Goal: Task Accomplishment & Management: Use online tool/utility

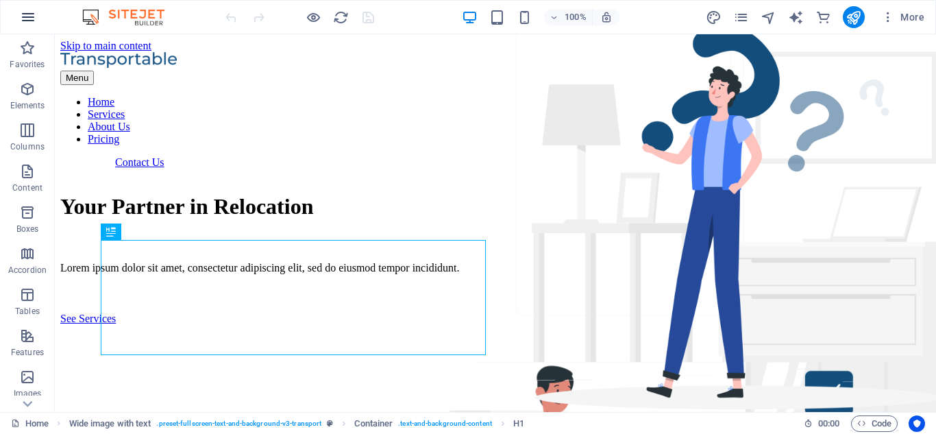
click at [19, 13] on button "button" at bounding box center [28, 17] width 33 height 33
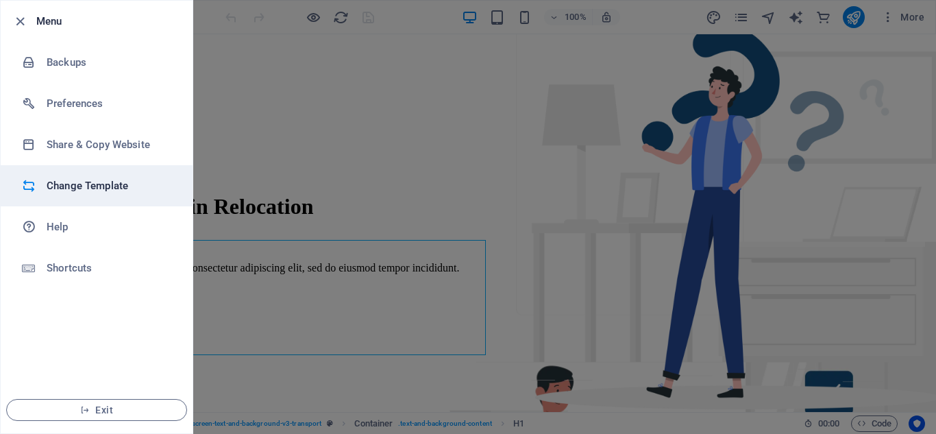
click at [89, 188] on h6 "Change Template" at bounding box center [110, 185] width 127 height 16
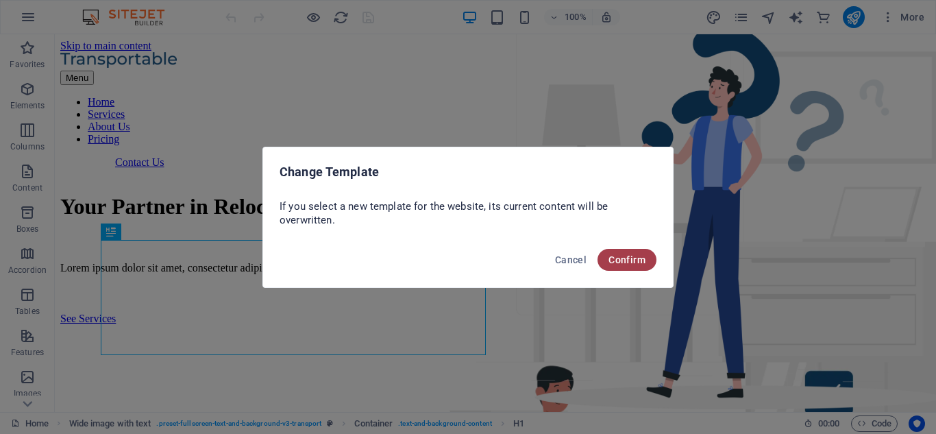
click at [635, 252] on button "Confirm" at bounding box center [627, 260] width 59 height 22
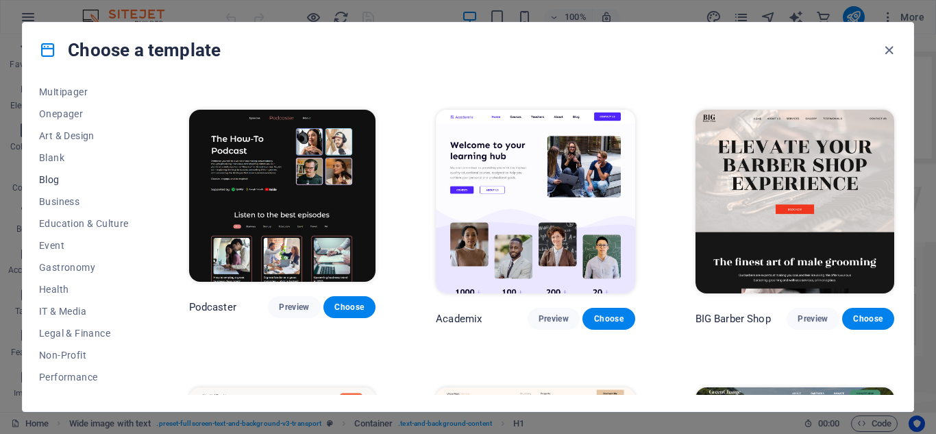
scroll to position [264, 0]
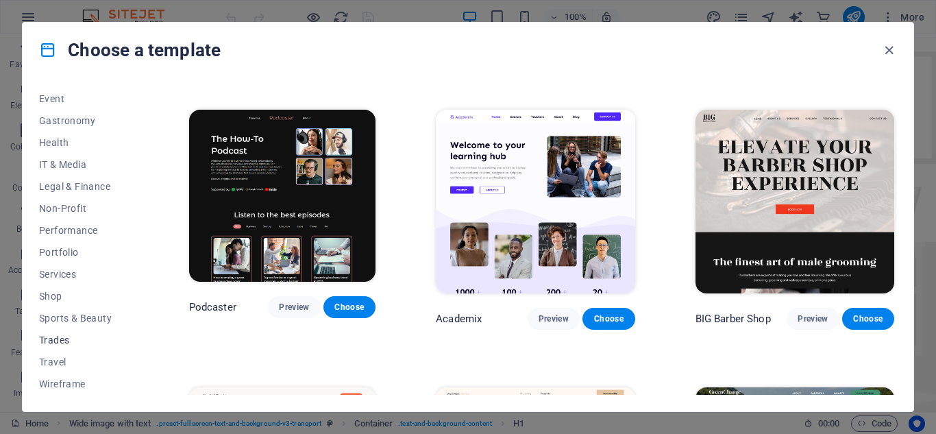
click at [46, 339] on span "Trades" at bounding box center [84, 339] width 90 height 11
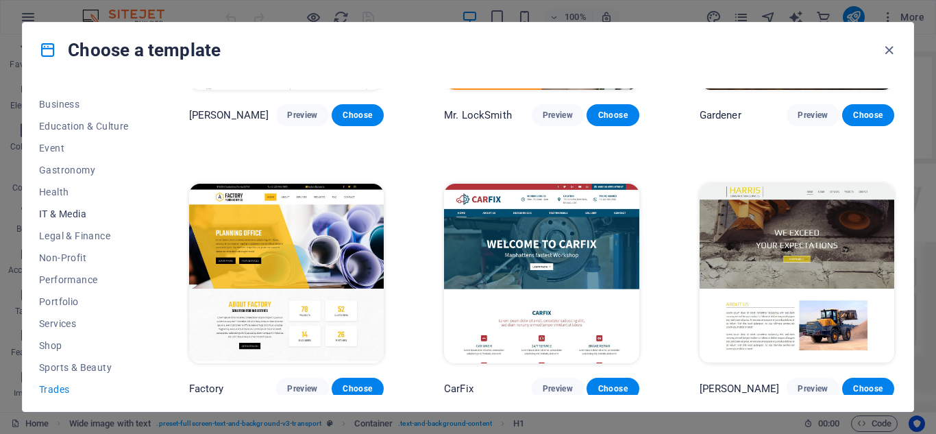
scroll to position [195, 0]
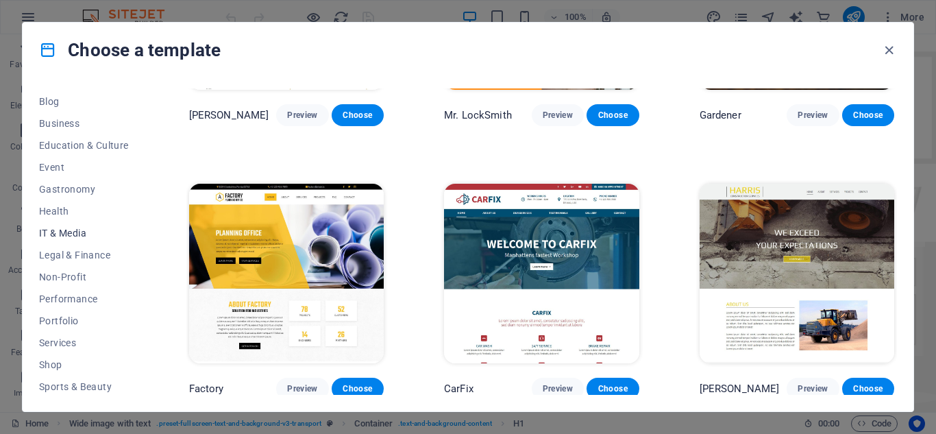
click at [69, 234] on span "IT & Media" at bounding box center [84, 233] width 90 height 11
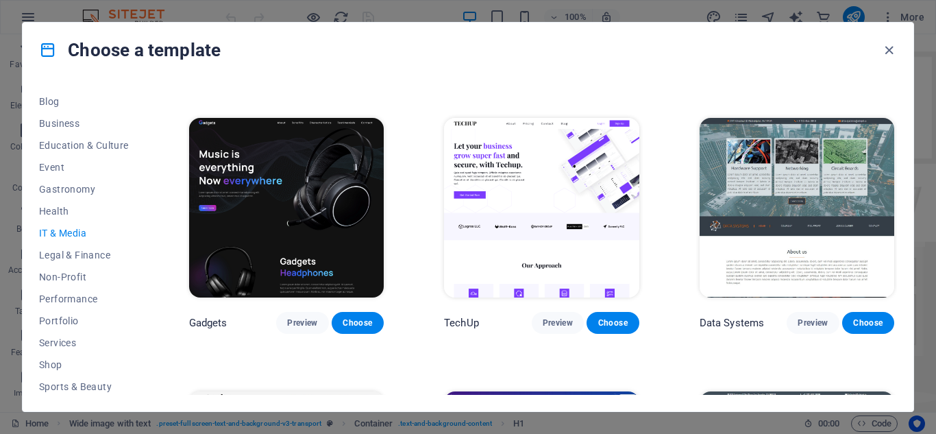
scroll to position [0, 0]
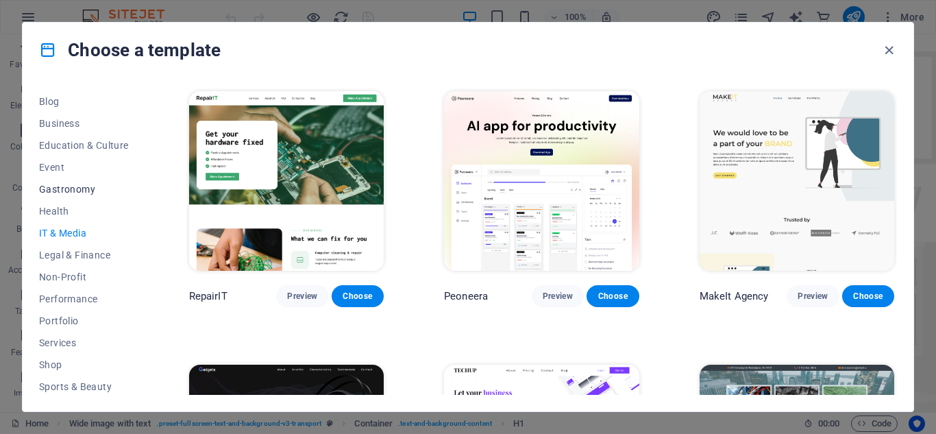
click at [55, 188] on span "Gastronomy" at bounding box center [84, 189] width 90 height 11
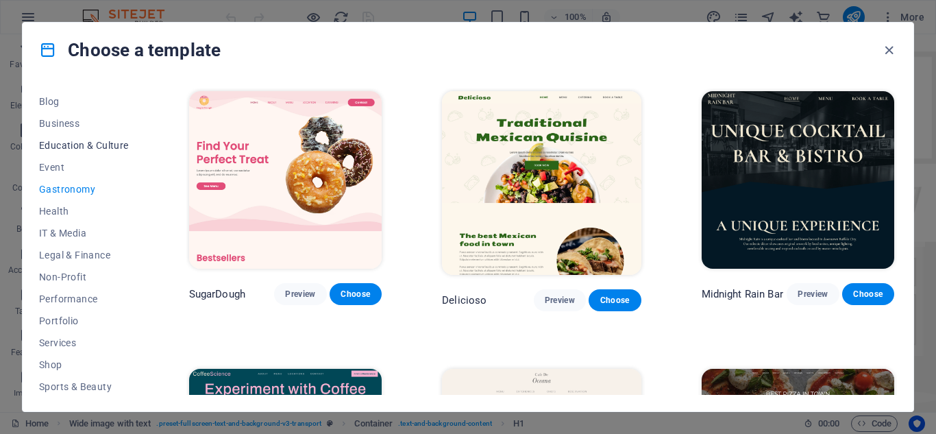
scroll to position [58, 0]
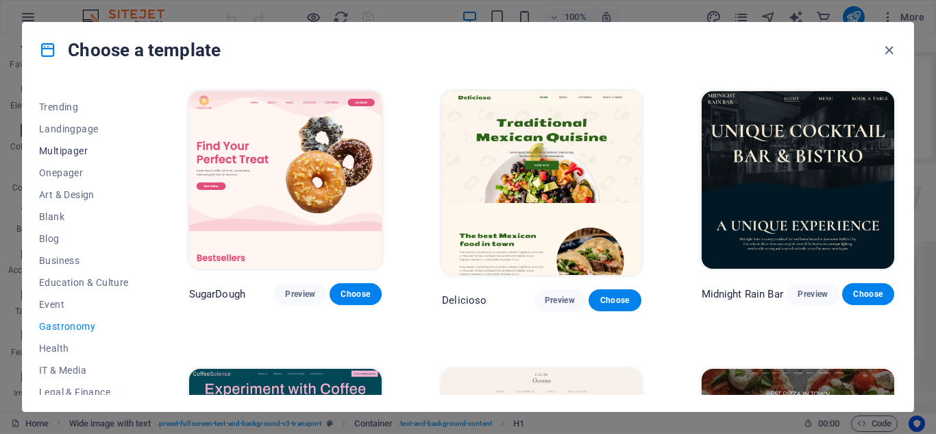
click at [66, 149] on span "Multipager" at bounding box center [84, 150] width 90 height 11
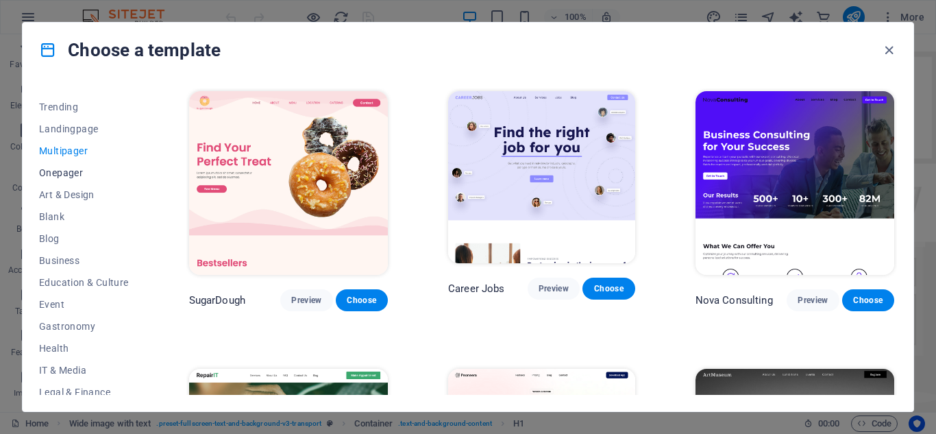
click at [66, 169] on span "Onepager" at bounding box center [84, 172] width 90 height 11
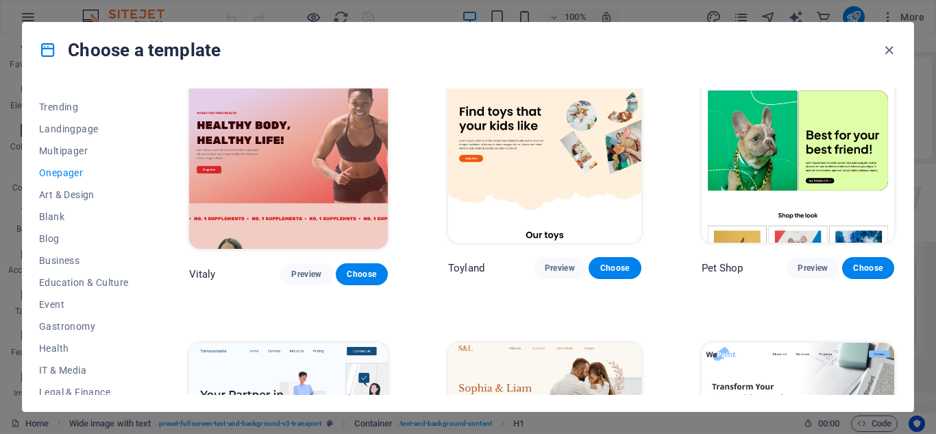
scroll to position [0, 0]
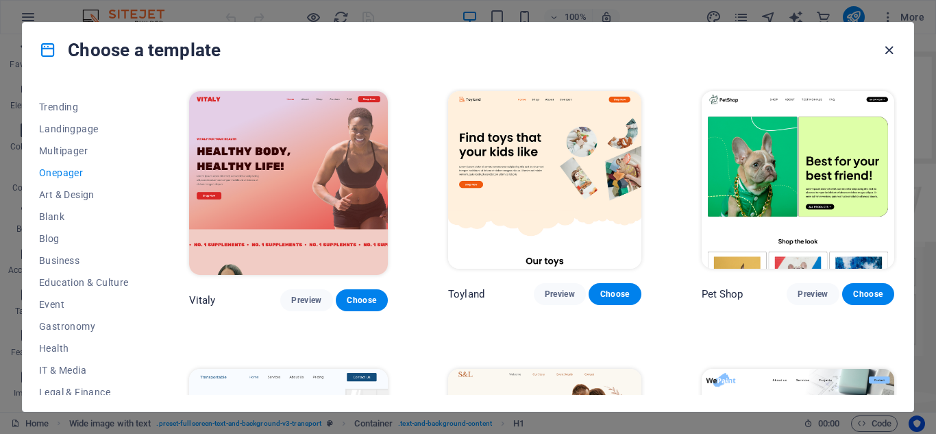
click at [889, 51] on icon "button" at bounding box center [889, 50] width 16 height 16
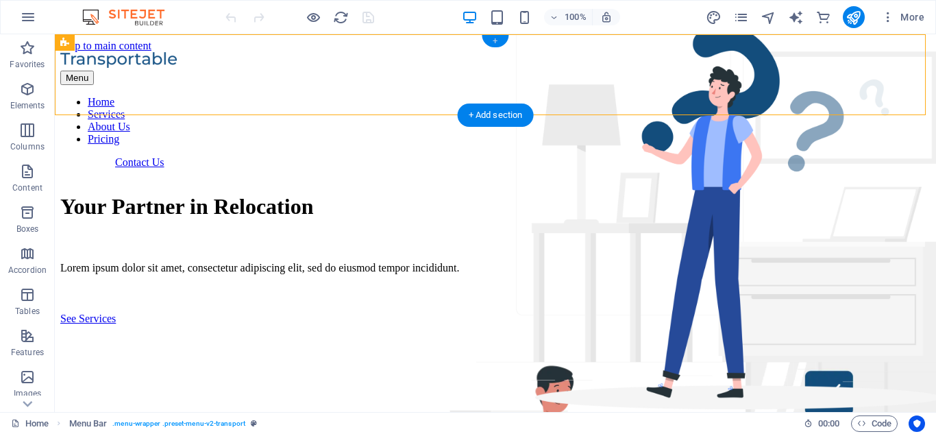
drag, startPoint x: 502, startPoint y: 37, endPoint x: 211, endPoint y: 5, distance: 292.9
click at [502, 37] on div "+" at bounding box center [495, 41] width 27 height 12
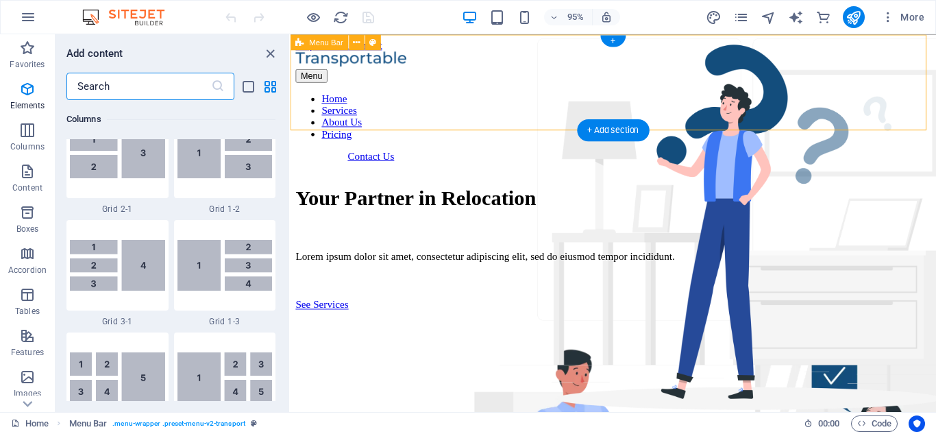
scroll to position [2398, 0]
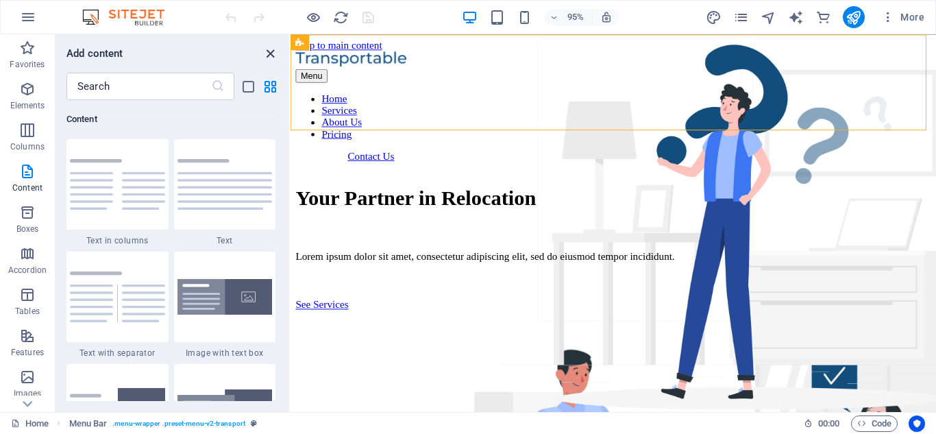
click at [264, 51] on icon "close panel" at bounding box center [270, 54] width 16 height 16
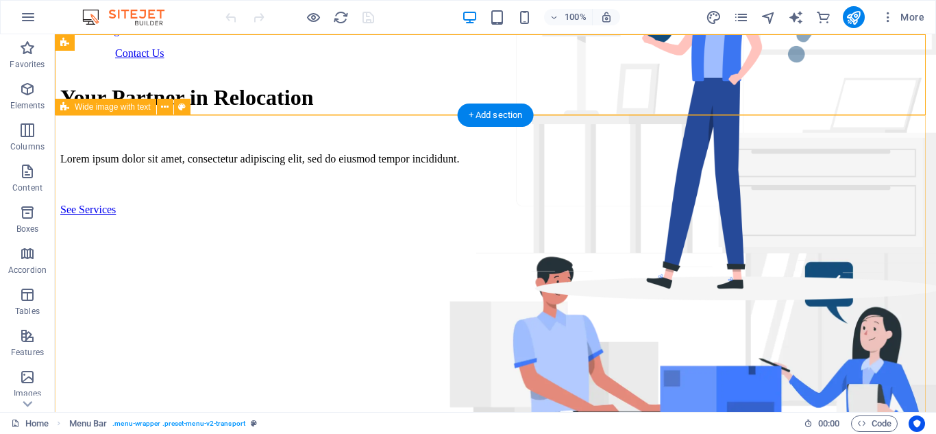
scroll to position [0, 0]
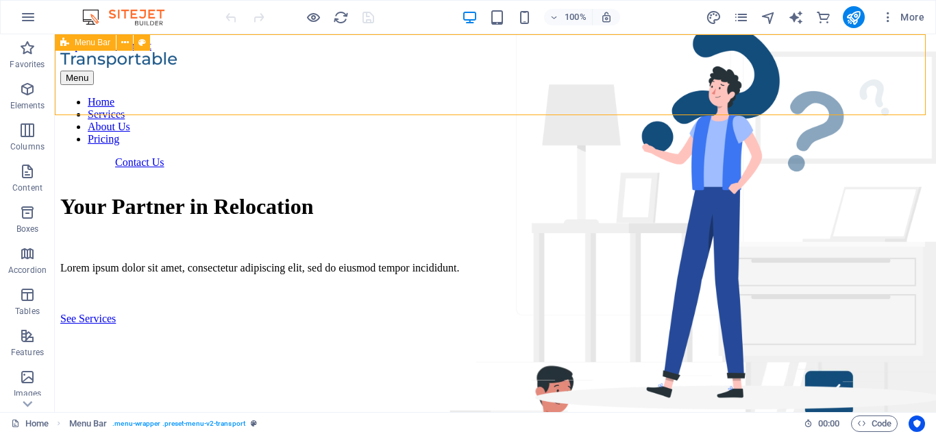
click at [90, 46] on span "Menu Bar" at bounding box center [93, 42] width 36 height 8
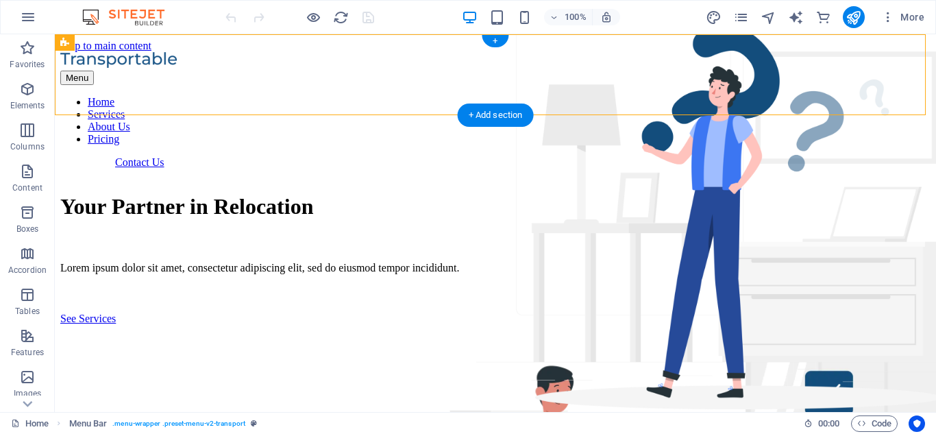
drag, startPoint x: 145, startPoint y: 80, endPoint x: 119, endPoint y: 106, distance: 36.8
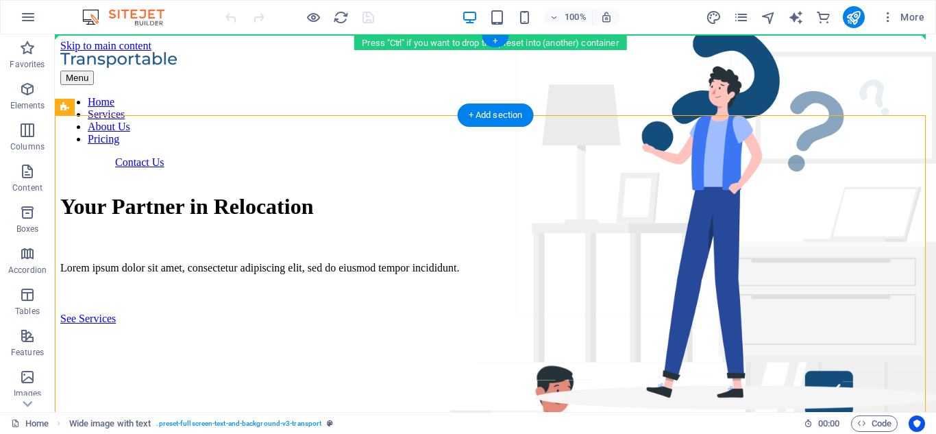
drag, startPoint x: 169, startPoint y: 140, endPoint x: 350, endPoint y: 49, distance: 202.9
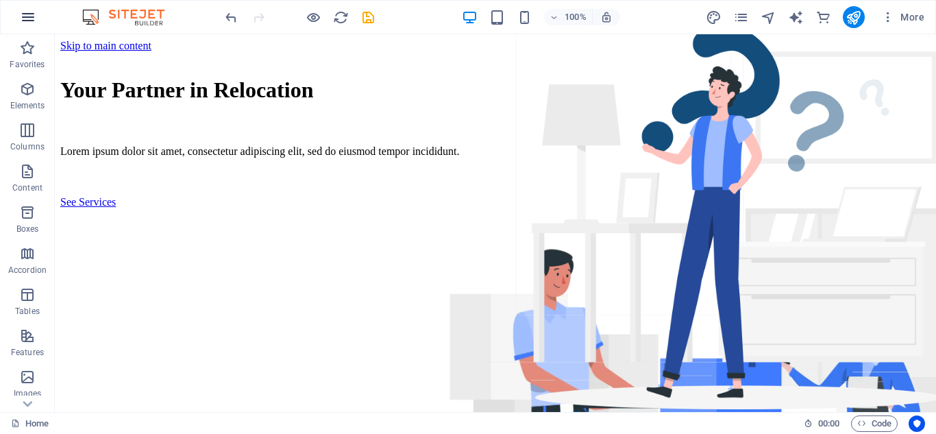
click at [29, 15] on icon "button" at bounding box center [28, 17] width 16 height 16
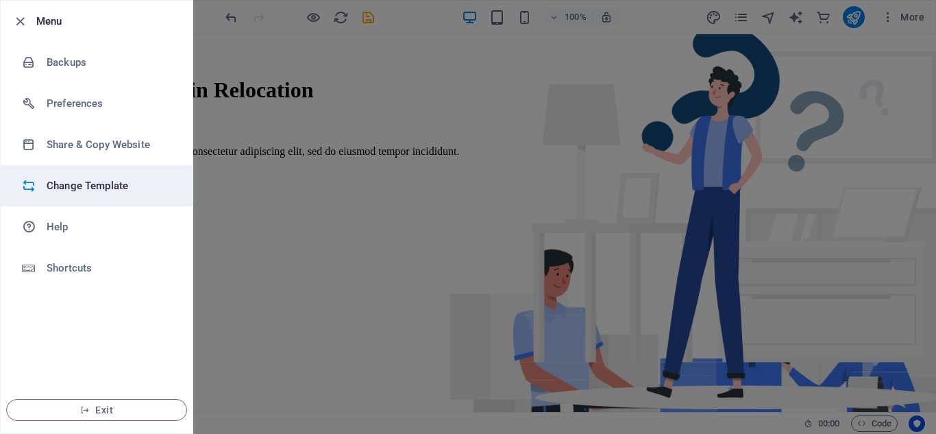
click at [98, 186] on h6 "Change Template" at bounding box center [110, 185] width 127 height 16
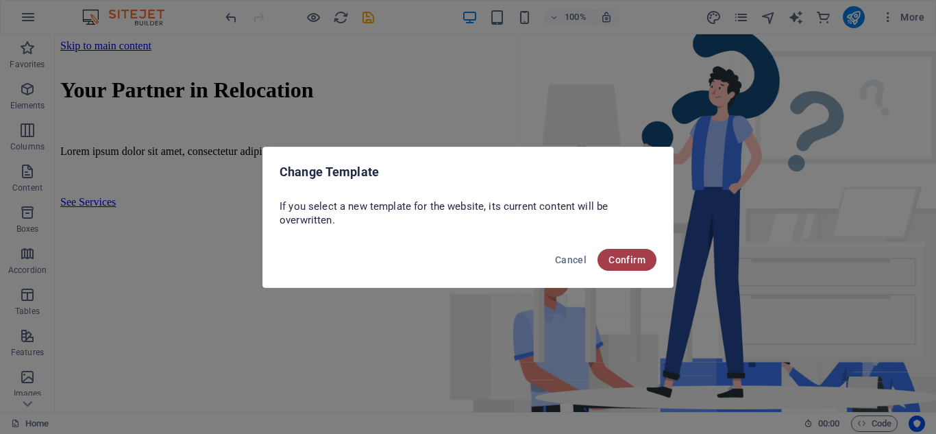
click at [617, 256] on span "Confirm" at bounding box center [627, 259] width 37 height 11
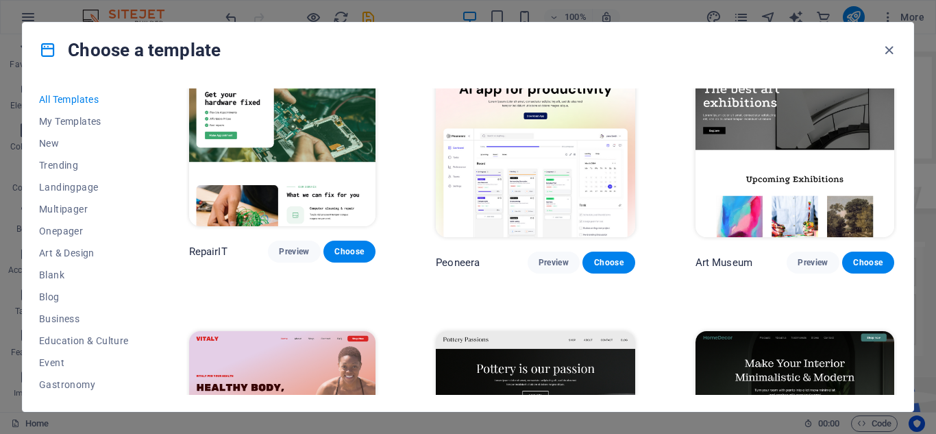
scroll to position [411, 0]
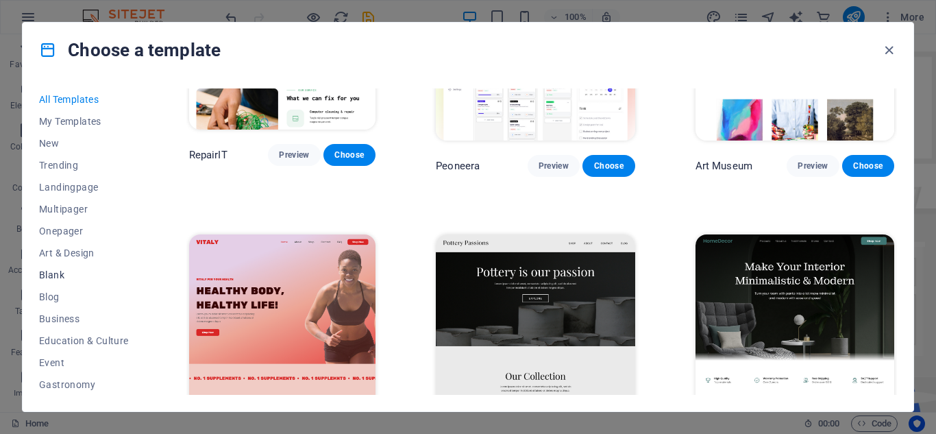
click at [58, 271] on span "Blank" at bounding box center [84, 274] width 90 height 11
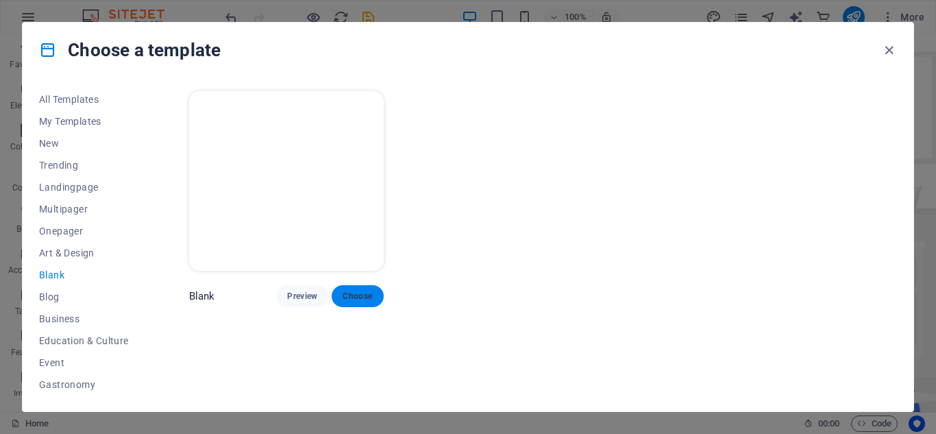
click at [365, 291] on span "Choose" at bounding box center [358, 296] width 30 height 11
checkbox input "false"
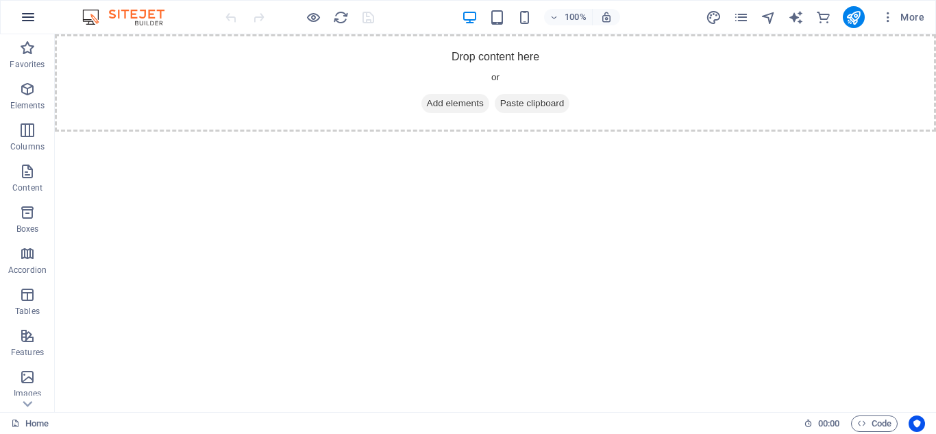
click at [31, 13] on icon "button" at bounding box center [28, 17] width 16 height 16
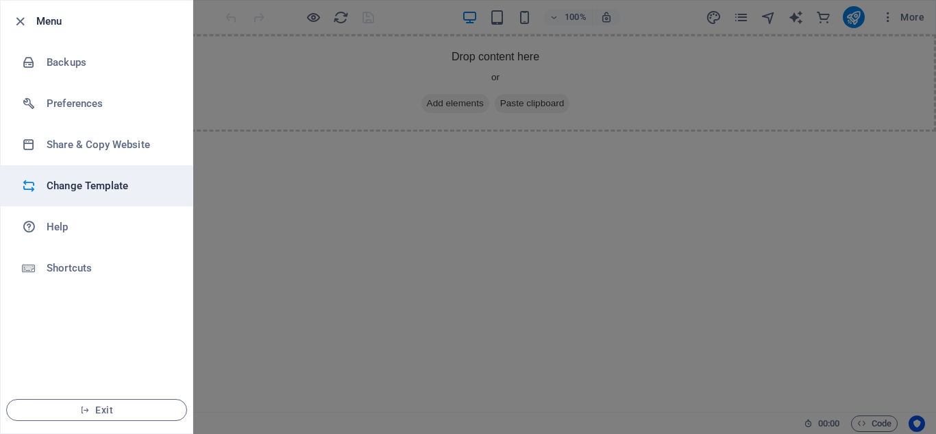
click at [112, 177] on li "Change Template" at bounding box center [97, 185] width 192 height 41
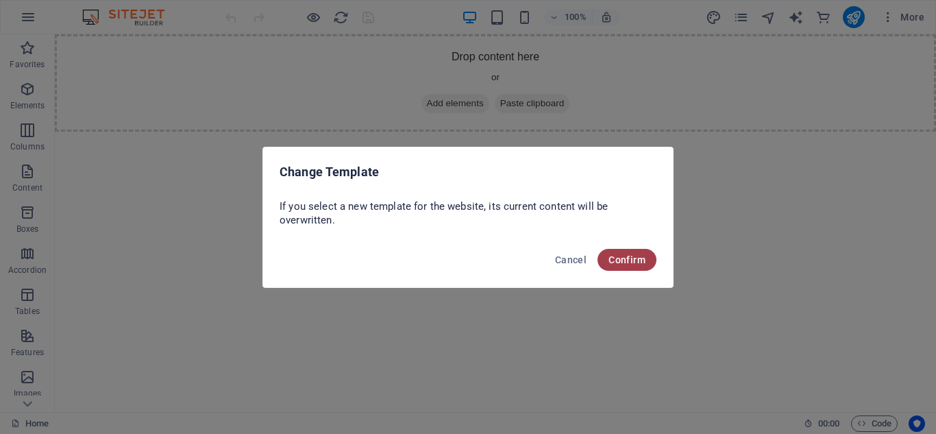
click at [622, 256] on span "Confirm" at bounding box center [627, 259] width 37 height 11
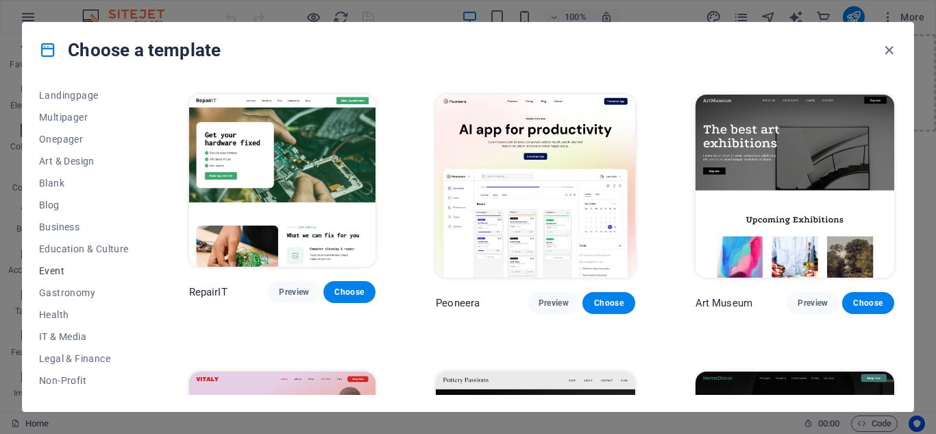
scroll to position [69, 0]
click at [84, 185] on span "Art & Design" at bounding box center [84, 184] width 90 height 11
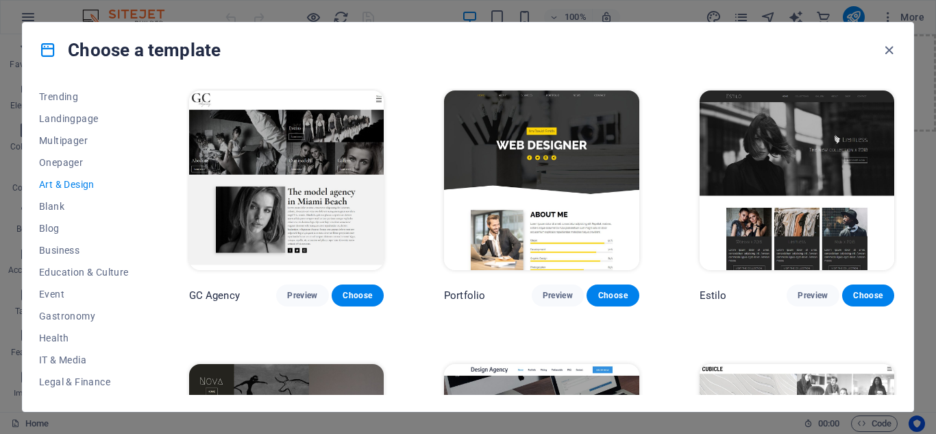
scroll to position [822, 0]
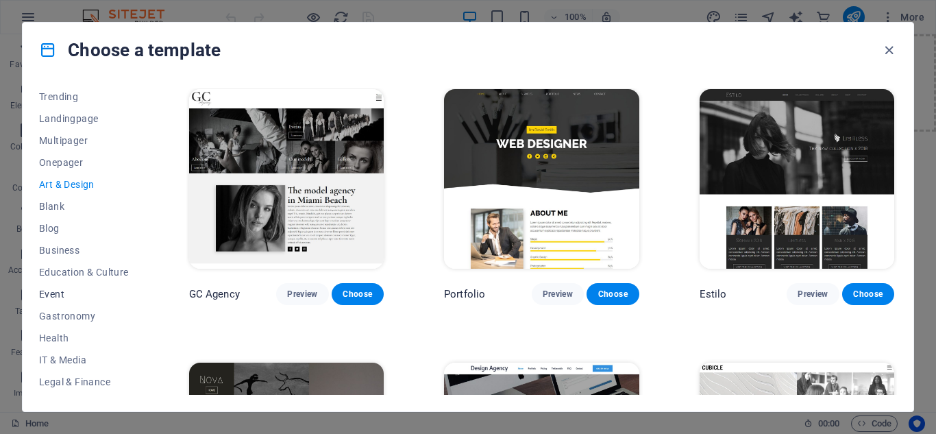
click at [66, 291] on span "Event" at bounding box center [84, 294] width 90 height 11
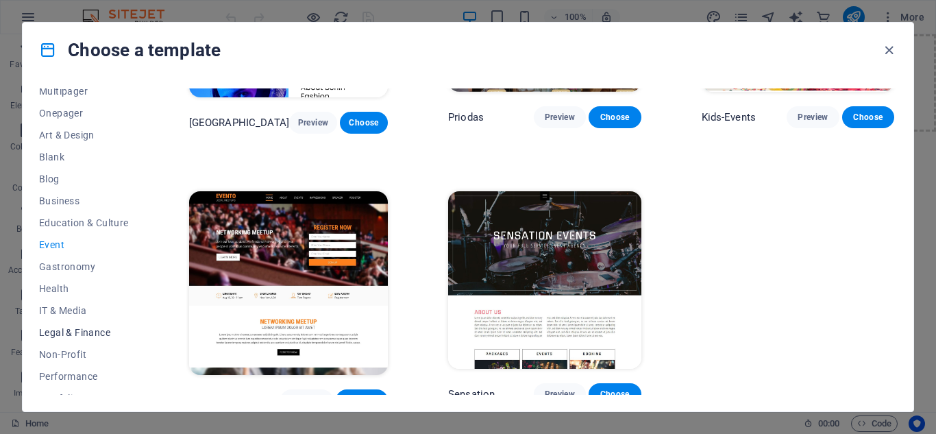
scroll to position [137, 0]
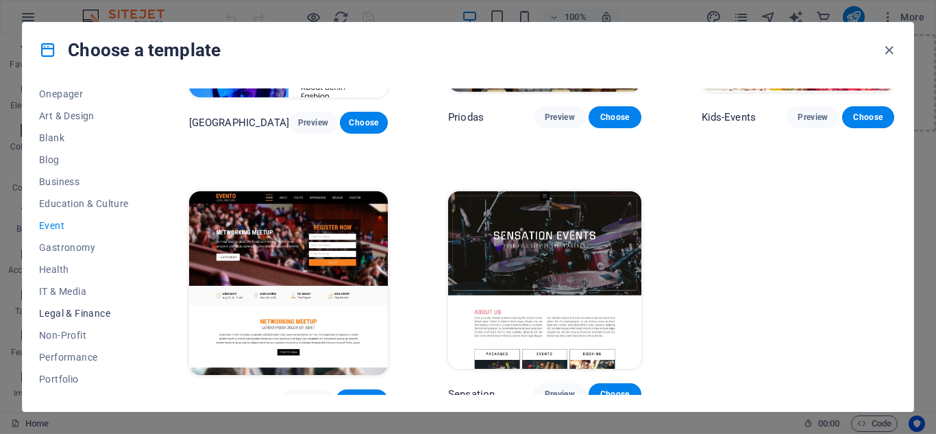
click at [87, 312] on span "Legal & Finance" at bounding box center [84, 313] width 90 height 11
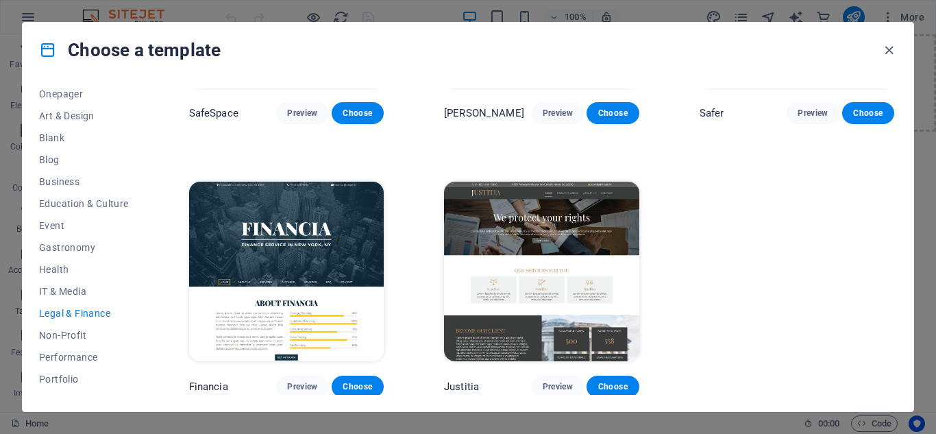
scroll to position [0, 0]
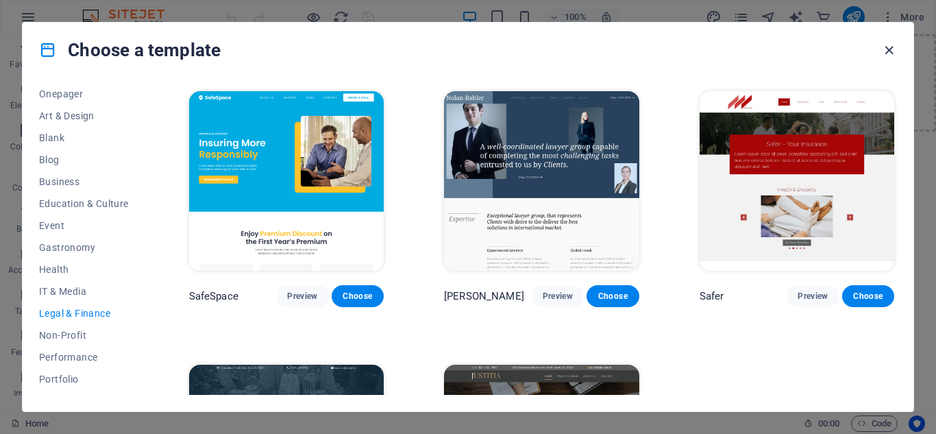
click at [892, 45] on icon "button" at bounding box center [889, 50] width 16 height 16
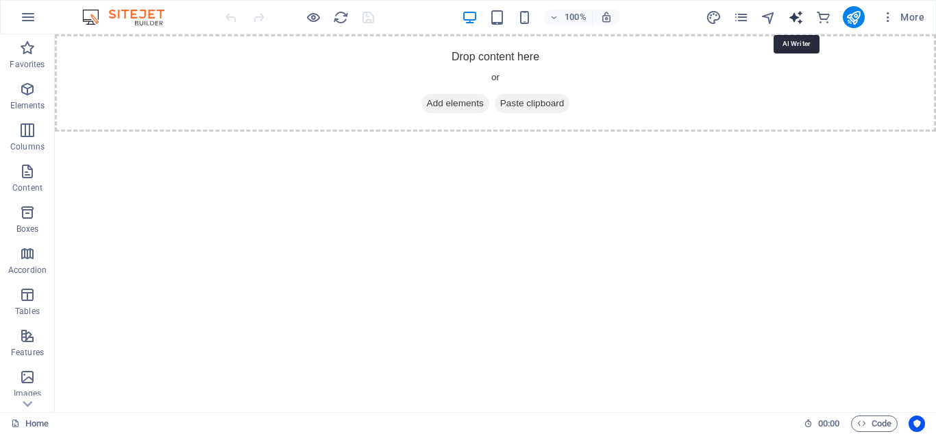
click at [792, 19] on icon "text_generator" at bounding box center [796, 18] width 16 height 16
select select "English"
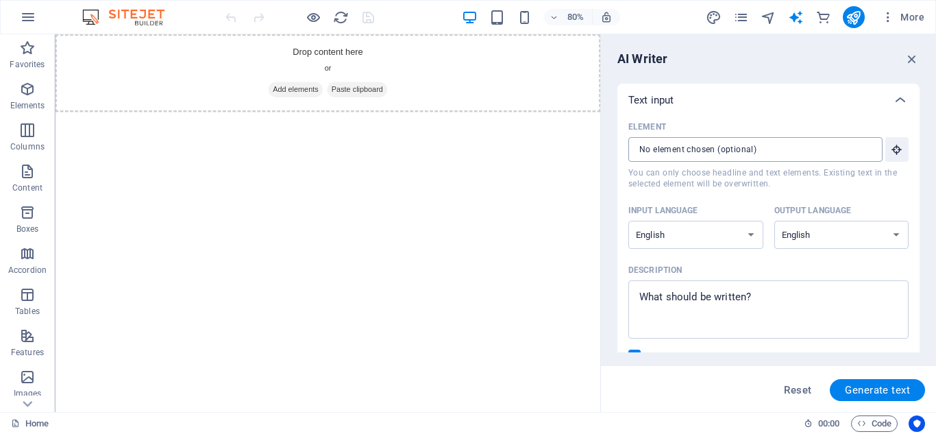
click at [800, 149] on input "Element ​ You can only choose headline and text elements. Existing text in the …" at bounding box center [750, 149] width 245 height 25
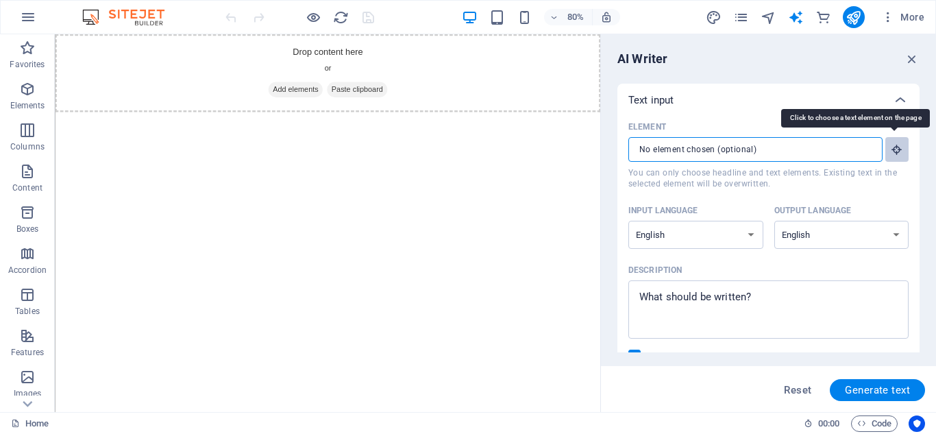
click at [885, 149] on button "Element ​ You can only choose headline and text elements. Existing text in the …" at bounding box center [896, 149] width 23 height 25
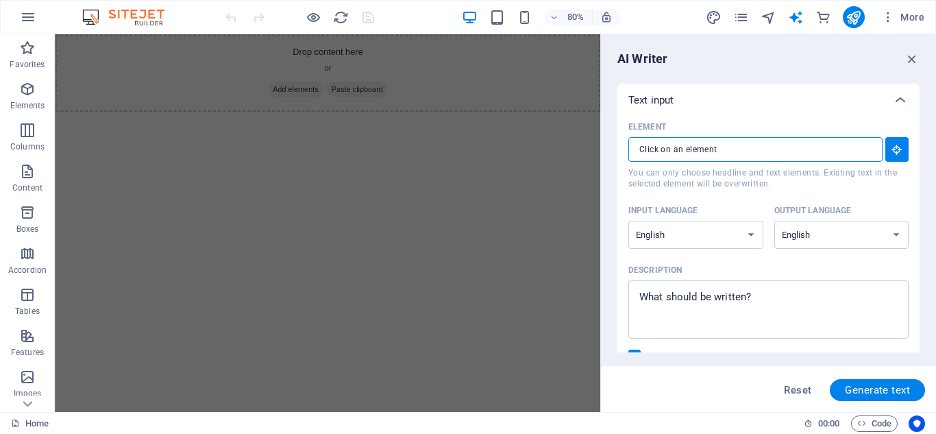
click at [755, 153] on input "Element ​ You can only choose headline and text elements. Existing text in the …" at bounding box center [750, 149] width 245 height 25
type textarea "x"
click at [750, 302] on textarea "Description x ​" at bounding box center [768, 309] width 267 height 45
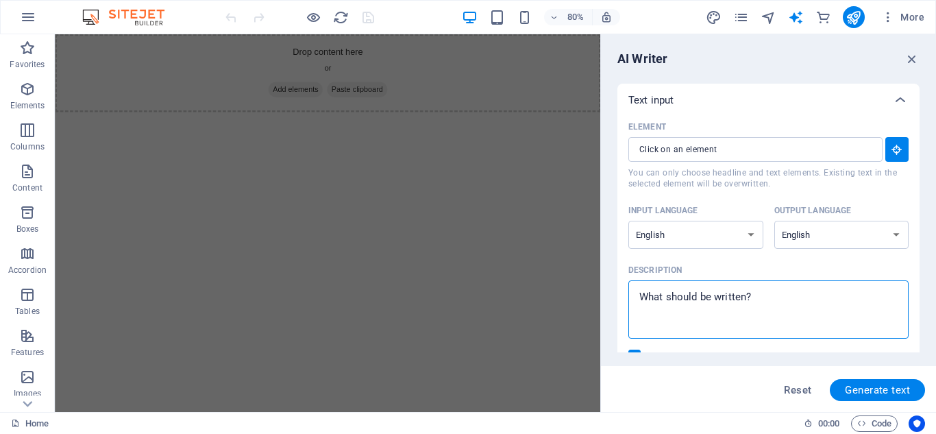
type textarea "p"
type textarea "x"
type textarea "pr"
type textarea "x"
type textarea "pri"
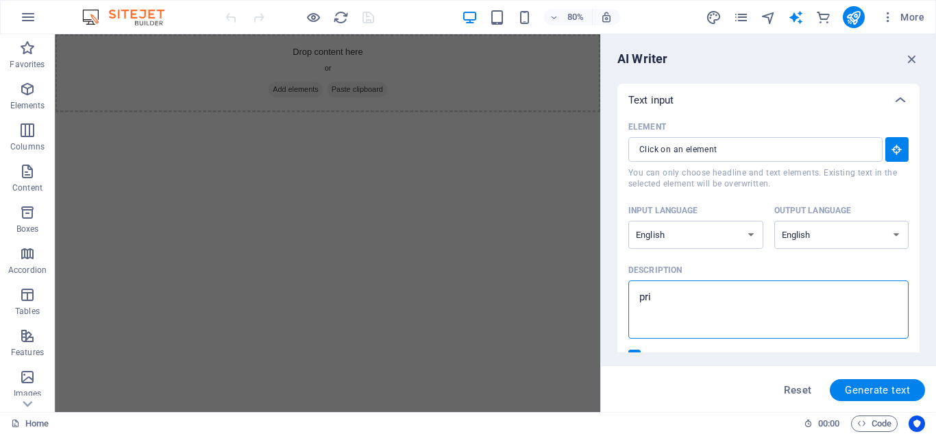
type textarea "x"
type textarea "prin"
type textarea "x"
type textarea "print"
type textarea "x"
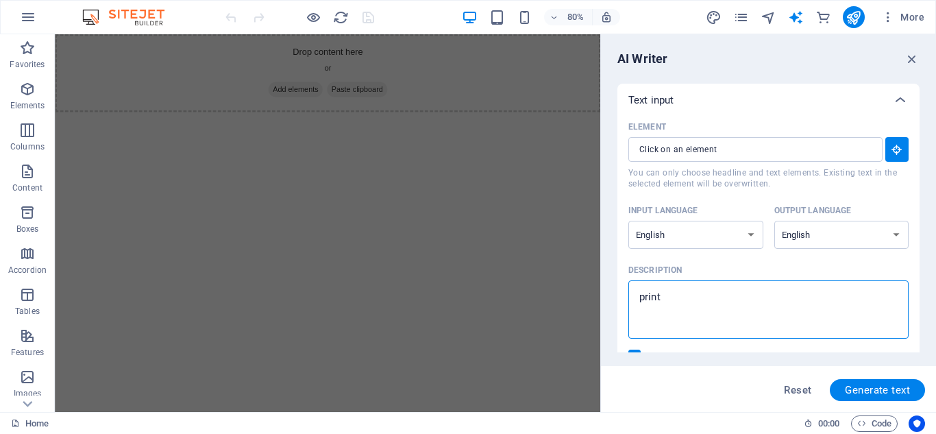
type textarea "printe"
type textarea "x"
type textarea "printer"
type textarea "x"
type textarea "printerw"
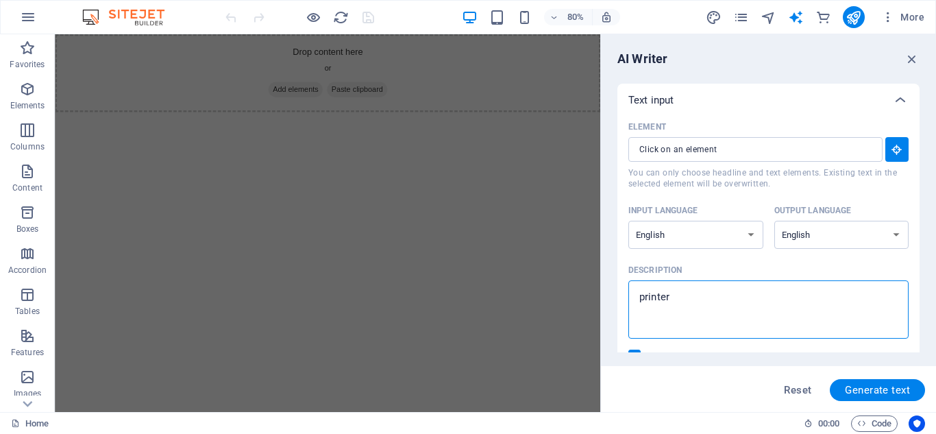
type textarea "x"
type textarea "printerwa"
type textarea "x"
type textarea "printerwar"
type textarea "x"
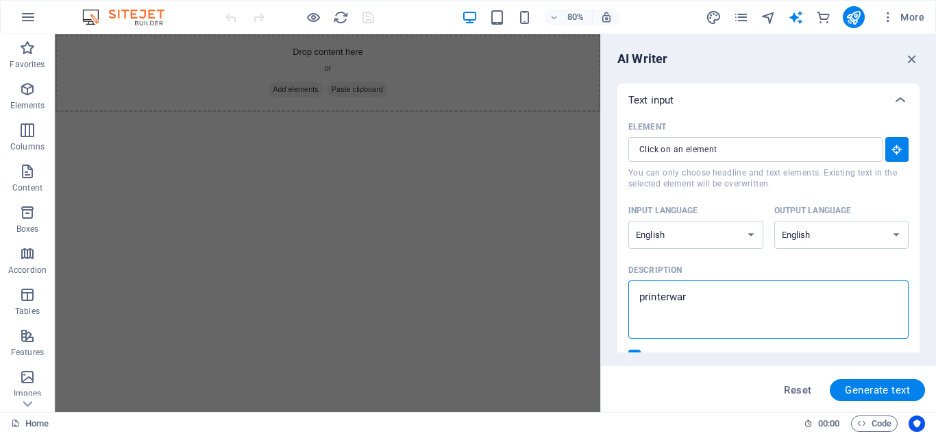
type textarea "printerwarr"
type textarea "x"
type textarea "printerwarri"
type textarea "x"
type textarea "printerwarrio"
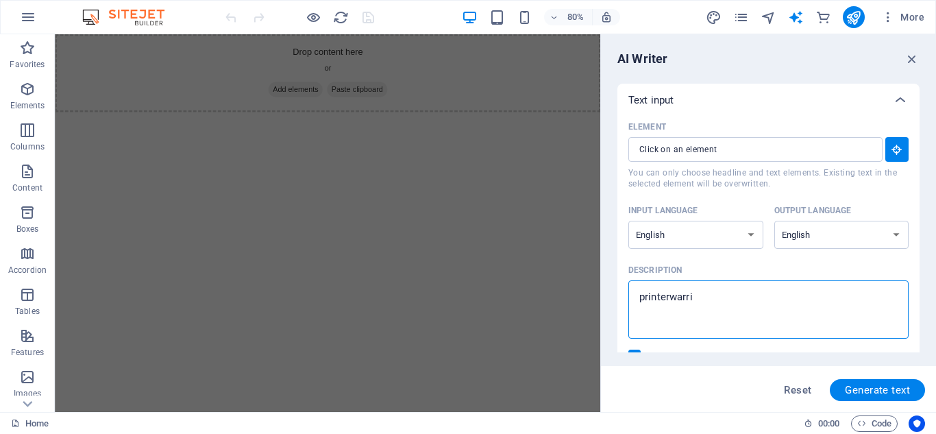
type textarea "x"
type textarea "printerwarrior"
type textarea "x"
type textarea "printerwarrior"
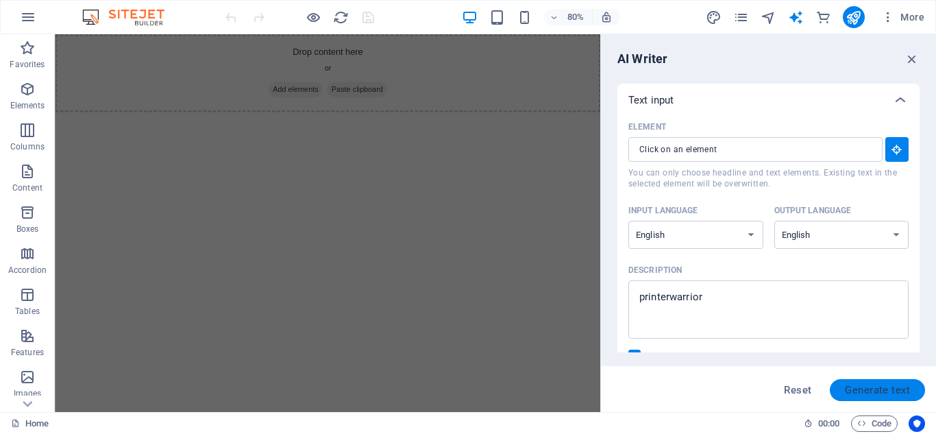
click at [869, 392] on span "Generate text" at bounding box center [877, 389] width 65 height 11
type textarea "x"
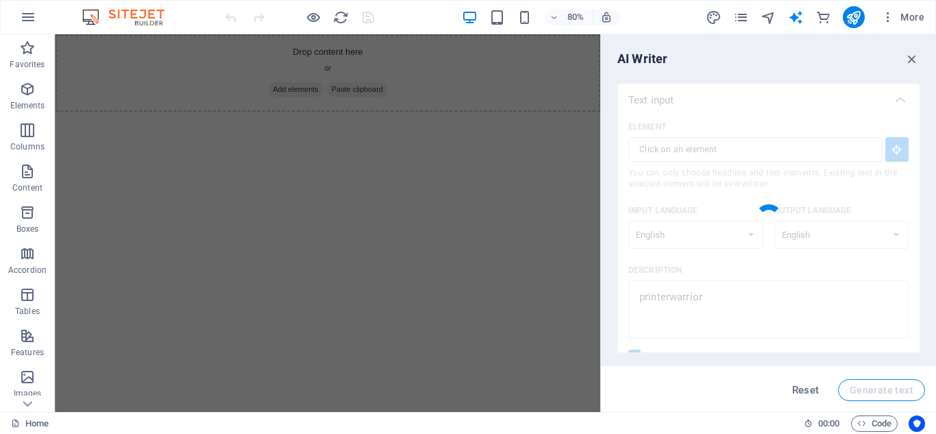
type textarea "x"
type textarea "Printerwarrior offers innovative printing solutions designed to enhance efficie…"
type textarea "x"
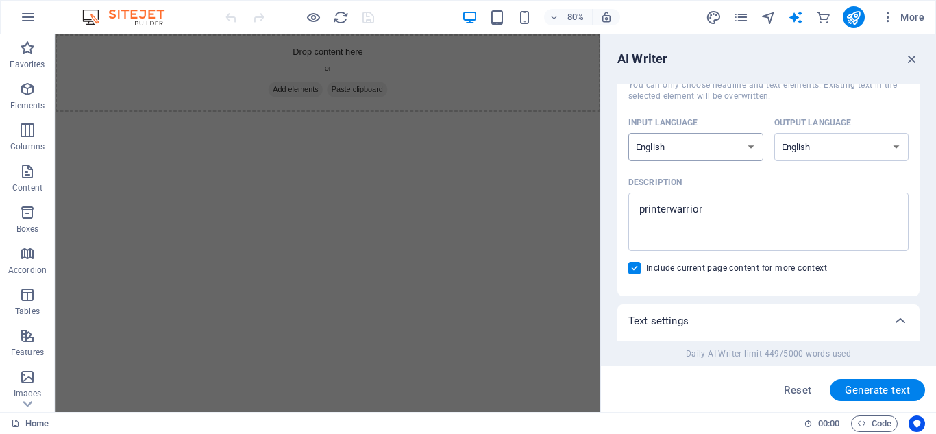
scroll to position [206, 0]
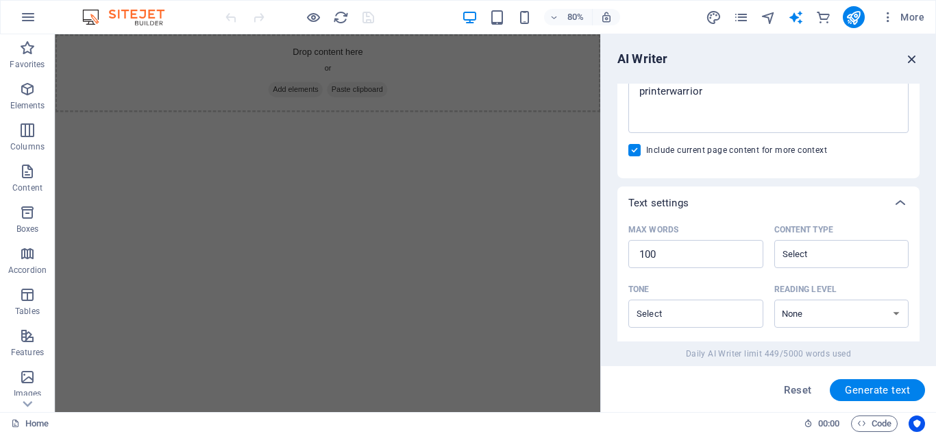
click at [910, 61] on icon "button" at bounding box center [912, 58] width 15 height 15
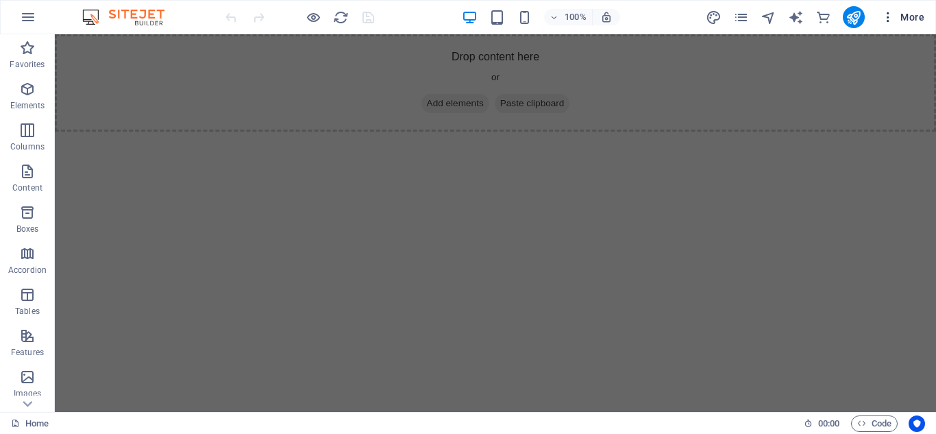
click at [908, 12] on span "More" at bounding box center [902, 17] width 43 height 14
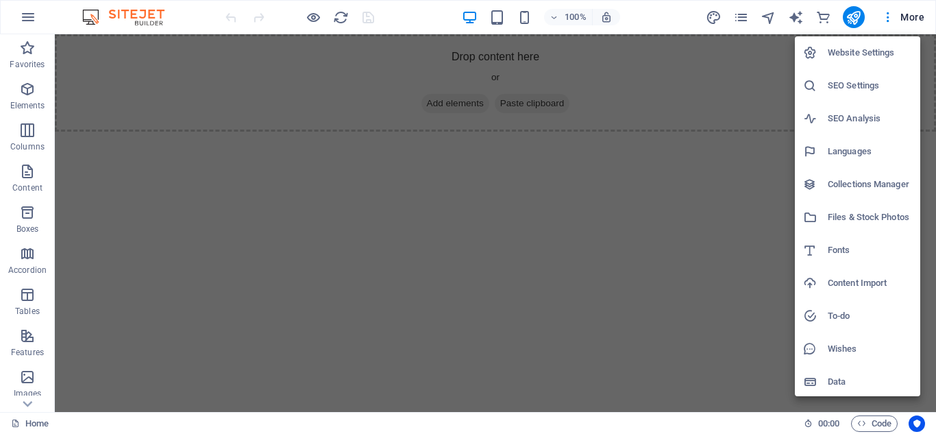
click at [887, 48] on h6 "Website Settings" at bounding box center [870, 53] width 84 height 16
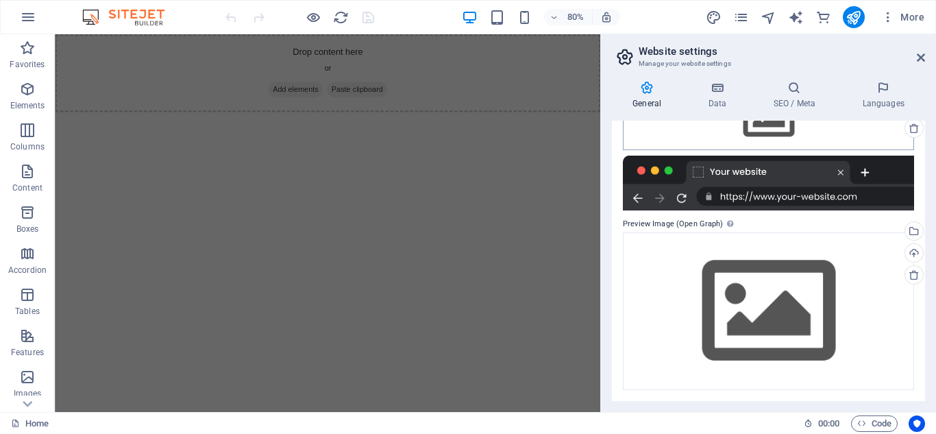
scroll to position [0, 0]
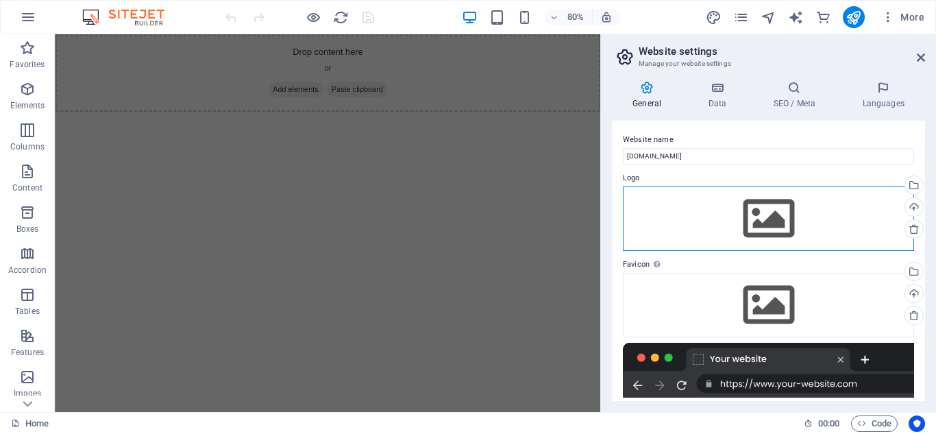
click at [717, 223] on div "Drag files here, click to choose files or select files from Files or our free s…" at bounding box center [768, 218] width 291 height 64
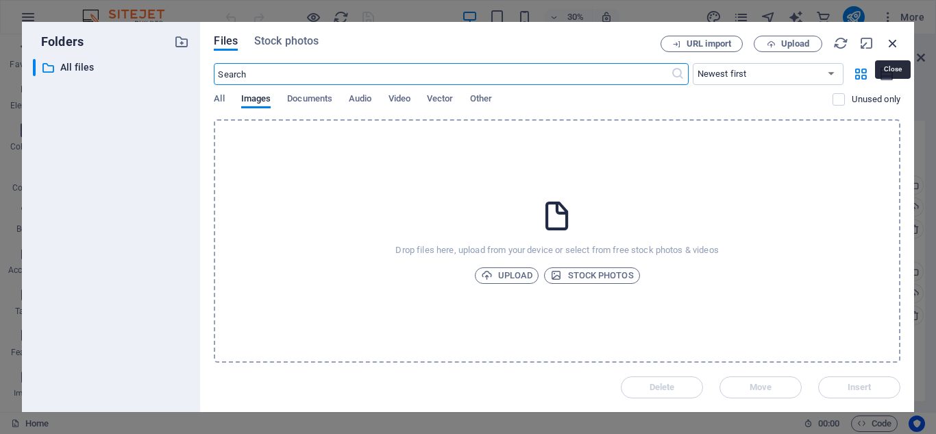
click at [891, 43] on icon "button" at bounding box center [892, 43] width 15 height 15
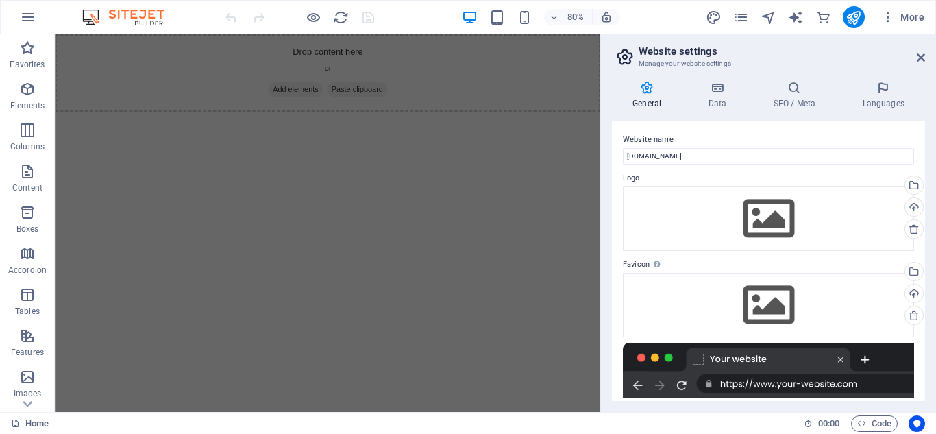
click at [445, 132] on html "Skip to main content Drop content here or Add elements Paste clipboard" at bounding box center [396, 82] width 682 height 97
click at [19, 12] on button "button" at bounding box center [28, 17] width 33 height 33
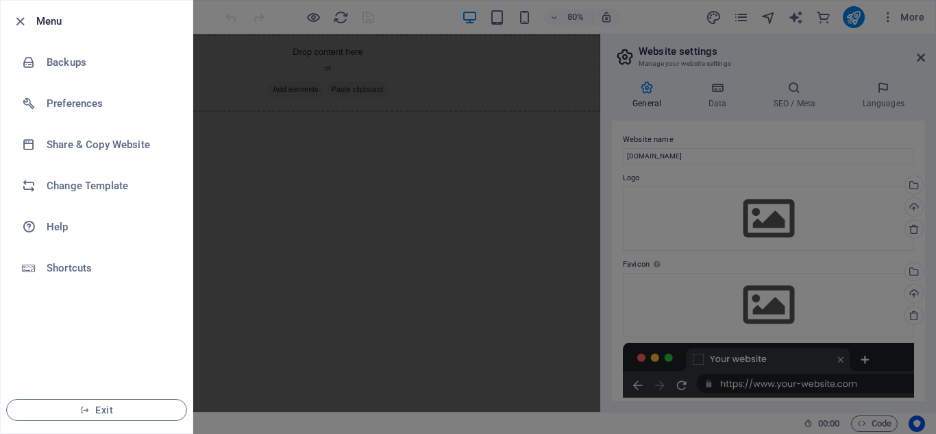
drag, startPoint x: 249, startPoint y: 223, endPoint x: 245, endPoint y: 214, distance: 10.1
click at [249, 223] on div at bounding box center [468, 217] width 936 height 434
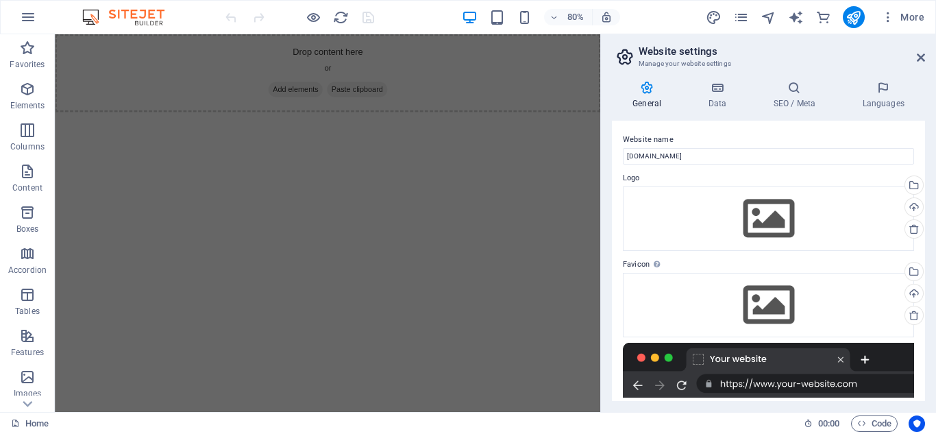
click at [125, 10] on img at bounding box center [130, 17] width 103 height 16
click at [88, 12] on img at bounding box center [130, 17] width 103 height 16
click at [720, 17] on icon "design" at bounding box center [714, 18] width 16 height 16
select select "px"
select select "400"
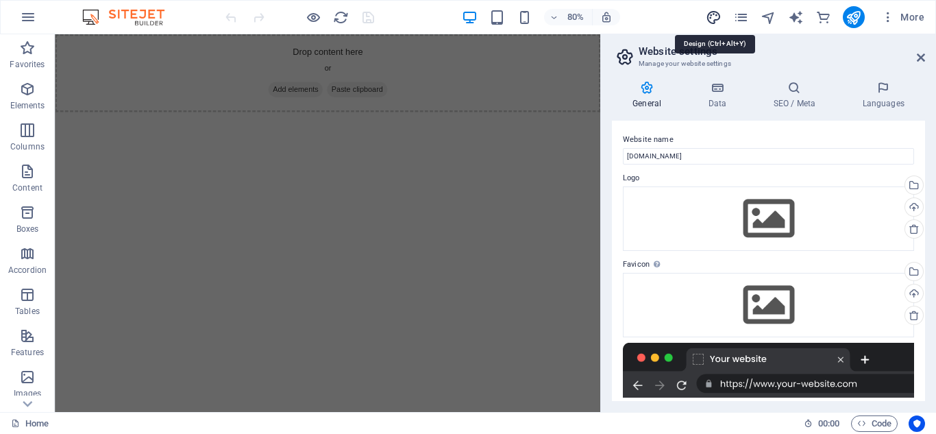
select select "px"
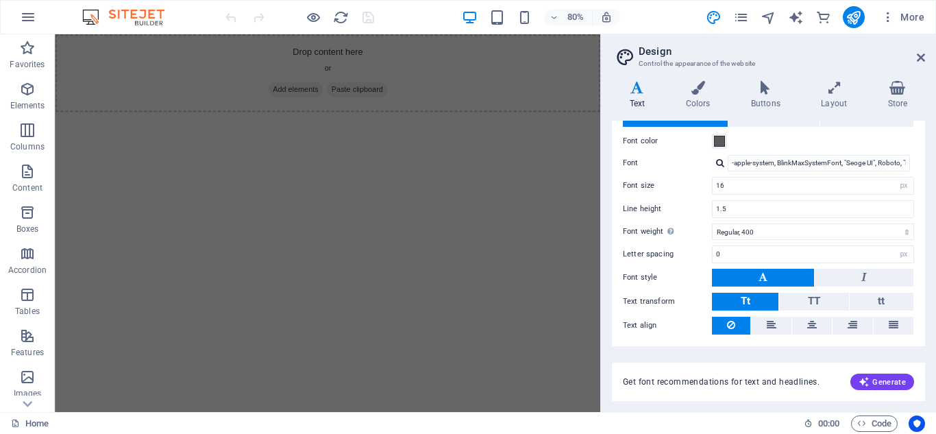
scroll to position [87, 0]
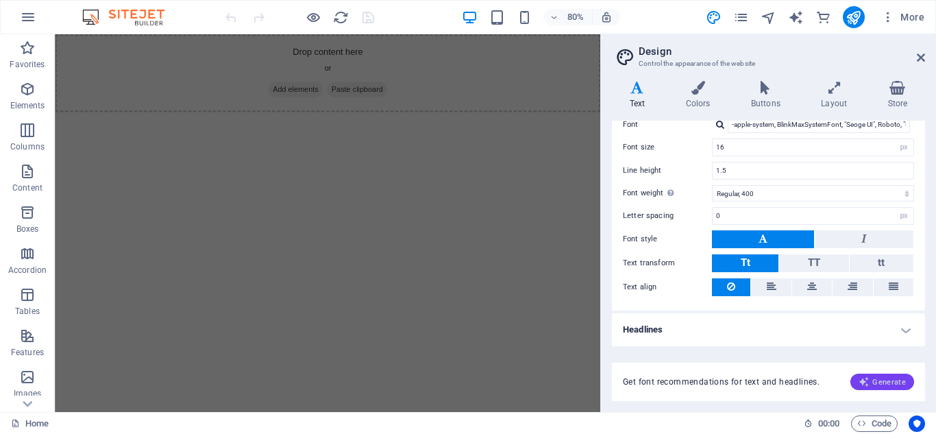
click at [879, 388] on button "Generate" at bounding box center [882, 381] width 64 height 16
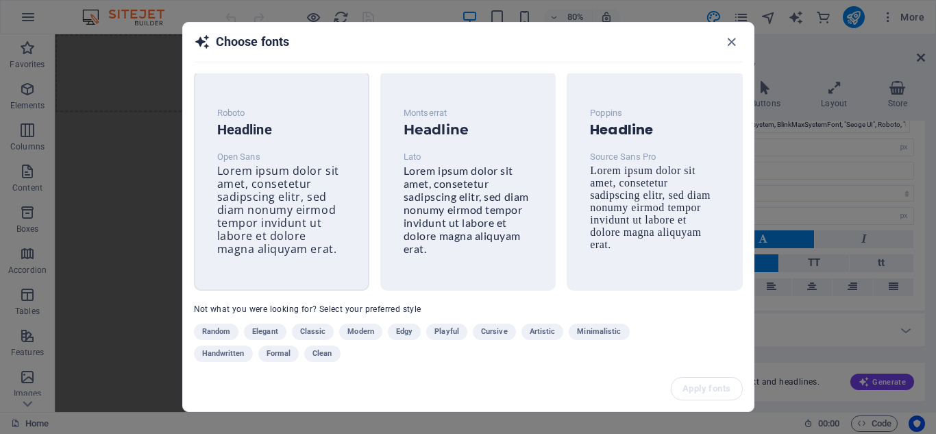
scroll to position [0, 0]
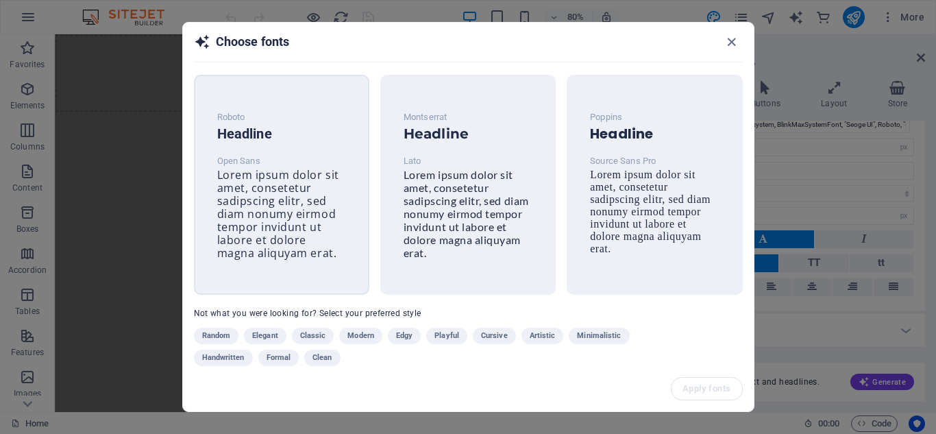
click at [296, 167] on span "Lorem ipsum dolor sit amet, consetetur sadipscing elitr, sed diam nonumy eirmod…" at bounding box center [278, 213] width 122 height 93
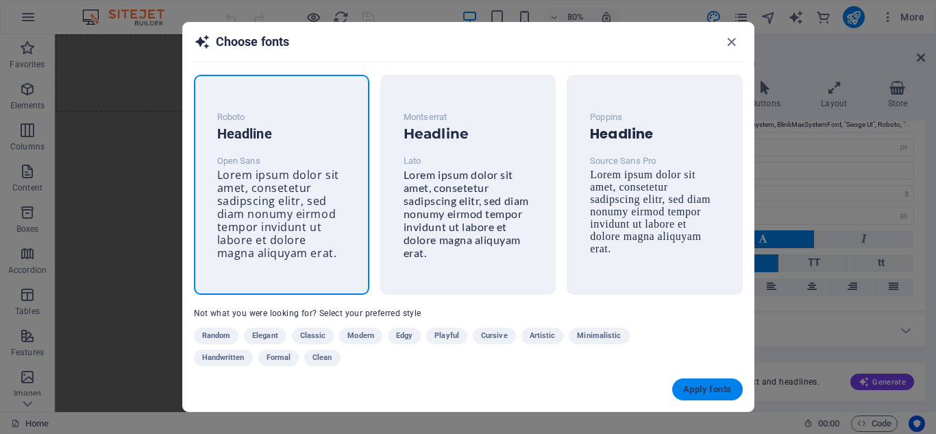
click at [704, 392] on span "Apply fonts" at bounding box center [707, 389] width 48 height 11
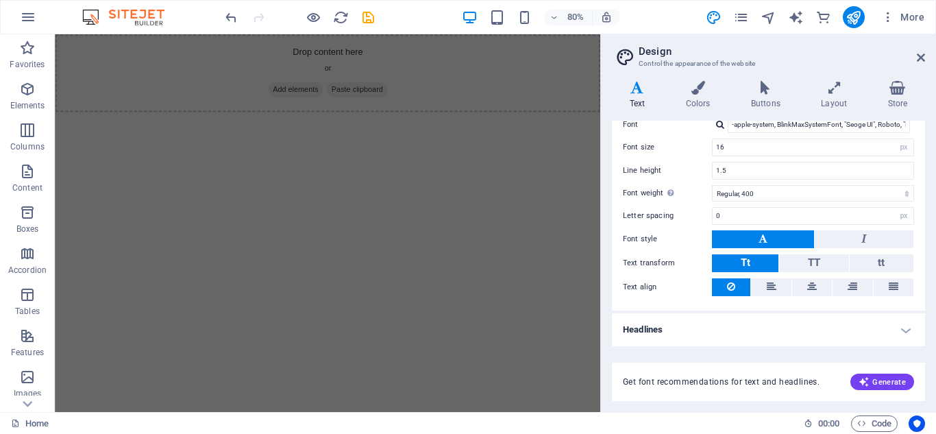
type input "Open Sans"
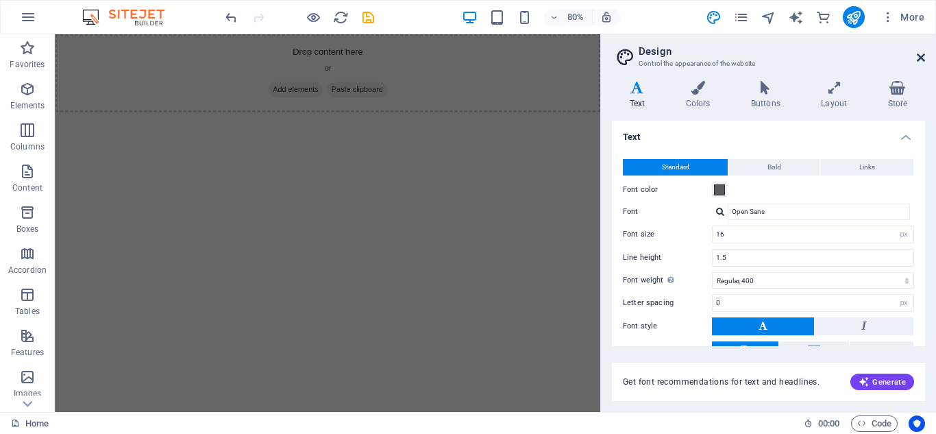
click at [918, 55] on icon at bounding box center [921, 57] width 8 height 11
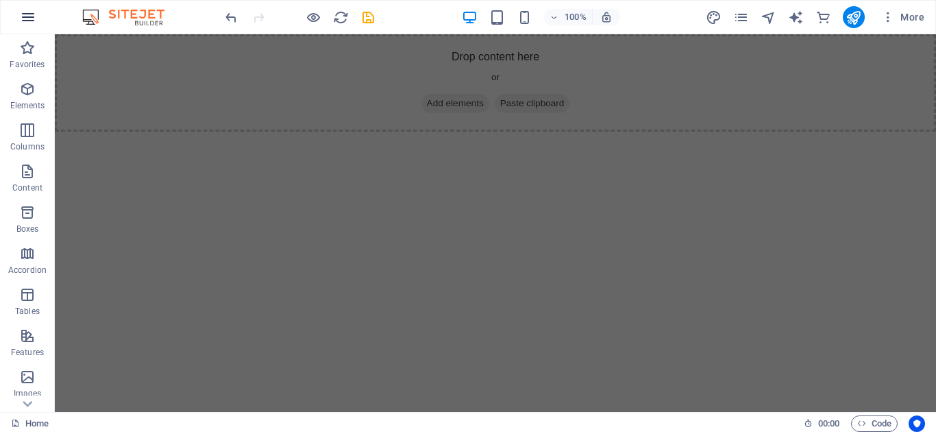
click at [23, 16] on icon "button" at bounding box center [28, 17] width 16 height 16
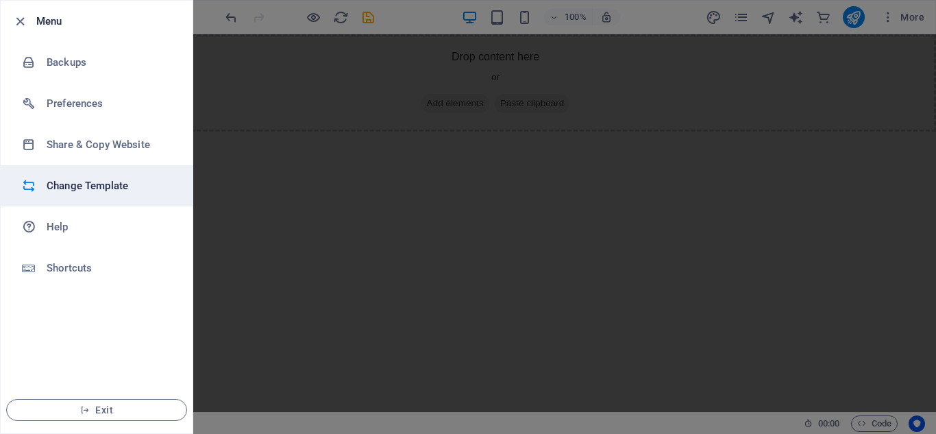
click at [73, 191] on h6 "Change Template" at bounding box center [110, 185] width 127 height 16
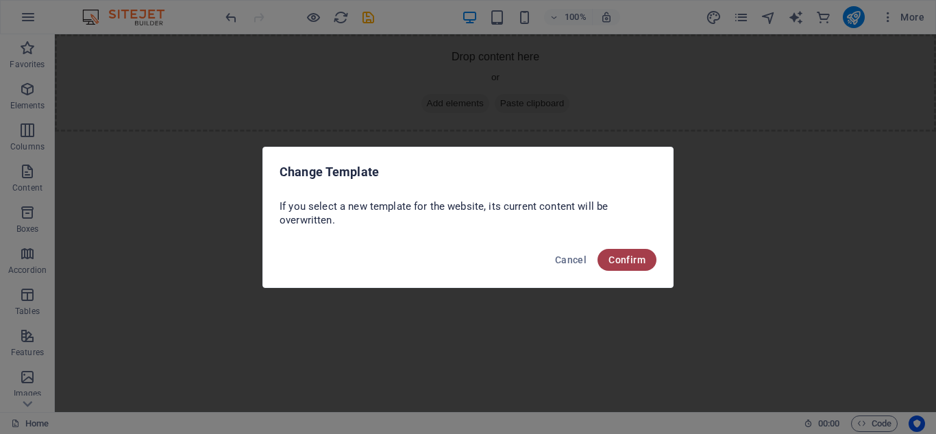
click at [636, 260] on span "Confirm" at bounding box center [627, 259] width 37 height 11
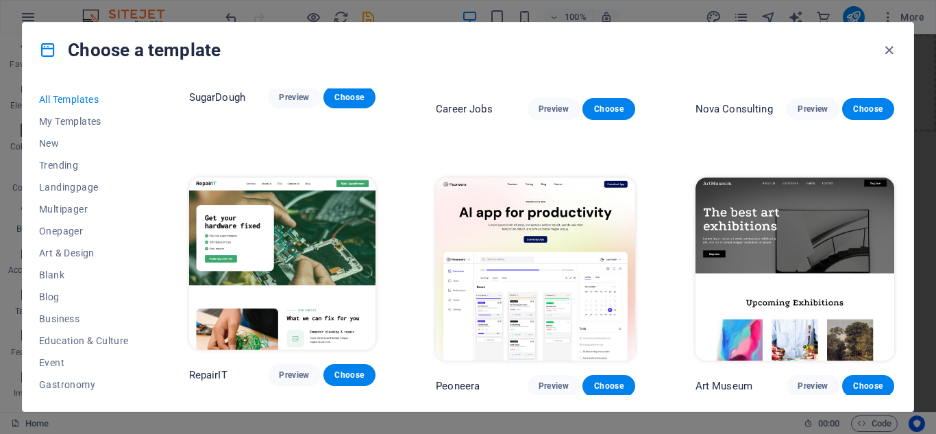
scroll to position [274, 0]
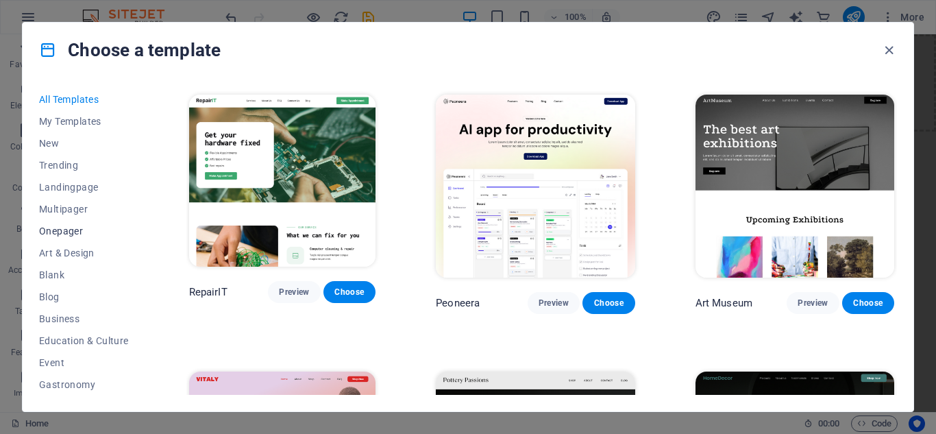
click at [77, 228] on span "Onepager" at bounding box center [84, 230] width 90 height 11
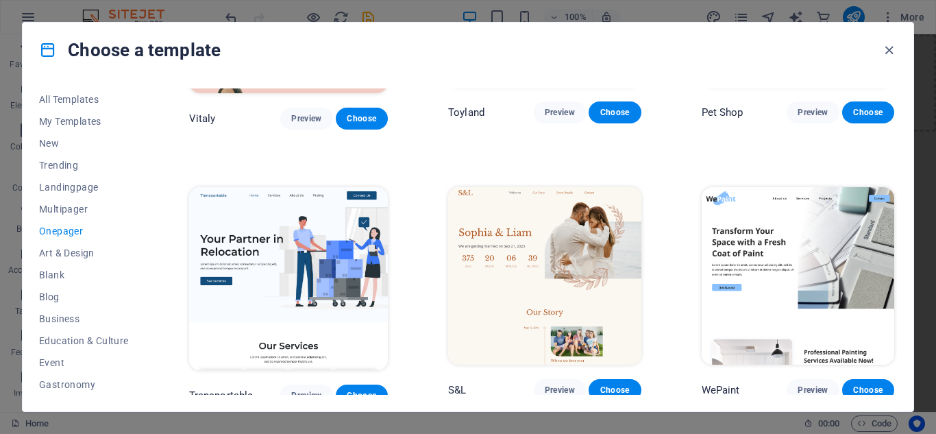
scroll to position [206, 0]
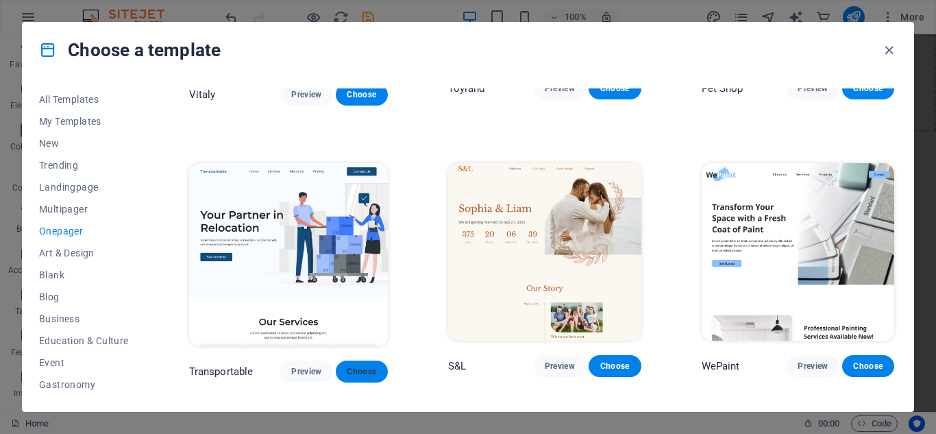
click at [365, 366] on span "Choose" at bounding box center [362, 371] width 30 height 11
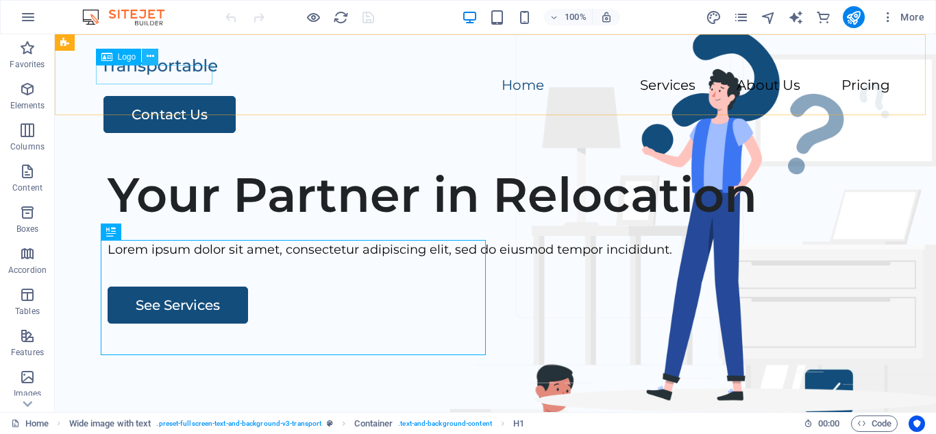
click at [149, 55] on icon at bounding box center [151, 56] width 8 height 14
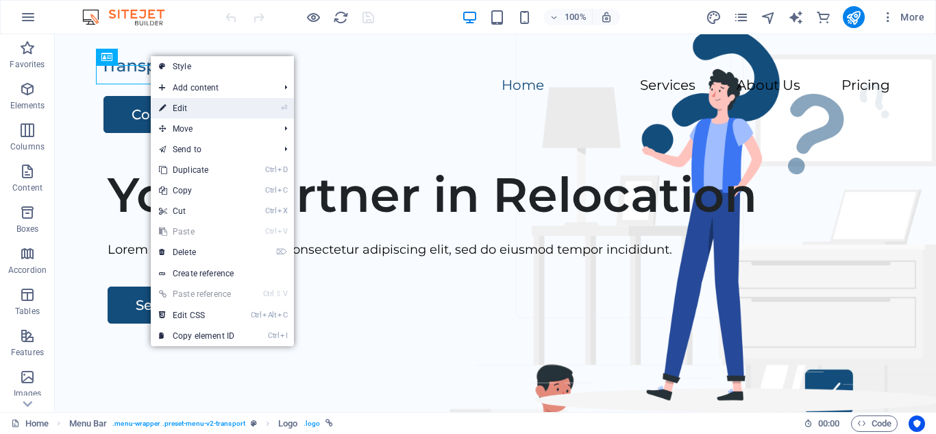
click at [199, 112] on link "⏎ Edit" at bounding box center [197, 108] width 92 height 21
select select "px"
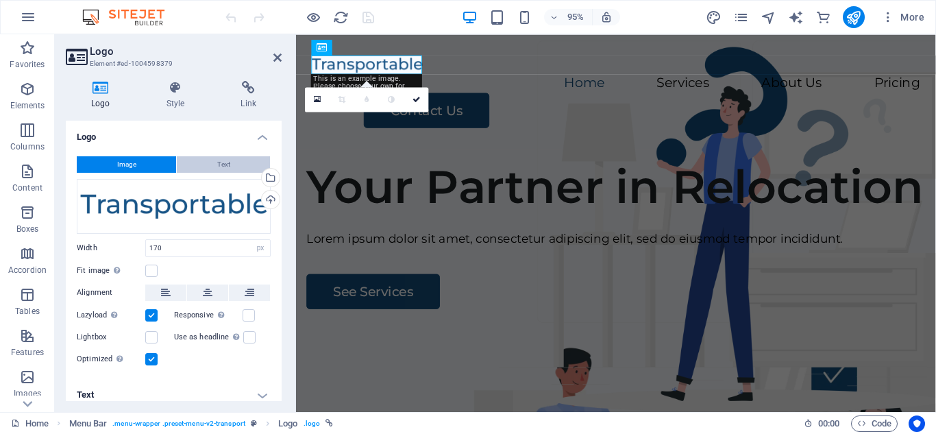
click at [217, 163] on span "Text" at bounding box center [223, 164] width 13 height 16
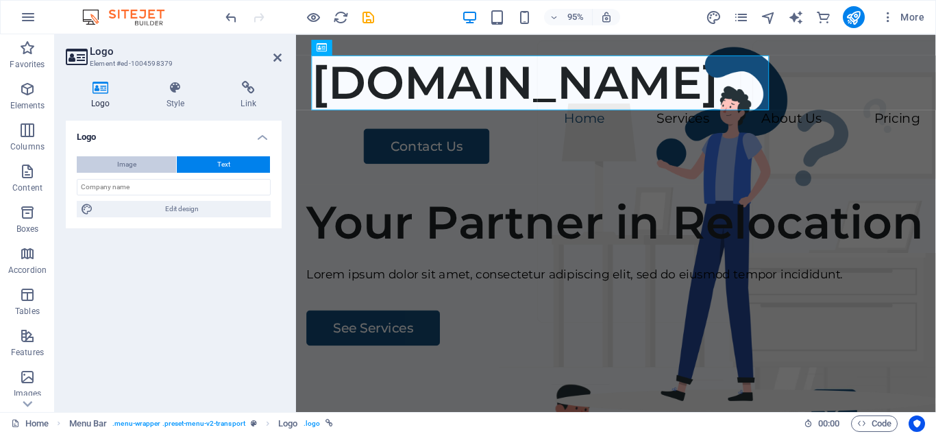
click at [151, 164] on button "Image" at bounding box center [126, 164] width 99 height 16
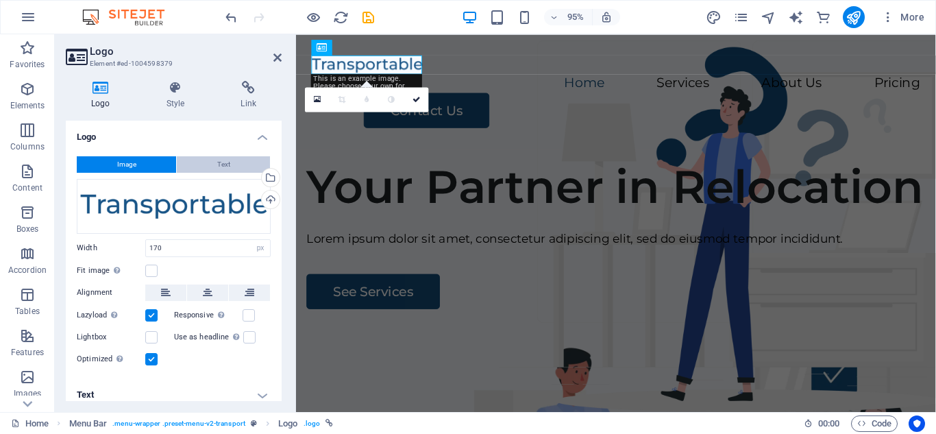
click at [201, 166] on button "Text" at bounding box center [223, 164] width 93 height 16
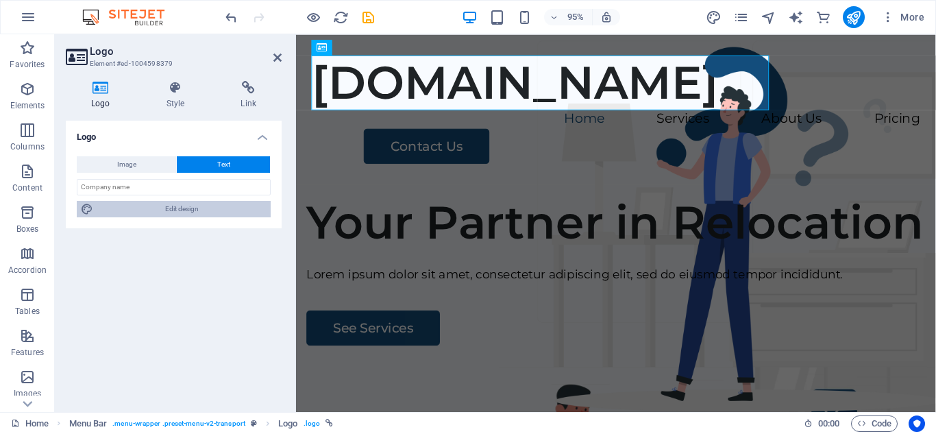
click at [182, 212] on span "Edit design" at bounding box center [181, 209] width 169 height 16
select select "px"
select select "600"
select select "px"
select select "rem"
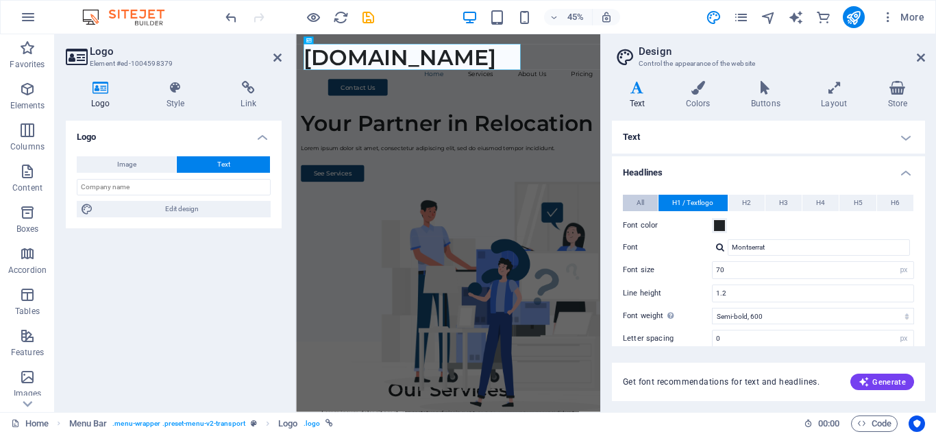
click at [645, 204] on button "All" at bounding box center [640, 203] width 35 height 16
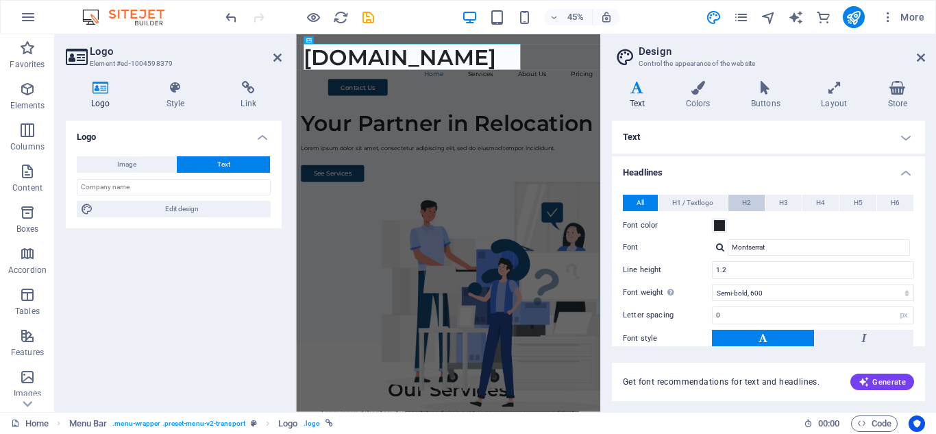
click at [760, 198] on button "H2" at bounding box center [746, 203] width 36 height 16
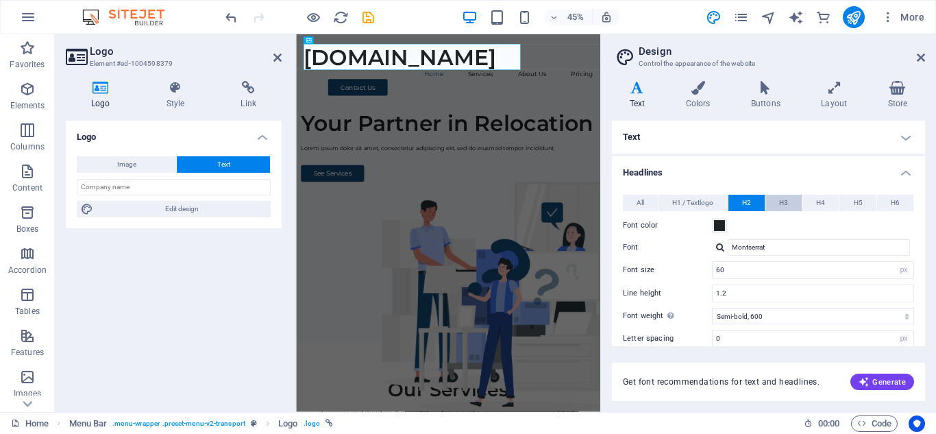
click at [776, 205] on button "H3" at bounding box center [783, 203] width 36 height 16
click at [127, 158] on span "Image" at bounding box center [126, 164] width 19 height 16
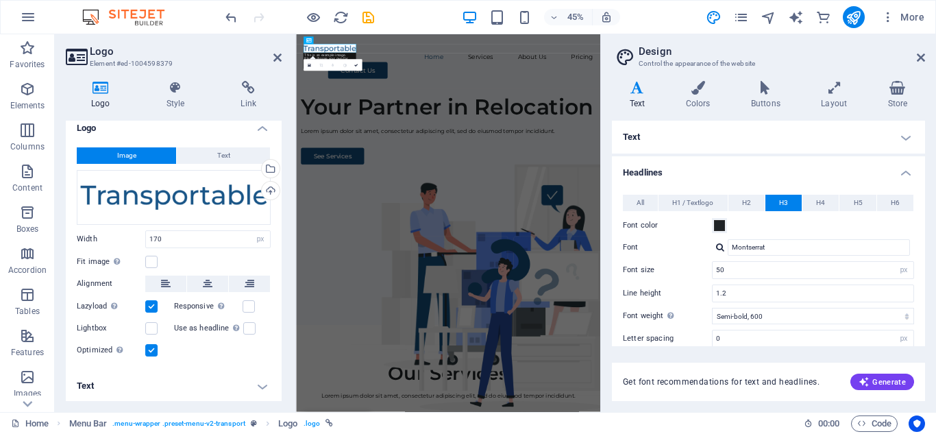
scroll to position [10, 0]
click at [258, 372] on h4 "Text" at bounding box center [174, 384] width 216 height 33
click at [253, 385] on h4 "Text" at bounding box center [174, 380] width 216 height 25
click at [258, 384] on h4 "Text" at bounding box center [174, 384] width 216 height 33
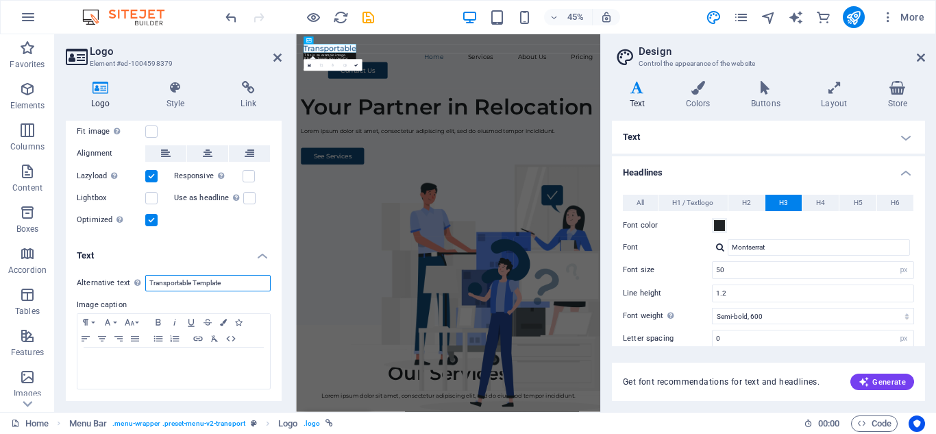
click at [235, 284] on input "Transportable Template" at bounding box center [207, 283] width 125 height 16
type input "T"
type input "printer warrior"
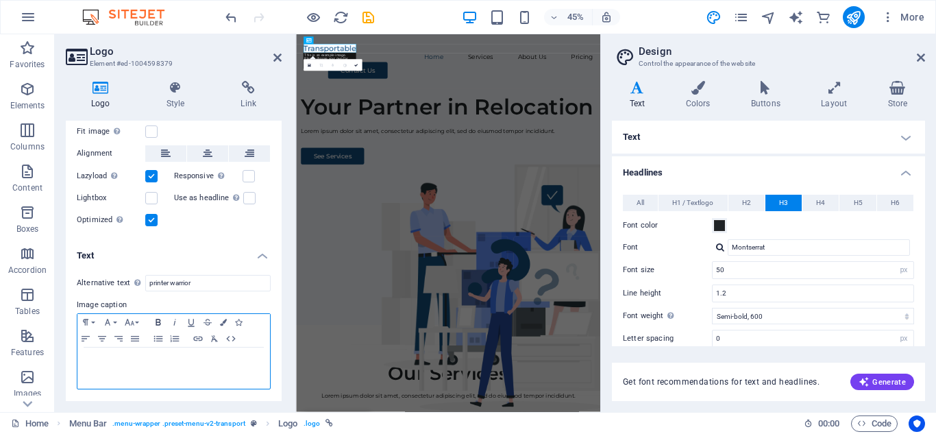
click at [160, 323] on icon "button" at bounding box center [158, 322] width 16 height 11
click at [191, 362] on p "​" at bounding box center [173, 360] width 179 height 12
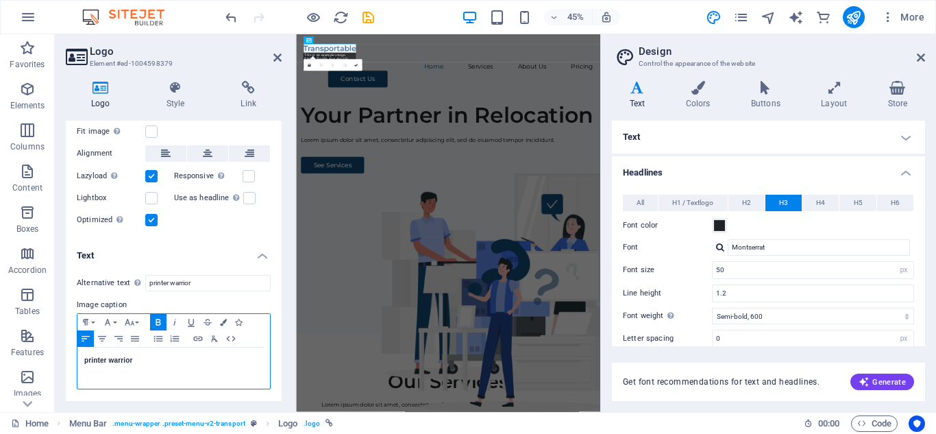
click at [191, 362] on p "printer warrior" at bounding box center [173, 360] width 179 height 12
click at [277, 53] on icon at bounding box center [277, 57] width 8 height 11
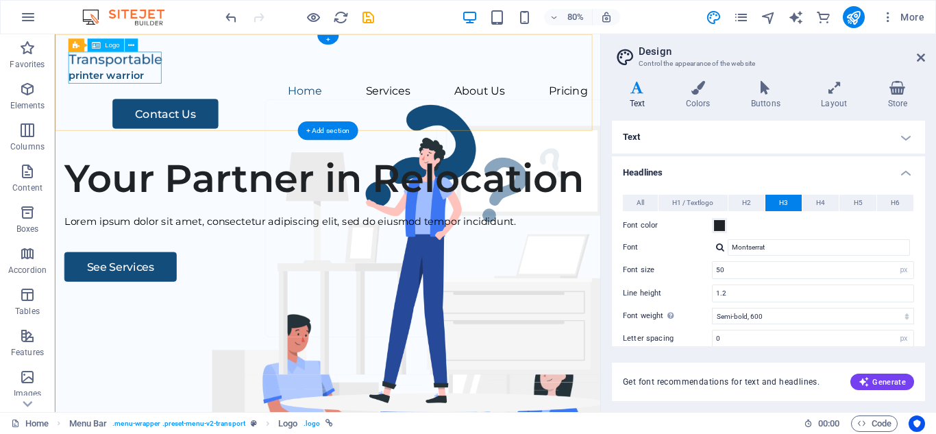
click at [147, 73] on div "printer warrior" at bounding box center [395, 76] width 649 height 40
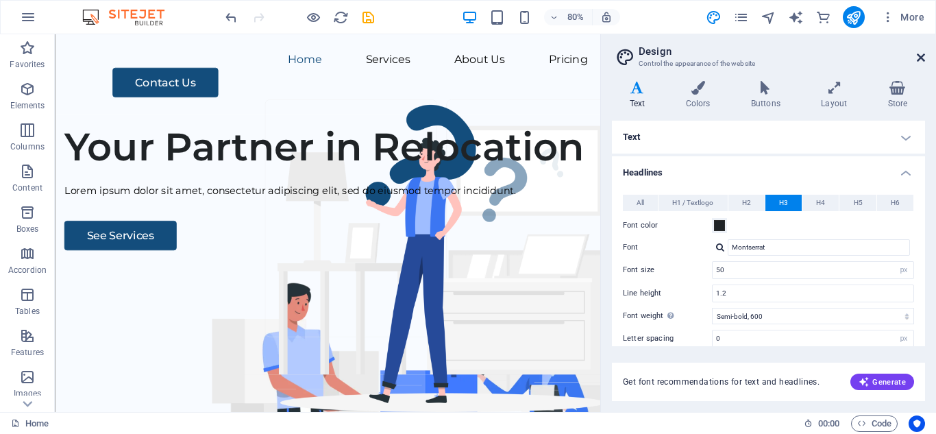
click at [921, 56] on icon at bounding box center [921, 57] width 8 height 11
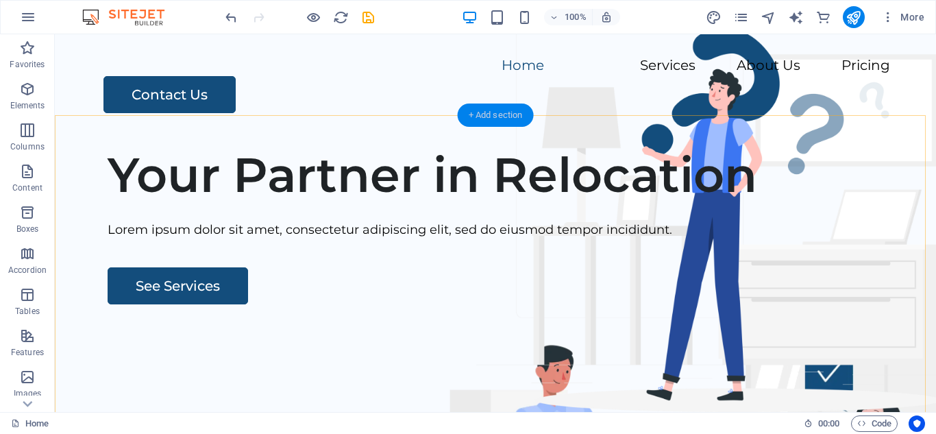
click at [503, 121] on div "+ Add section" at bounding box center [496, 114] width 76 height 23
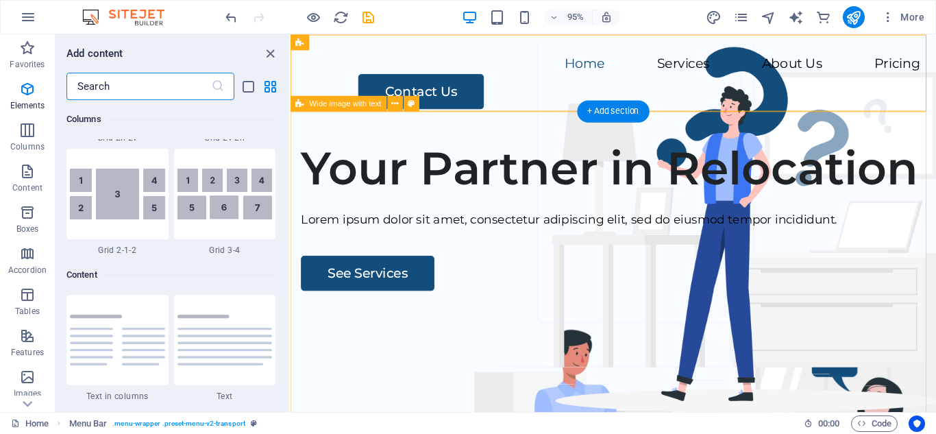
scroll to position [2398, 0]
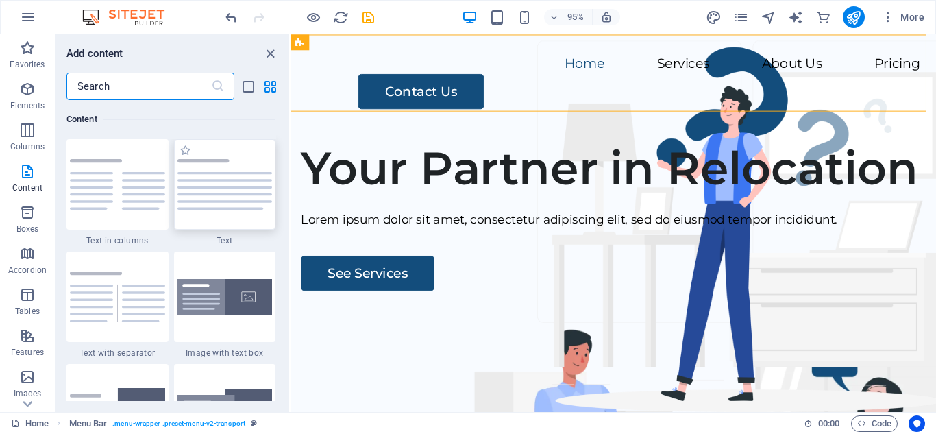
click at [201, 204] on div at bounding box center [225, 184] width 102 height 90
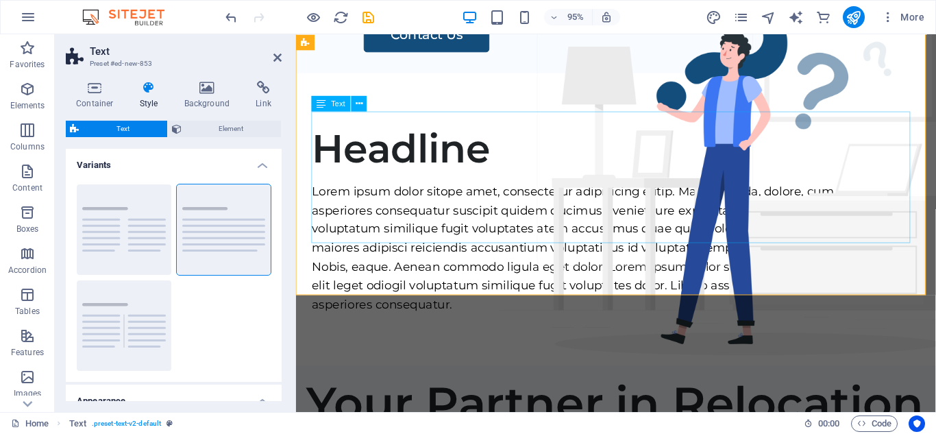
scroll to position [0, 0]
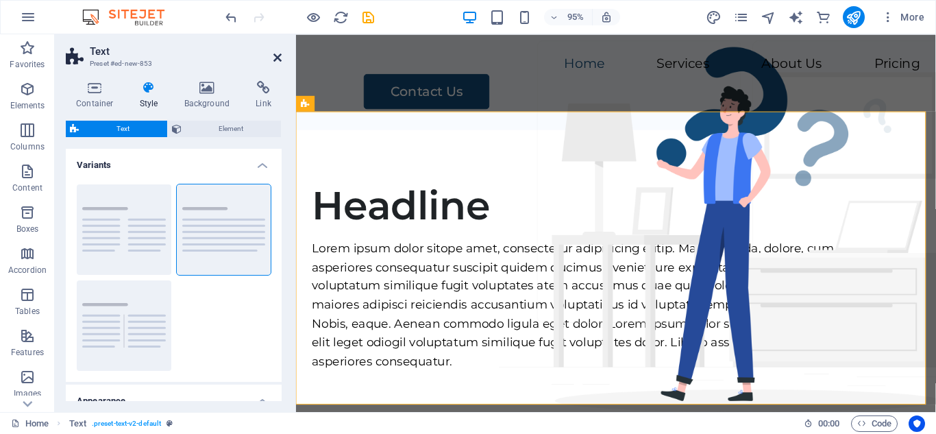
click at [278, 54] on icon at bounding box center [277, 57] width 8 height 11
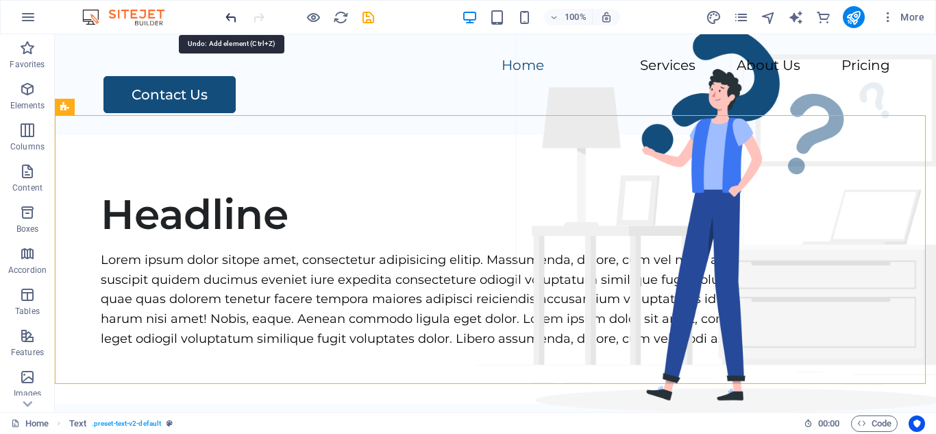
click at [236, 15] on icon "undo" at bounding box center [231, 18] width 16 height 16
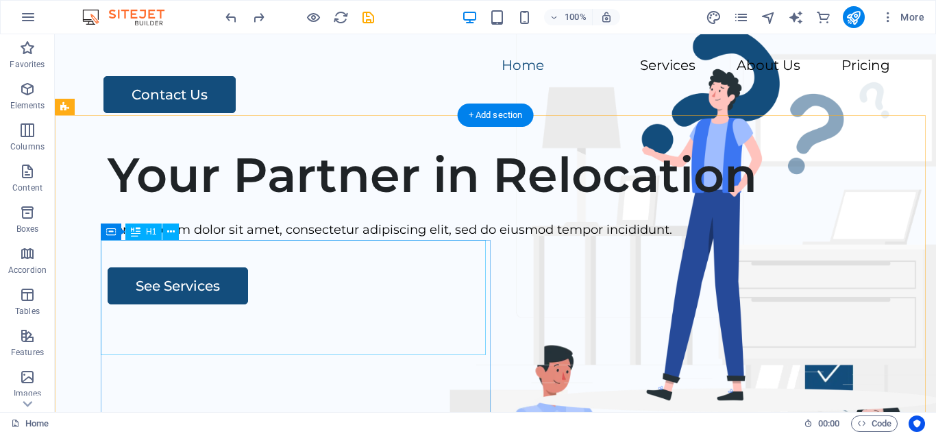
click at [323, 204] on div "Your Partner in Relocation" at bounding box center [513, 175] width 811 height 58
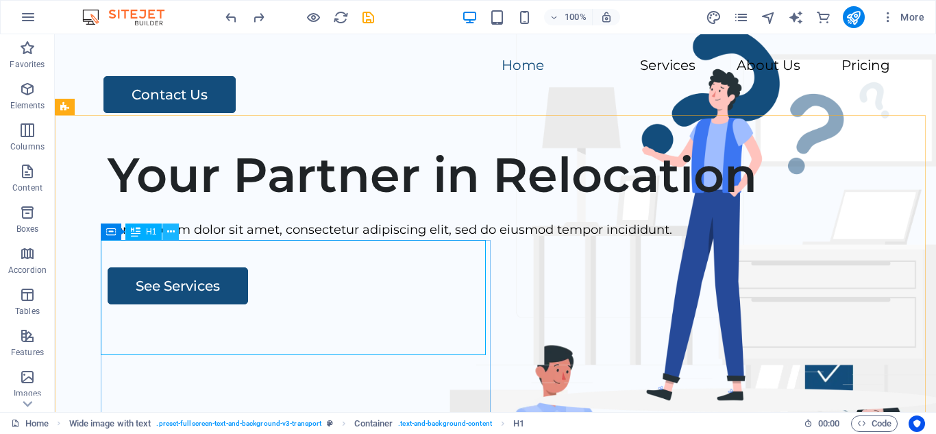
click at [173, 234] on icon at bounding box center [171, 232] width 8 height 14
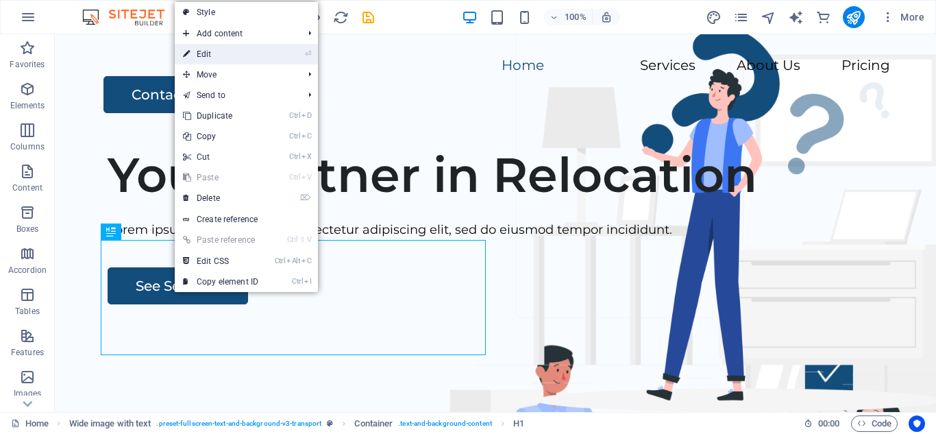
click at [236, 54] on link "⏎ Edit" at bounding box center [221, 54] width 92 height 21
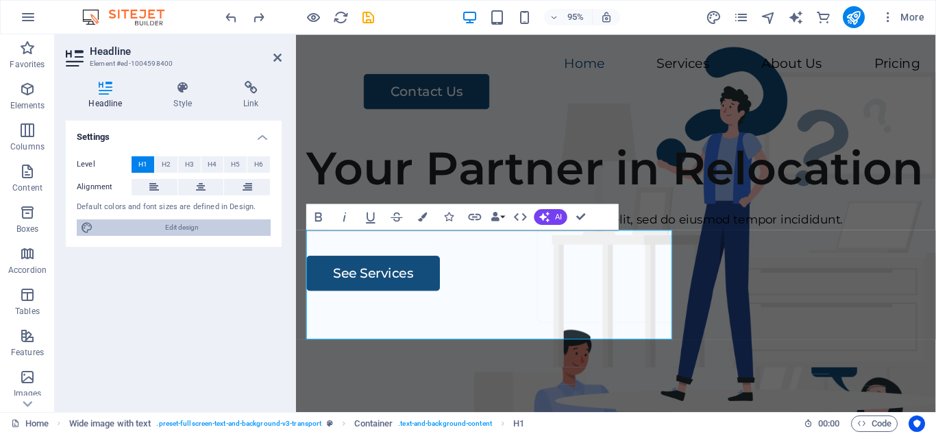
click at [180, 228] on span "Edit design" at bounding box center [181, 227] width 169 height 16
select select "px"
select select "600"
select select "px"
select select "rem"
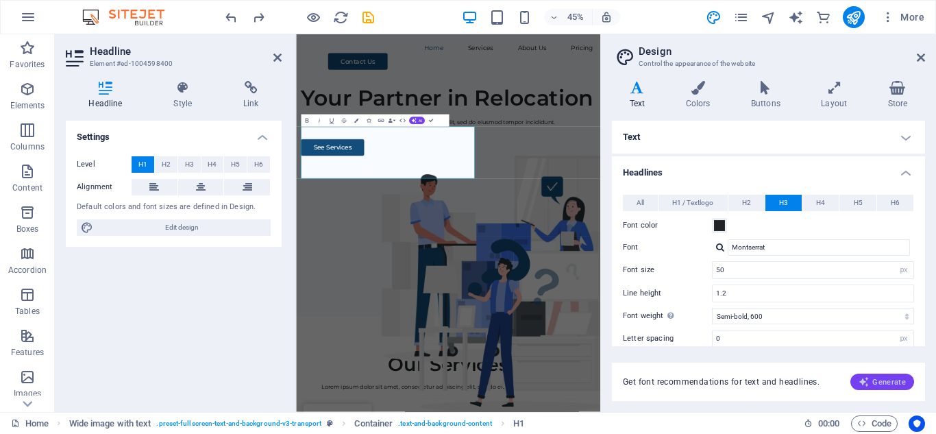
click at [889, 382] on span "Generate" at bounding box center [882, 381] width 47 height 11
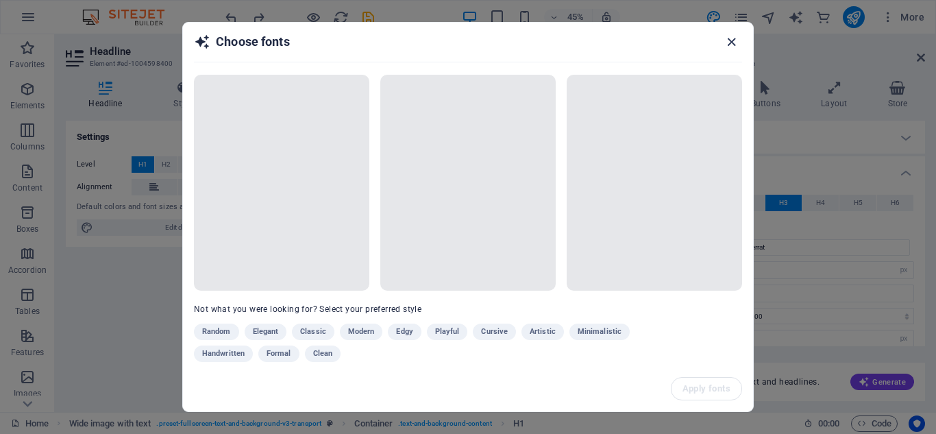
click at [731, 42] on icon "button" at bounding box center [732, 42] width 16 height 16
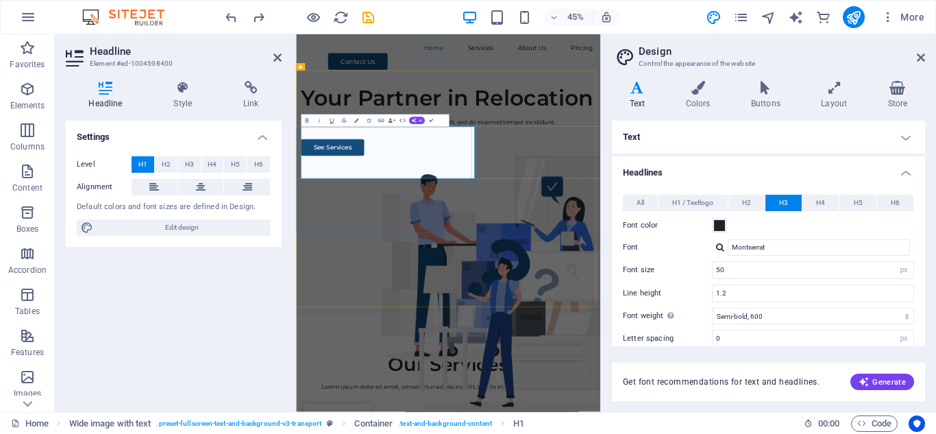
click at [565, 204] on h1 "Your Partner in Relocation" at bounding box center [634, 175] width 654 height 58
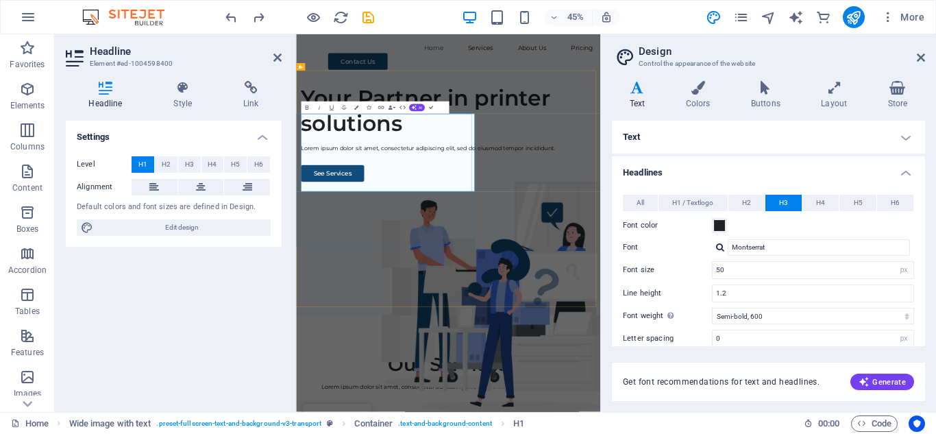
click at [417, 261] on h1 "Your Partner in printer solutions" at bounding box center [634, 203] width 654 height 115
click at [921, 55] on icon at bounding box center [921, 57] width 8 height 11
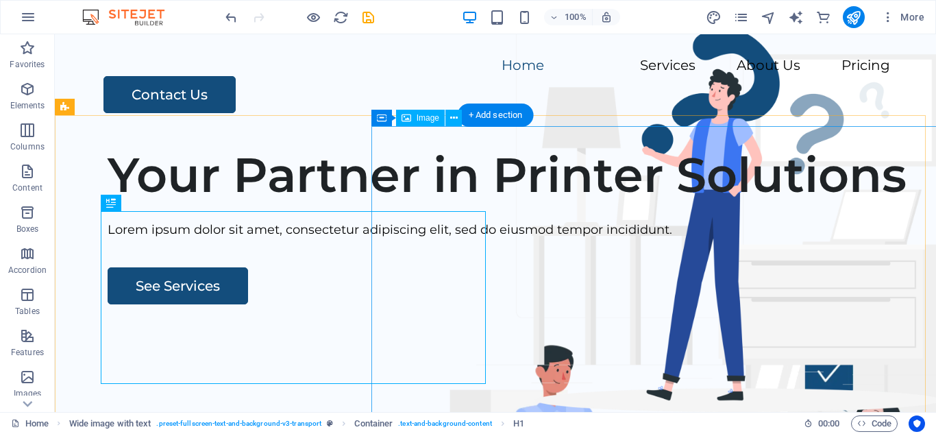
scroll to position [69, 0]
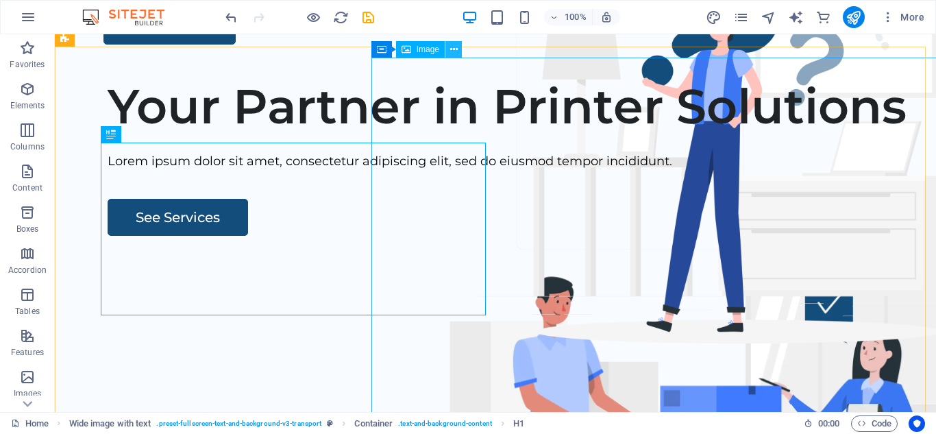
click at [449, 49] on button at bounding box center [453, 49] width 16 height 16
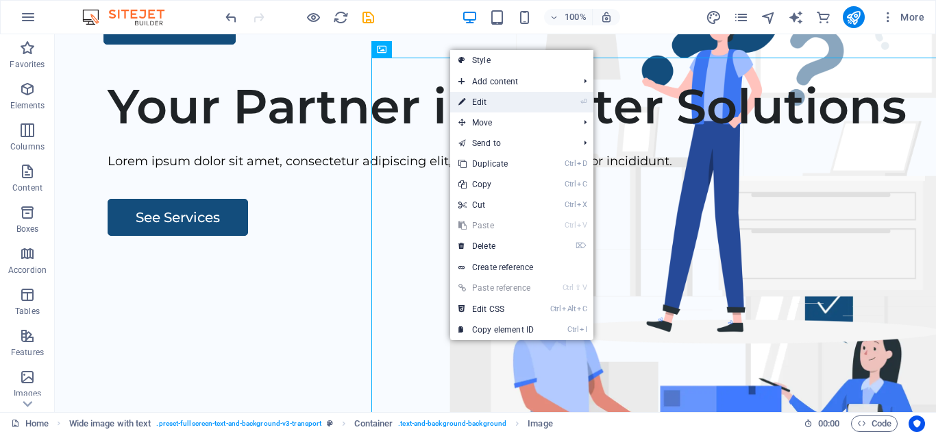
click at [486, 97] on link "⏎ Edit" at bounding box center [496, 102] width 92 height 21
select select "px"
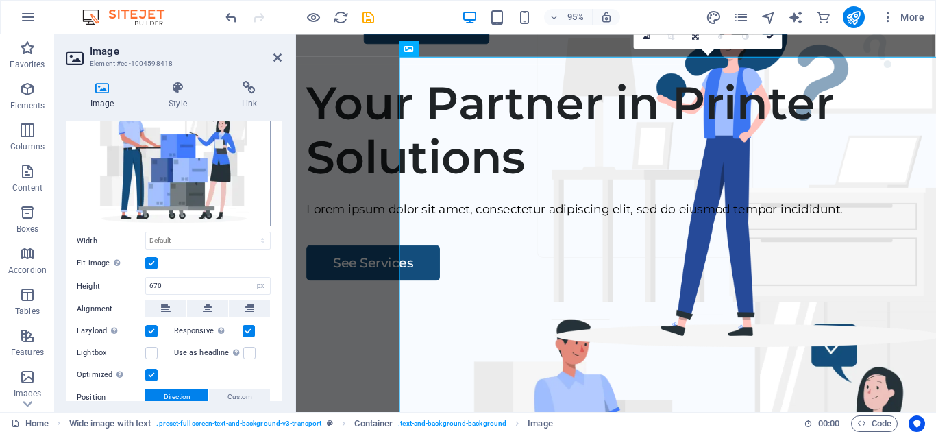
scroll to position [0, 0]
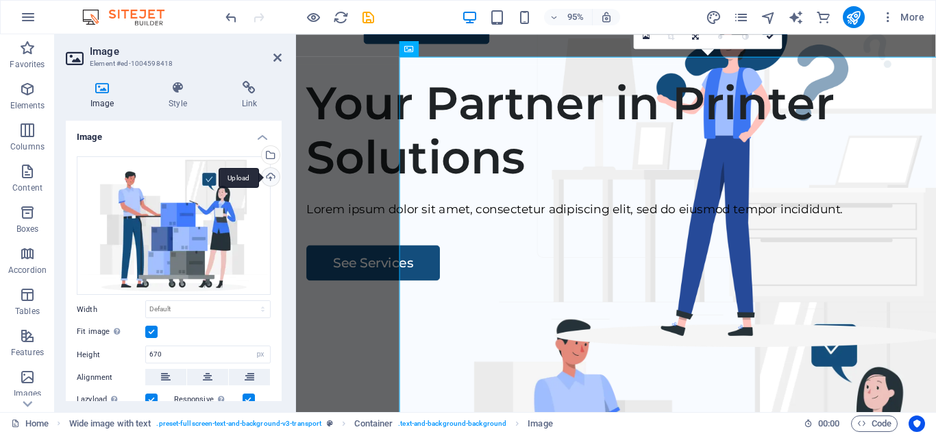
click at [266, 176] on div "Upload" at bounding box center [269, 178] width 21 height 21
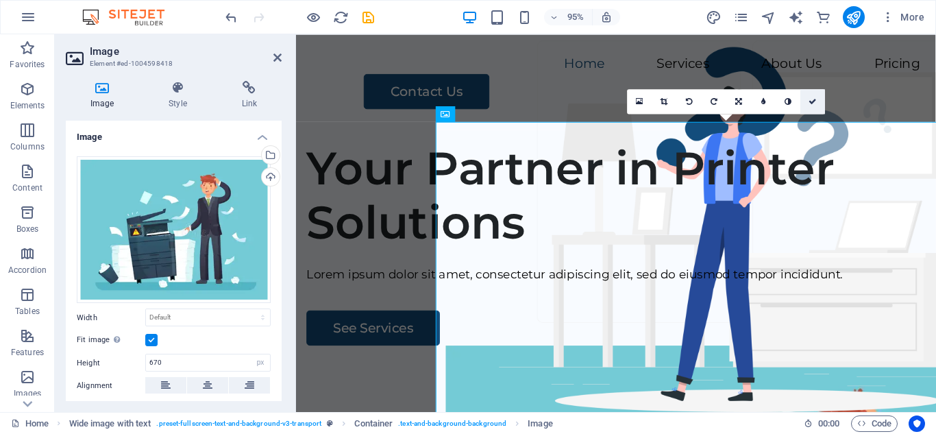
click at [815, 101] on icon at bounding box center [813, 101] width 8 height 8
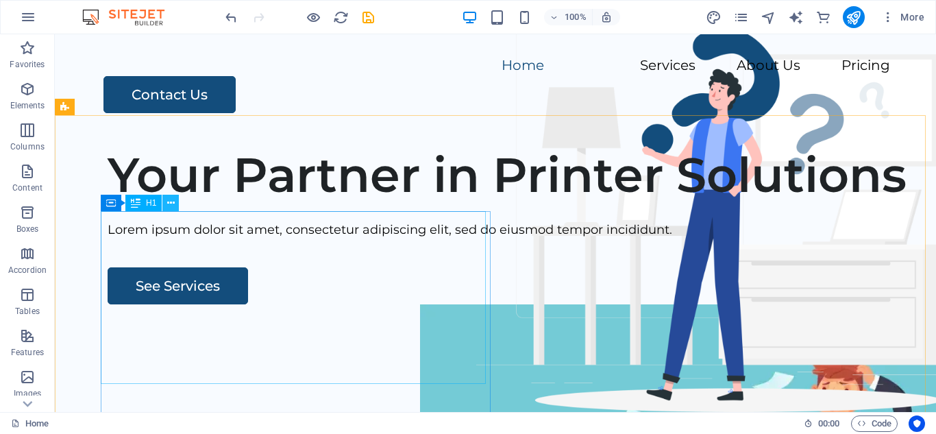
click at [168, 206] on icon at bounding box center [171, 203] width 8 height 14
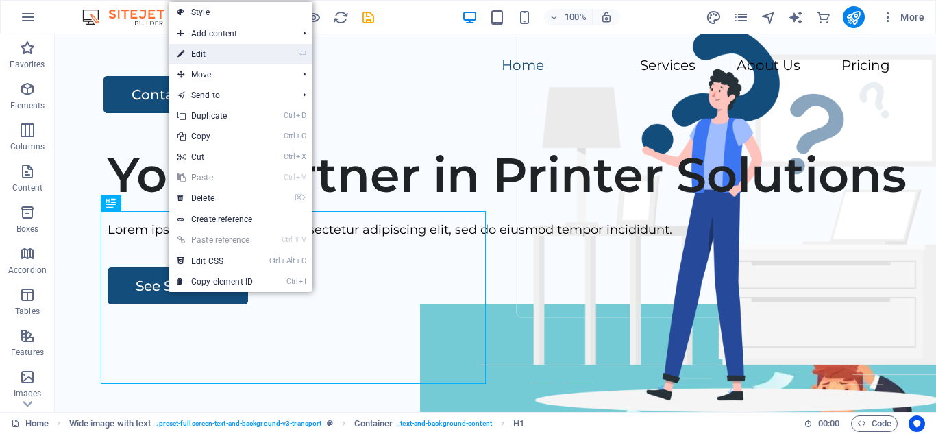
click at [216, 47] on link "⏎ Edit" at bounding box center [215, 54] width 92 height 21
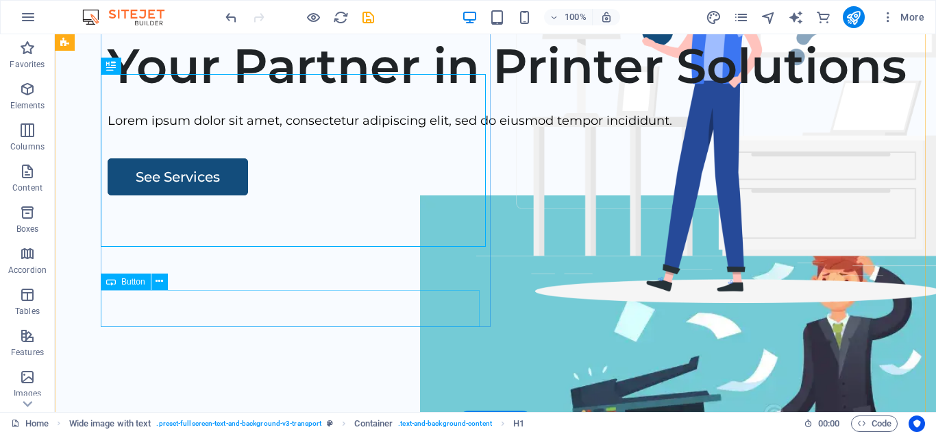
scroll to position [137, 0]
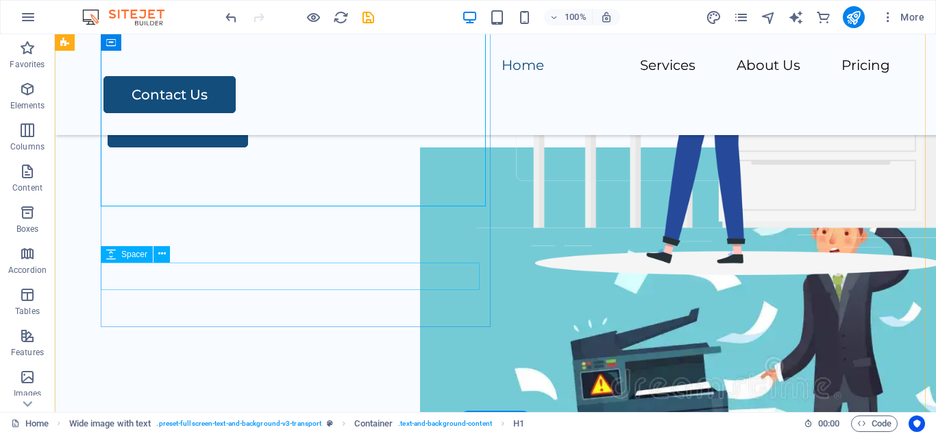
click at [278, 110] on div at bounding box center [513, 96] width 811 height 27
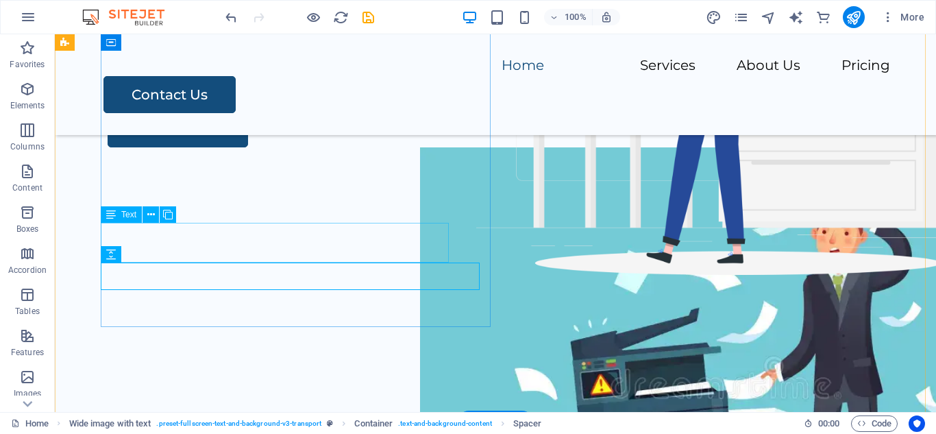
click at [265, 83] on div "Lorem ipsum dolor sit amet, consectetur adipiscing elit, sed do eiusmod tempor …" at bounding box center [513, 73] width 811 height 20
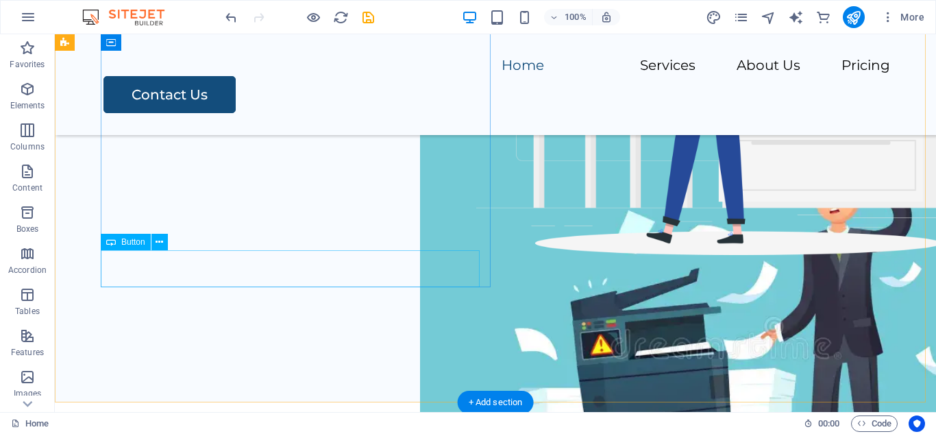
click at [291, 108] on div "See Services" at bounding box center [513, 89] width 811 height 37
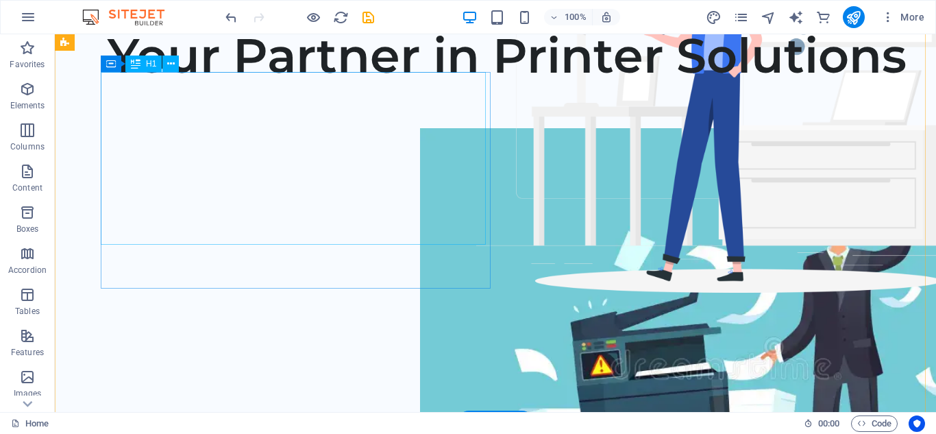
scroll to position [137, 0]
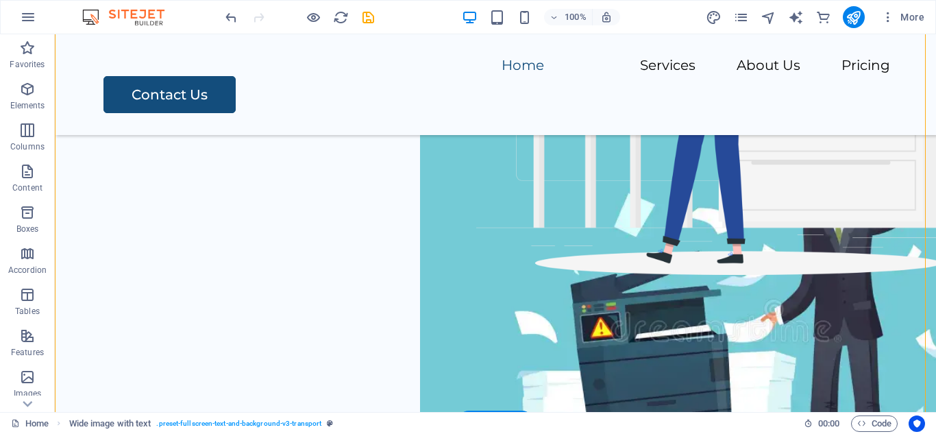
drag, startPoint x: 225, startPoint y: 271, endPoint x: 88, endPoint y: 293, distance: 138.9
click at [88, 293] on div "Your Partner in Printer Solutions" at bounding box center [495, 159] width 881 height 525
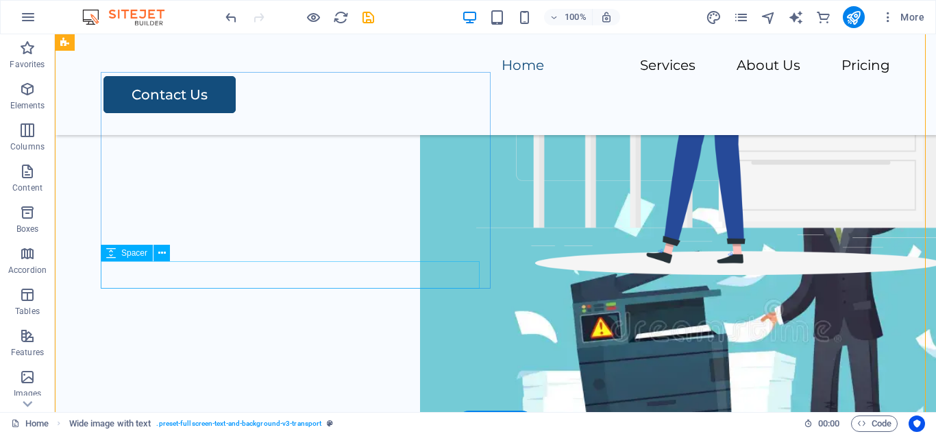
click at [120, 90] on div at bounding box center [513, 76] width 811 height 27
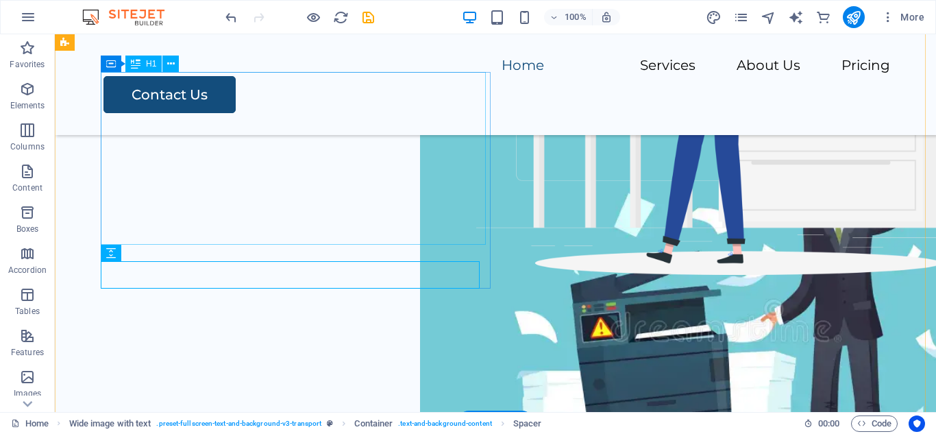
click at [361, 47] on div "Your Partner in Printer Solutions" at bounding box center [513, 18] width 811 height 58
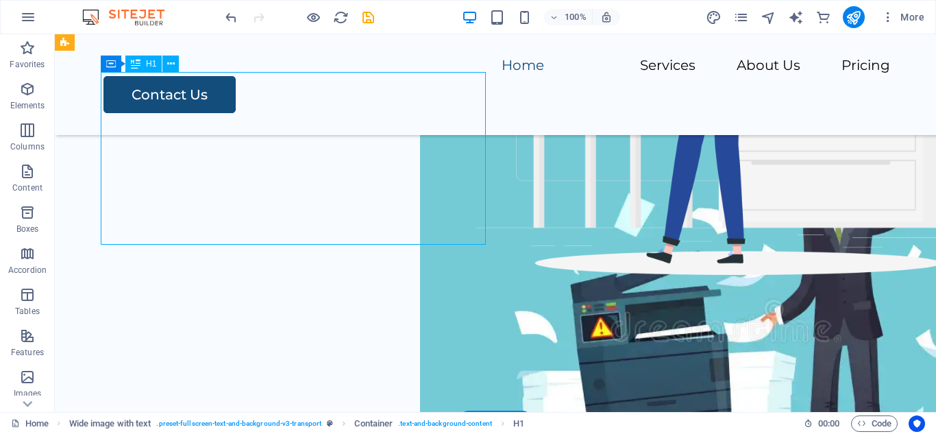
click at [340, 47] on div "Your Partner in Printer Solutions" at bounding box center [513, 18] width 811 height 58
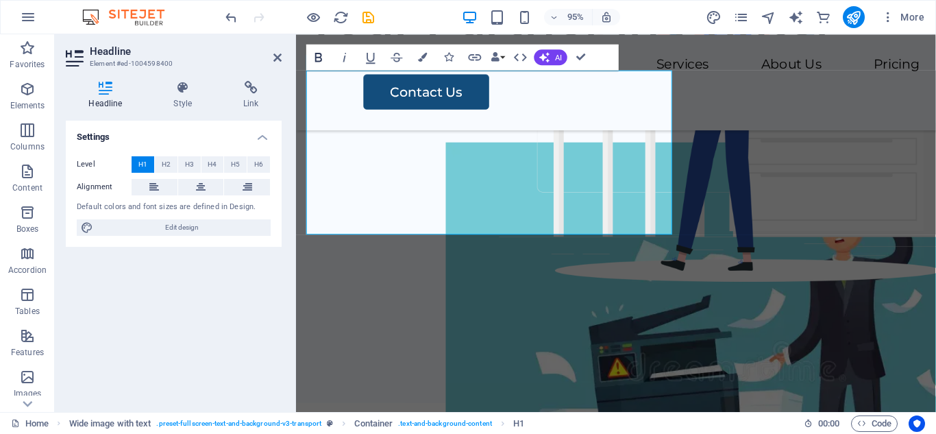
click at [320, 57] on icon "button" at bounding box center [318, 57] width 7 height 9
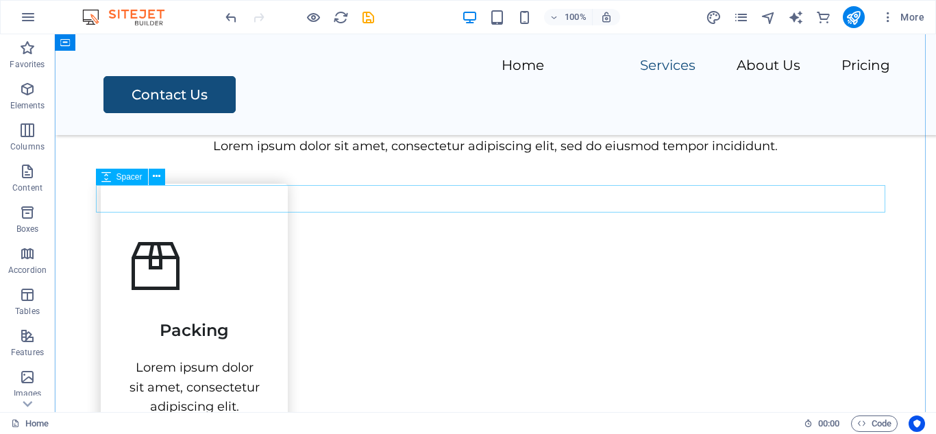
scroll to position [548, 0]
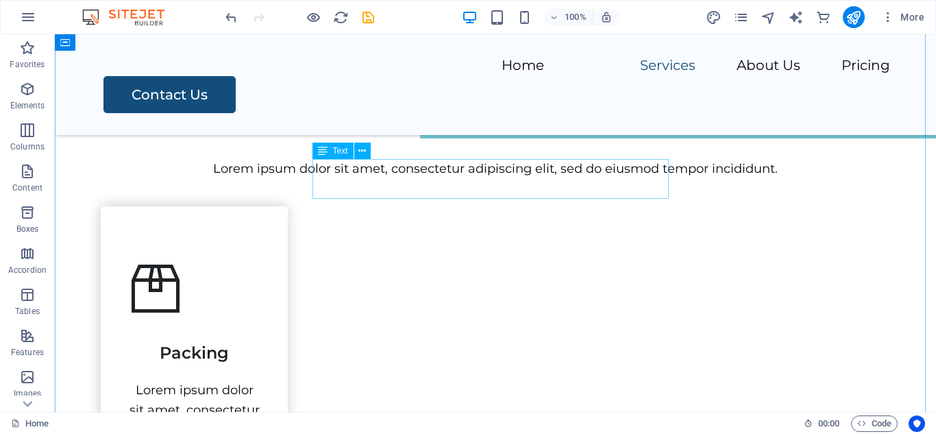
click at [590, 179] on div "Lorem ipsum dolor sit amet, consectetur adipiscing elit, sed do eiusmod tempor …" at bounding box center [495, 169] width 789 height 20
click at [356, 151] on button at bounding box center [362, 151] width 16 height 16
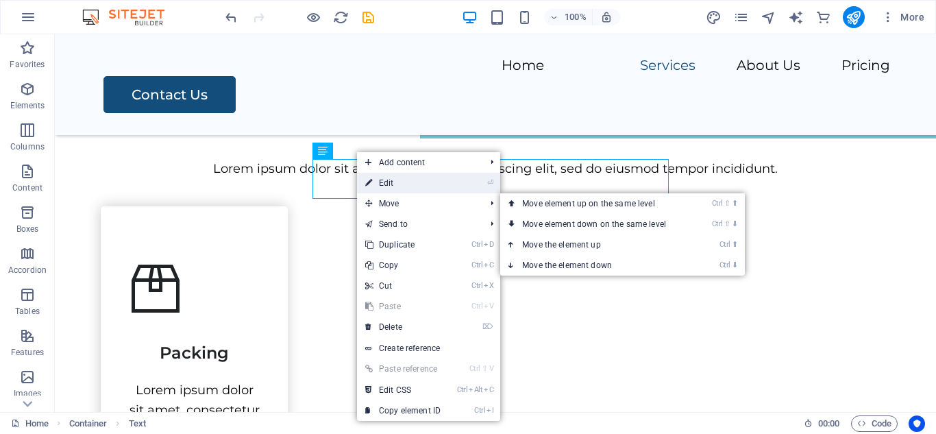
click at [383, 186] on link "⏎ Edit" at bounding box center [403, 183] width 92 height 21
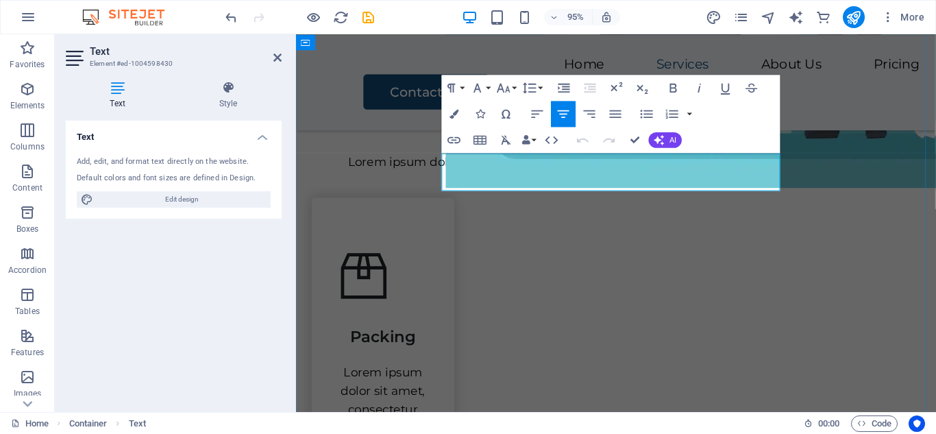
click at [757, 179] on p "Lorem ipsum dolor sit amet, consectetur adipiscing elit, sed do eiusmod tempor …" at bounding box center [632, 169] width 641 height 20
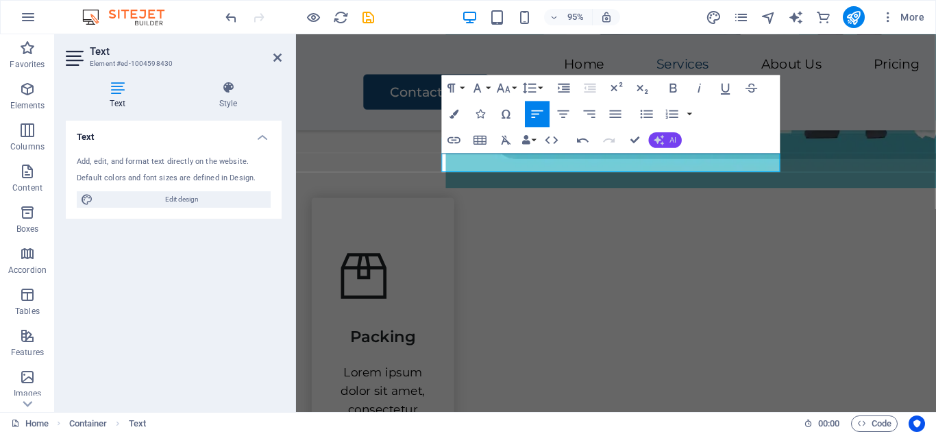
click at [665, 144] on button "AI" at bounding box center [665, 140] width 33 height 16
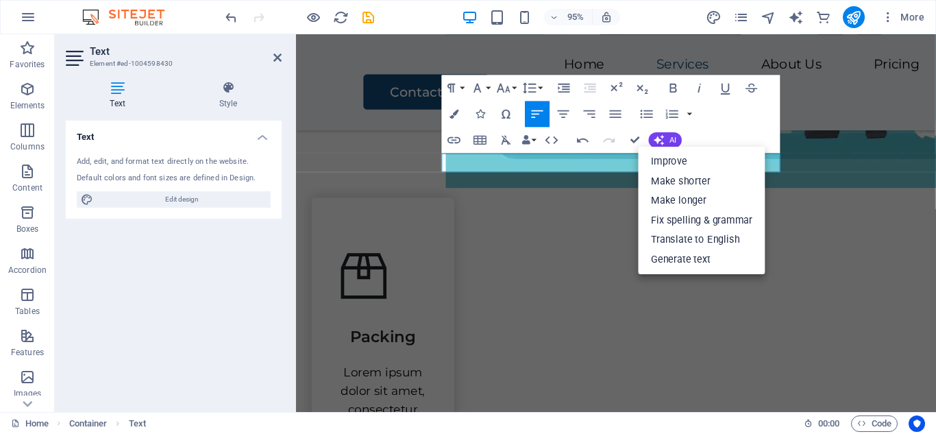
click at [715, 135] on div "Paragraph Format Normal Heading 1 Heading 2 Heading 3 Heading 4 Heading 5 Headi…" at bounding box center [611, 114] width 339 height 78
click at [615, 169] on p at bounding box center [632, 169] width 641 height 20
click at [870, 139] on div "Our Services" at bounding box center [632, 117] width 641 height 49
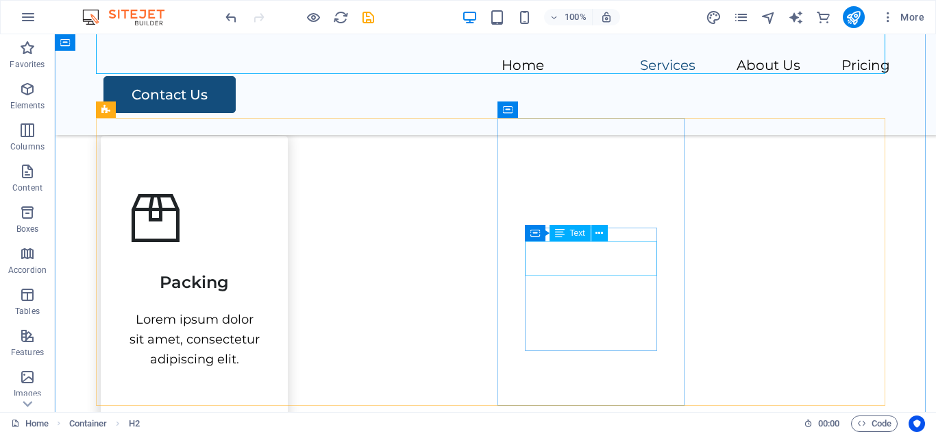
scroll to position [617, 0]
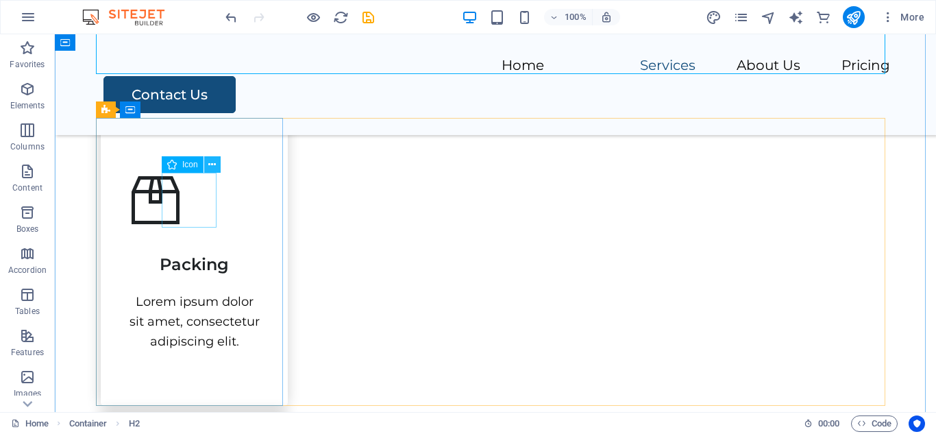
click at [206, 162] on button at bounding box center [212, 164] width 16 height 16
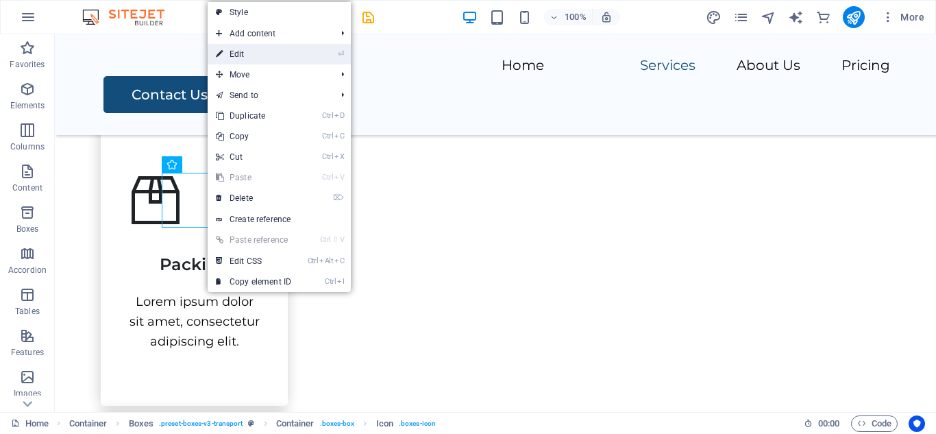
click at [265, 56] on link "⏎ Edit" at bounding box center [254, 54] width 92 height 21
select select "xMidYMid"
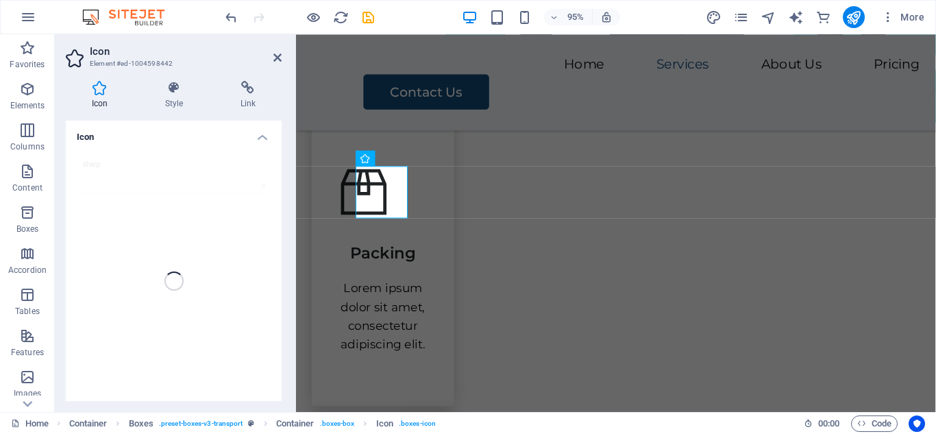
click at [105, 88] on icon at bounding box center [100, 88] width 68 height 14
click at [171, 160] on div "sharp" at bounding box center [174, 280] width 216 height 271
click at [176, 98] on h4 "Style" at bounding box center [176, 95] width 75 height 29
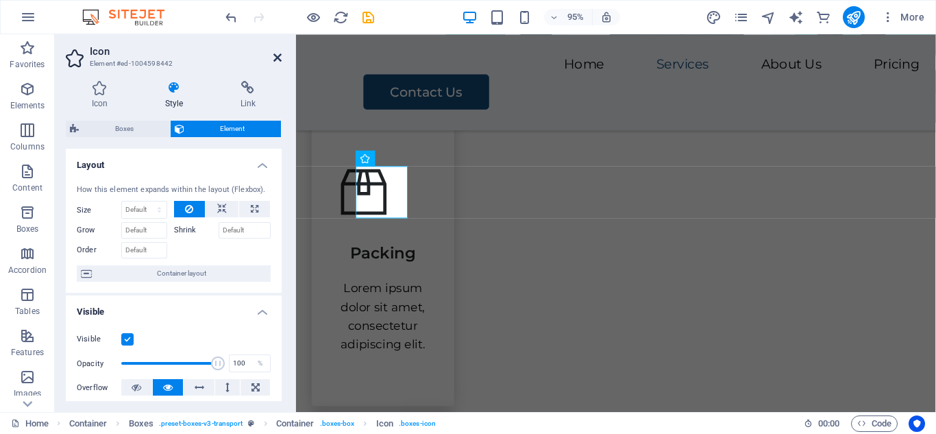
click at [277, 56] on icon at bounding box center [277, 57] width 8 height 11
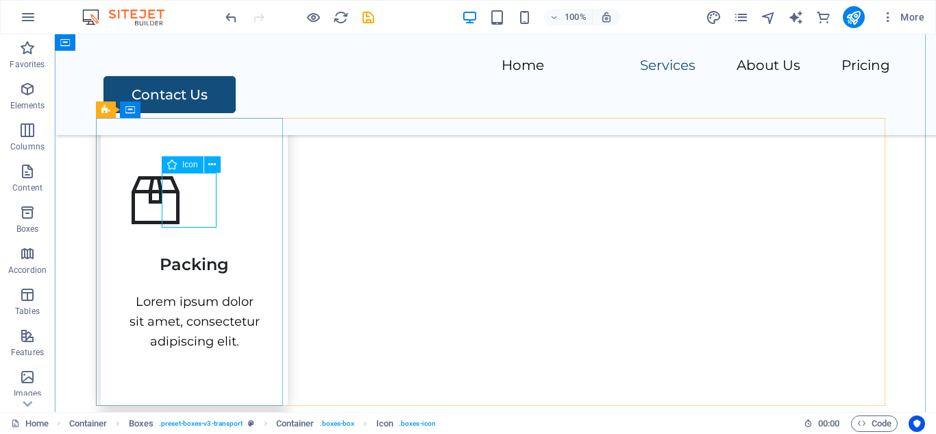
click at [182, 219] on figure at bounding box center [194, 200] width 132 height 55
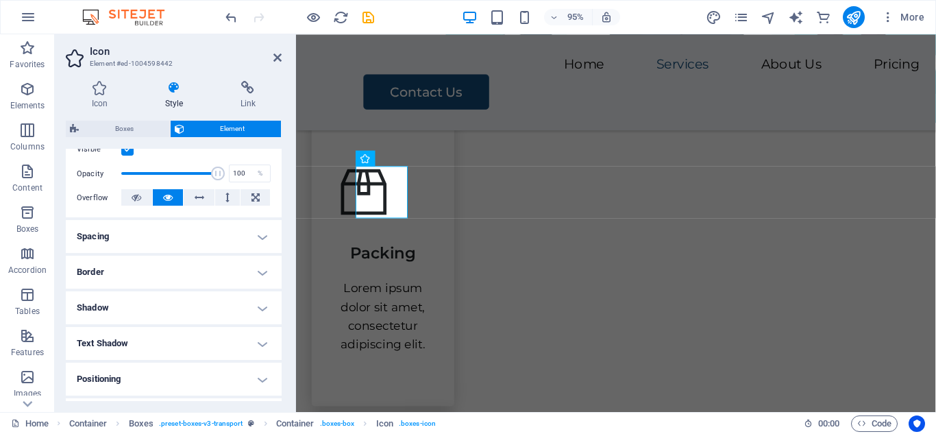
scroll to position [0, 0]
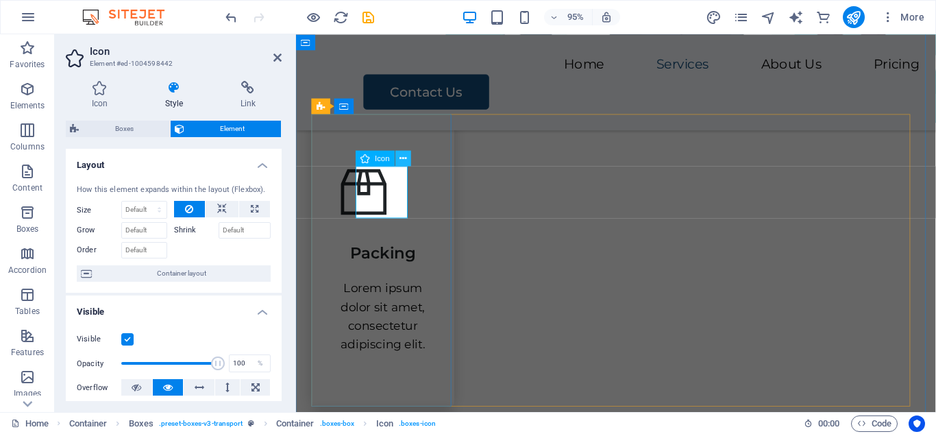
click at [399, 160] on button at bounding box center [404, 158] width 16 height 16
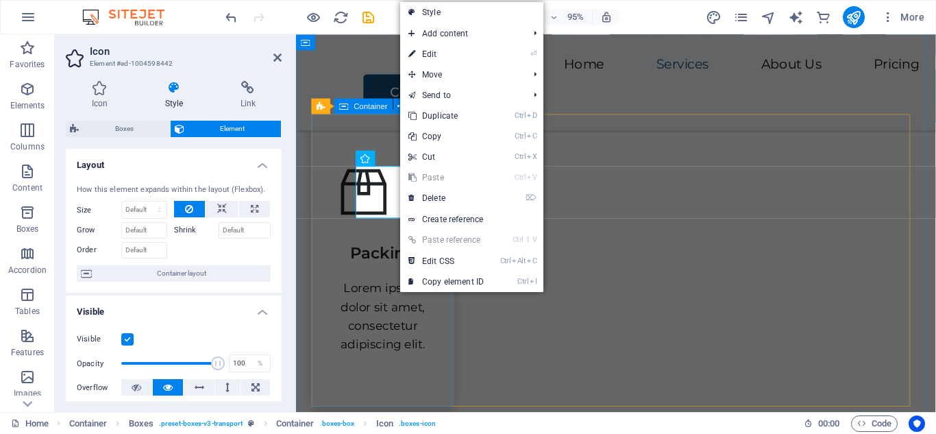
click at [342, 166] on div "Packing Lorem ipsum dolor sit amet, consectetur adipiscing elit." at bounding box center [387, 272] width 150 height 308
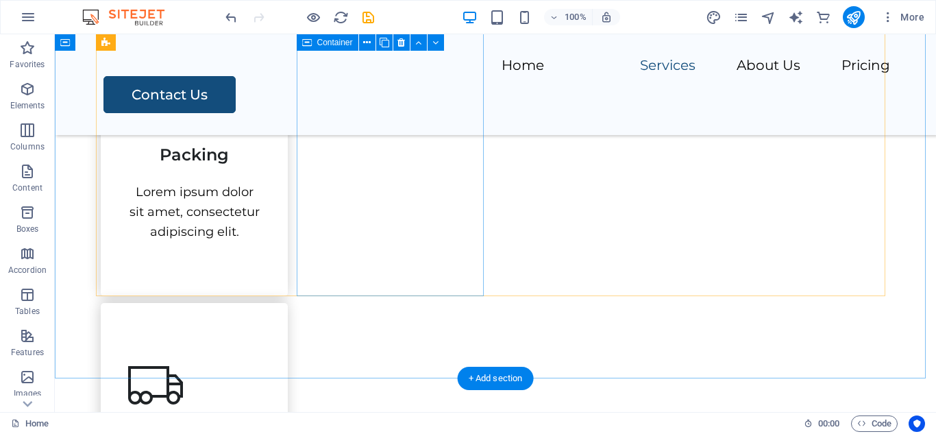
scroll to position [521, 0]
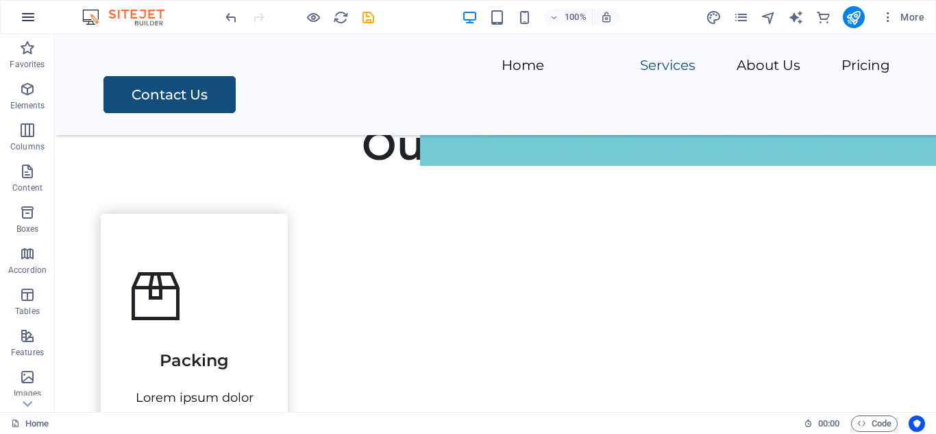
click at [27, 16] on icon "button" at bounding box center [28, 17] width 16 height 16
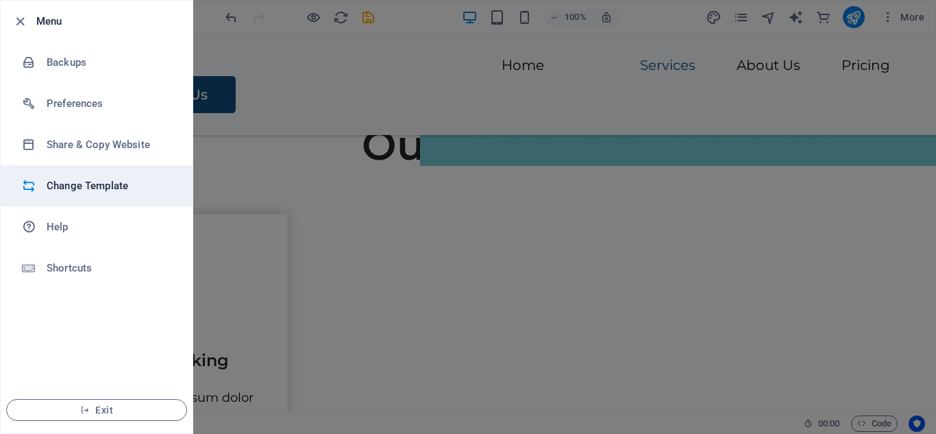
click at [81, 182] on h6 "Change Template" at bounding box center [110, 185] width 127 height 16
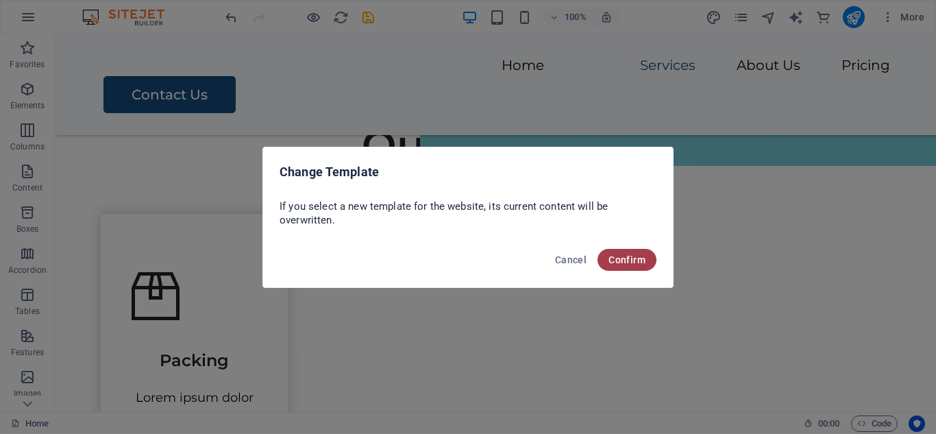
click at [625, 256] on span "Confirm" at bounding box center [627, 259] width 37 height 11
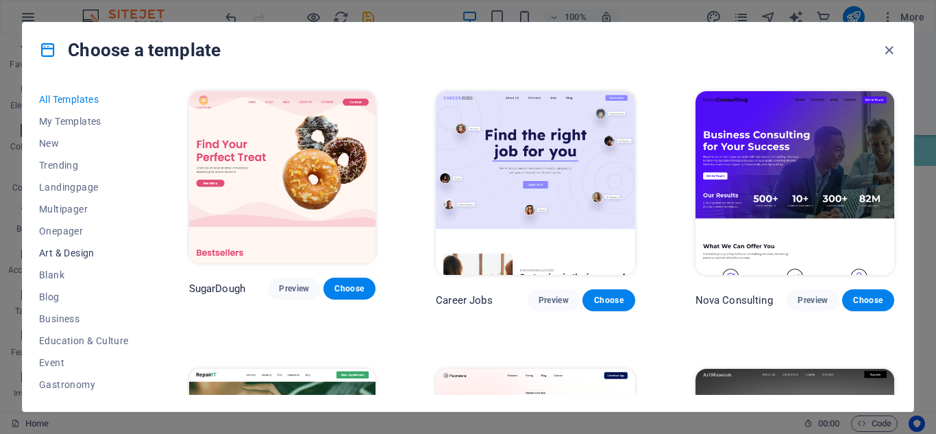
click at [79, 249] on span "Art & Design" at bounding box center [84, 252] width 90 height 11
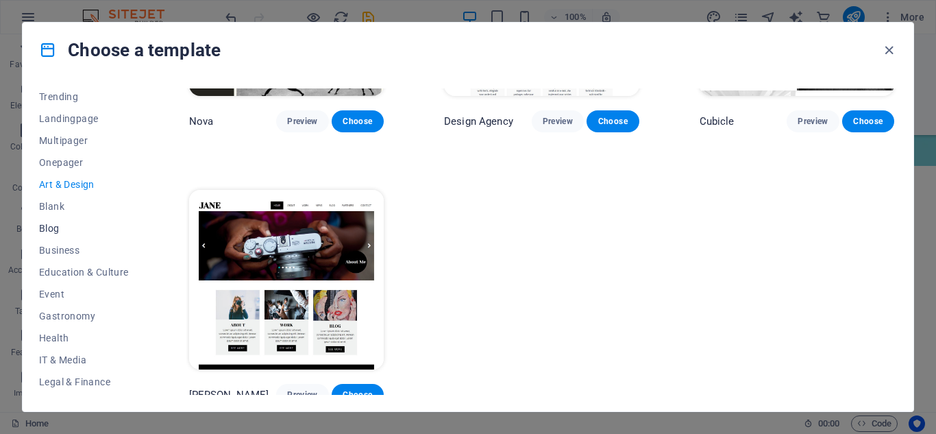
scroll to position [1271, 0]
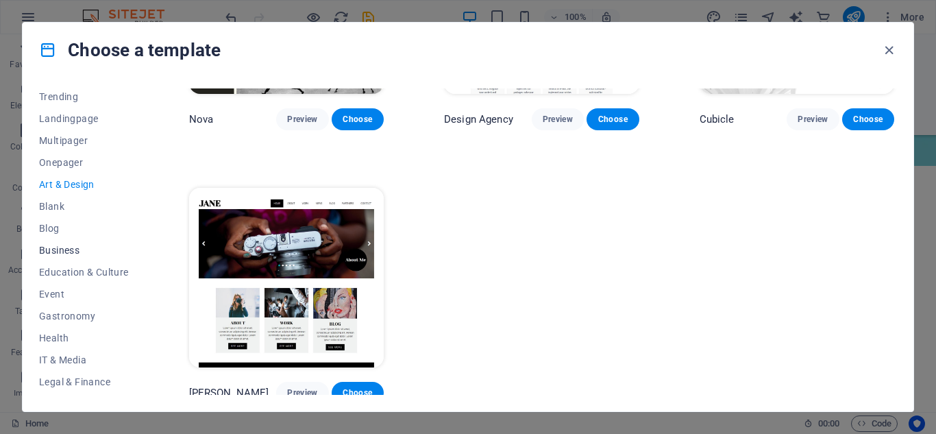
click at [69, 246] on span "Business" at bounding box center [84, 250] width 90 height 11
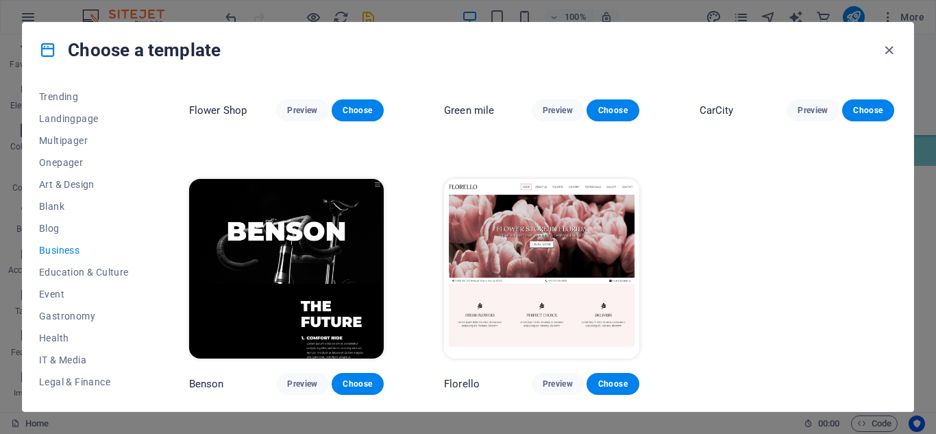
scroll to position [0, 0]
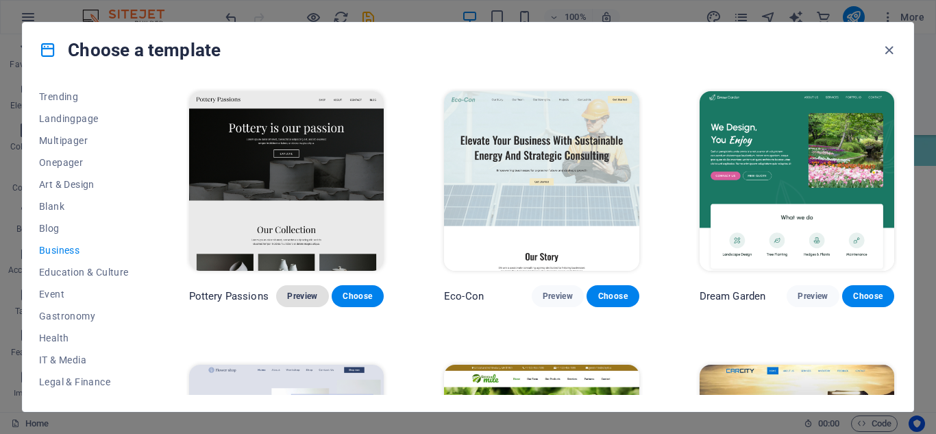
click at [299, 292] on span "Preview" at bounding box center [302, 296] width 30 height 11
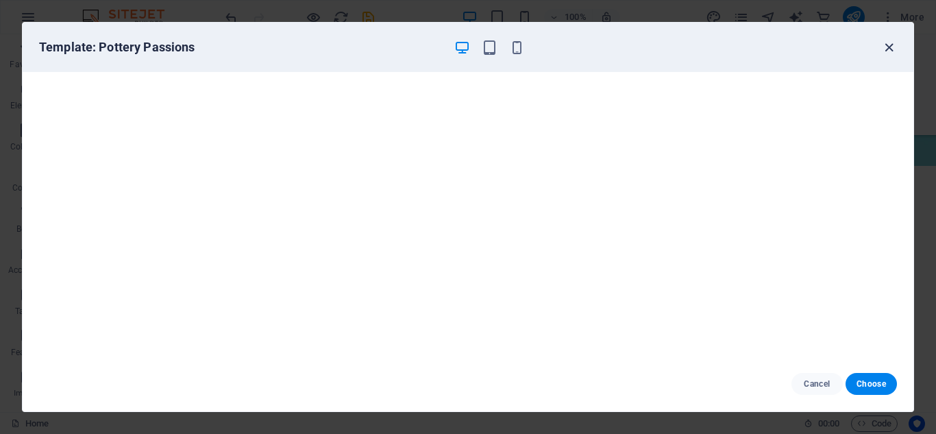
click at [890, 48] on icon "button" at bounding box center [889, 48] width 16 height 16
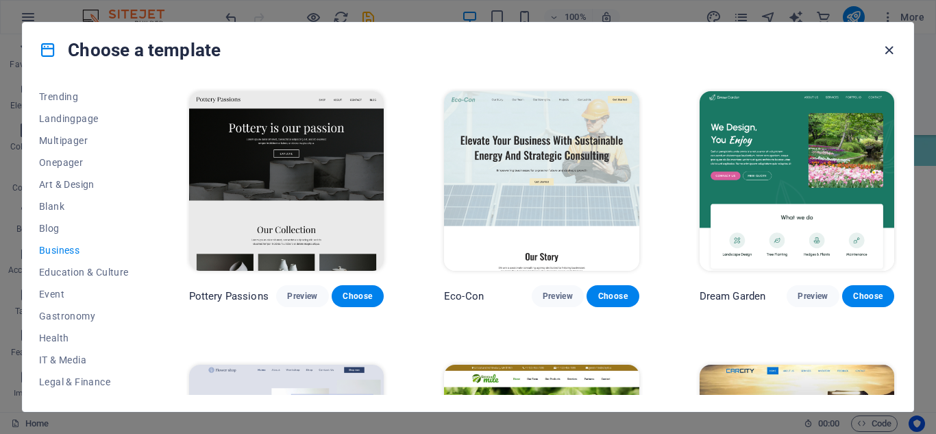
click at [892, 47] on icon "button" at bounding box center [889, 50] width 16 height 16
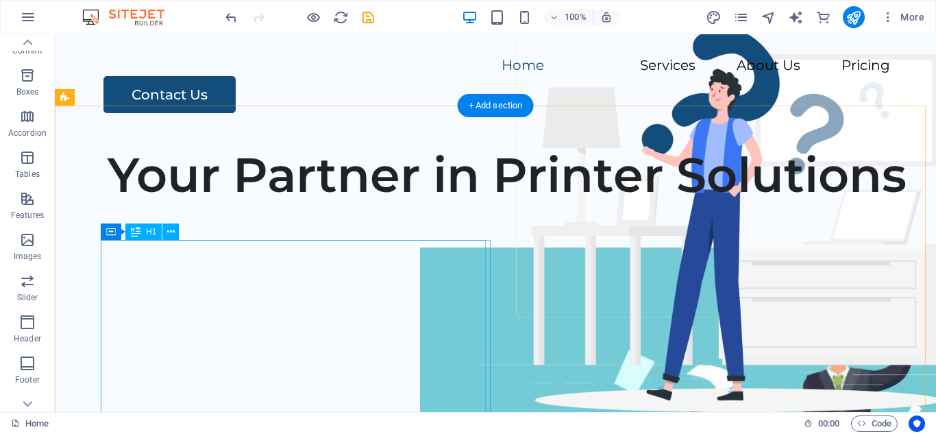
scroll to position [69, 0]
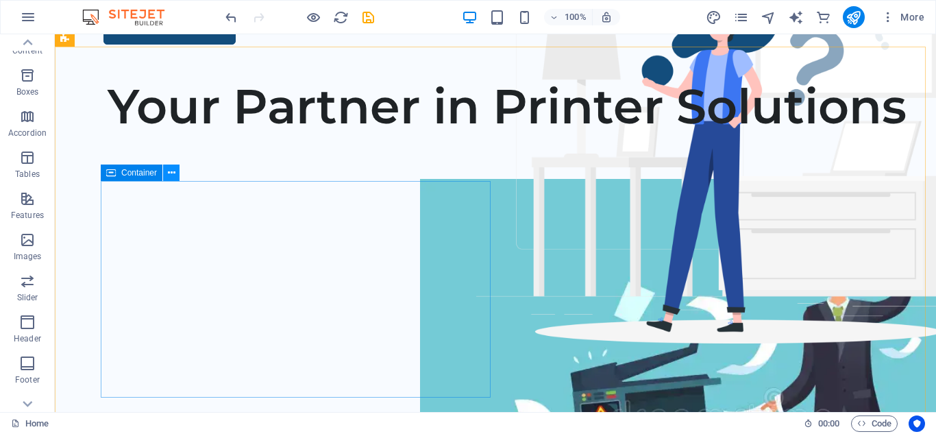
click at [169, 173] on icon at bounding box center [172, 173] width 8 height 14
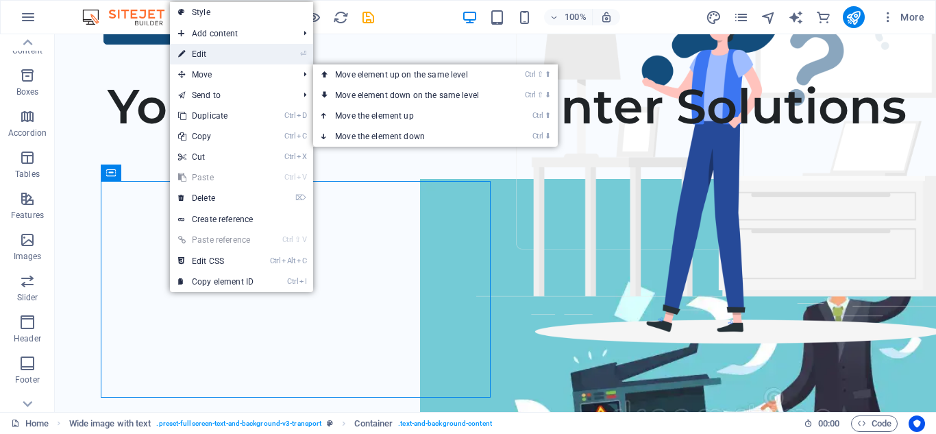
click at [215, 56] on link "⏎ Edit" at bounding box center [216, 54] width 92 height 21
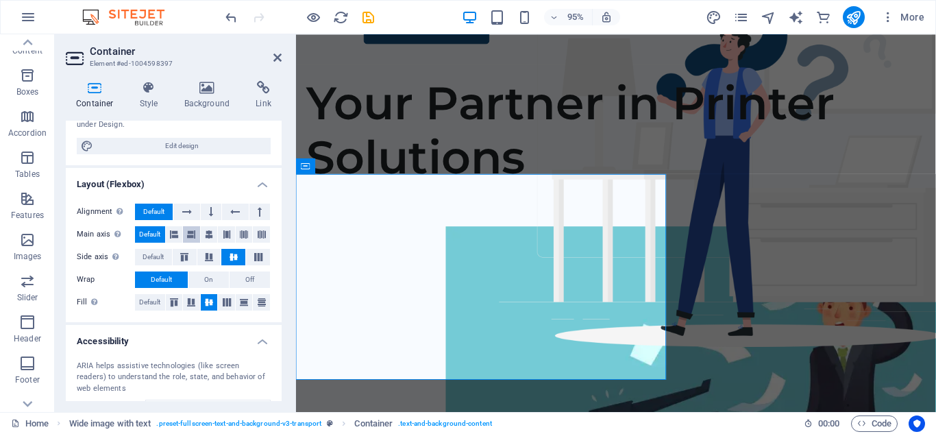
scroll to position [114, 0]
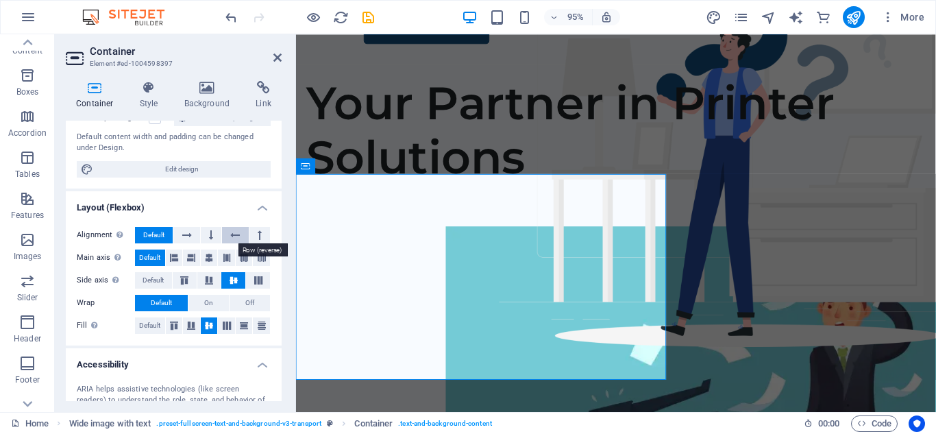
click at [228, 234] on button at bounding box center [235, 235] width 26 height 16
click at [234, 234] on icon at bounding box center [235, 235] width 10 height 16
click at [195, 234] on button at bounding box center [186, 235] width 26 height 16
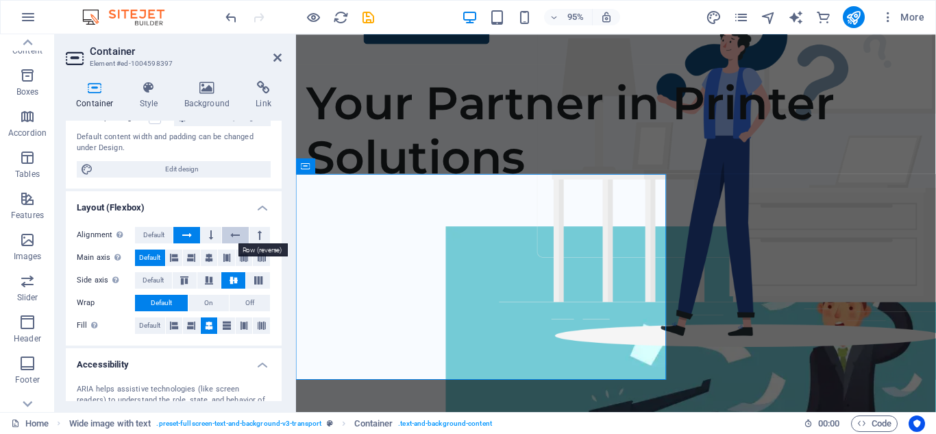
click at [230, 234] on icon at bounding box center [235, 235] width 10 height 16
click at [205, 235] on button at bounding box center [211, 235] width 21 height 16
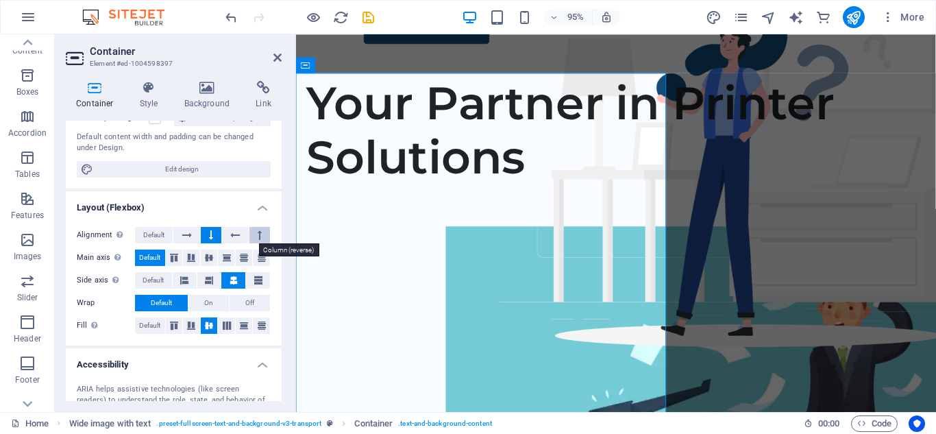
click at [254, 234] on button at bounding box center [259, 235] width 21 height 16
click at [212, 235] on icon at bounding box center [211, 235] width 4 height 16
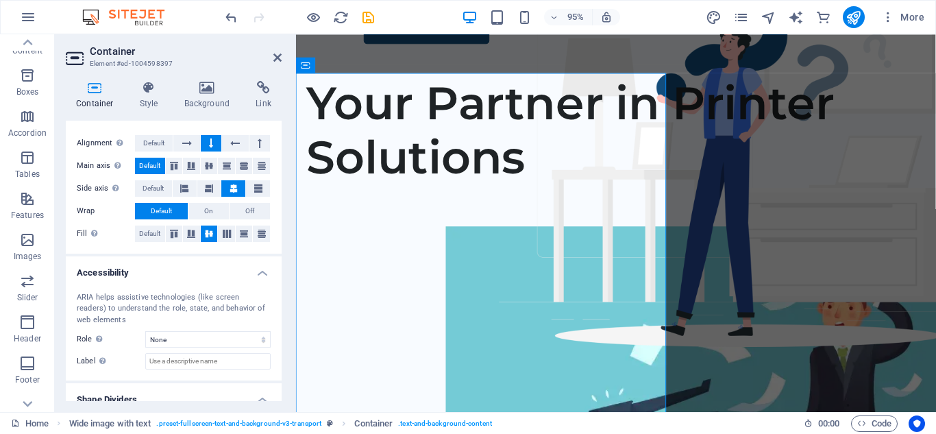
scroll to position [251, 0]
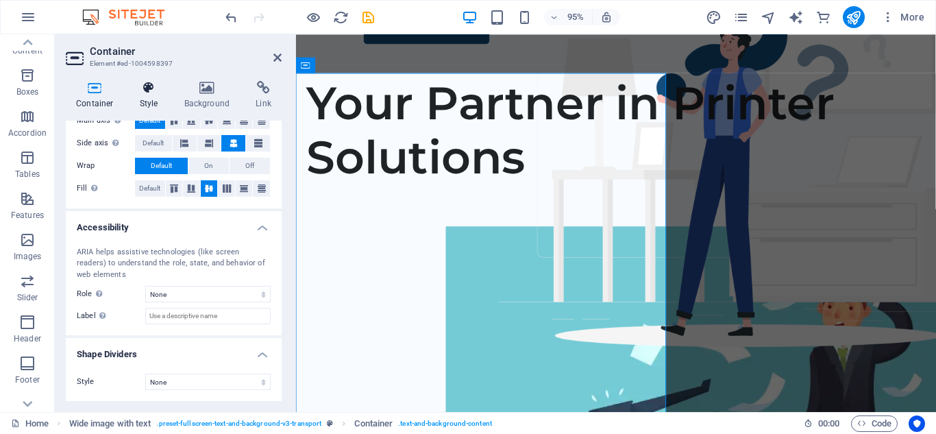
click at [142, 103] on h4 "Style" at bounding box center [152, 95] width 45 height 29
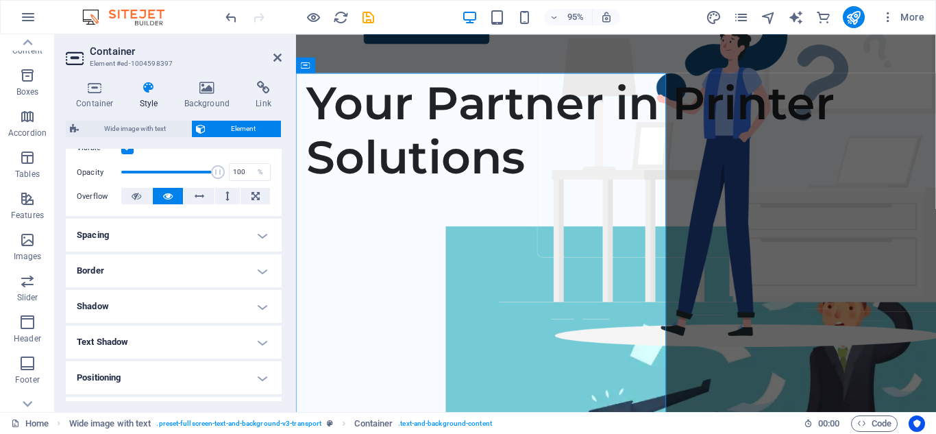
scroll to position [206, 0]
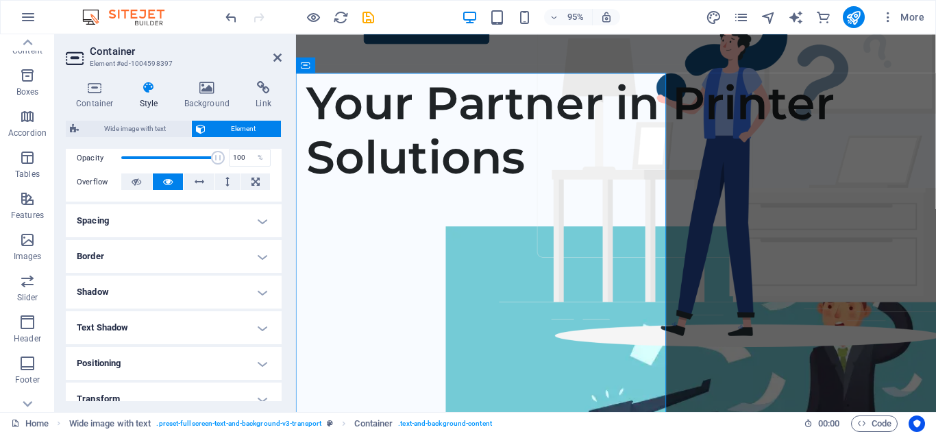
click at [173, 227] on h4 "Spacing" at bounding box center [174, 220] width 216 height 33
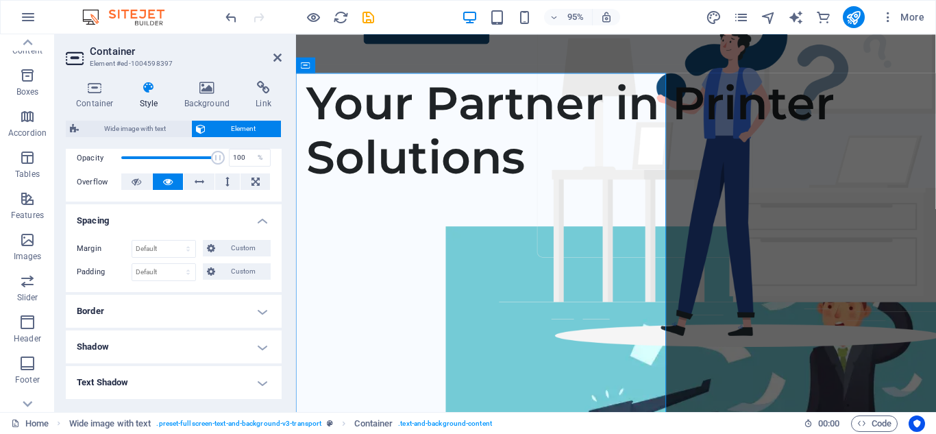
click at [186, 304] on h4 "Border" at bounding box center [174, 311] width 216 height 33
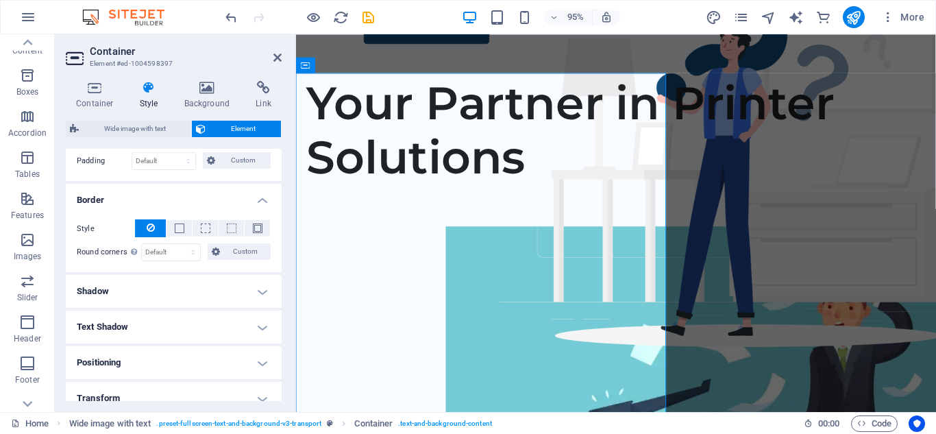
scroll to position [343, 0]
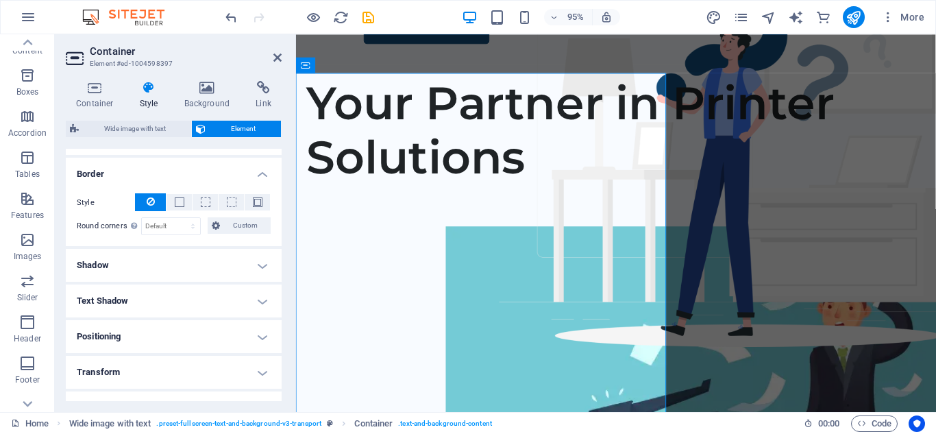
click at [184, 258] on h4 "Shadow" at bounding box center [174, 265] width 216 height 33
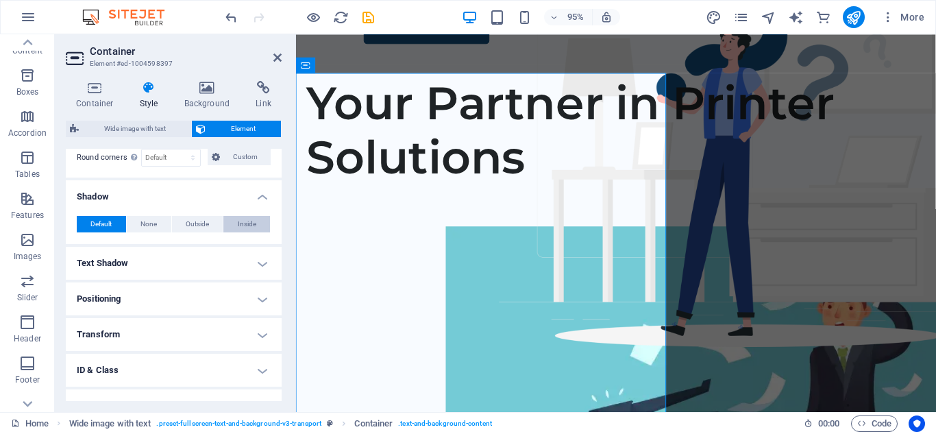
click at [229, 223] on button "Inside" at bounding box center [246, 224] width 47 height 16
type input "2"
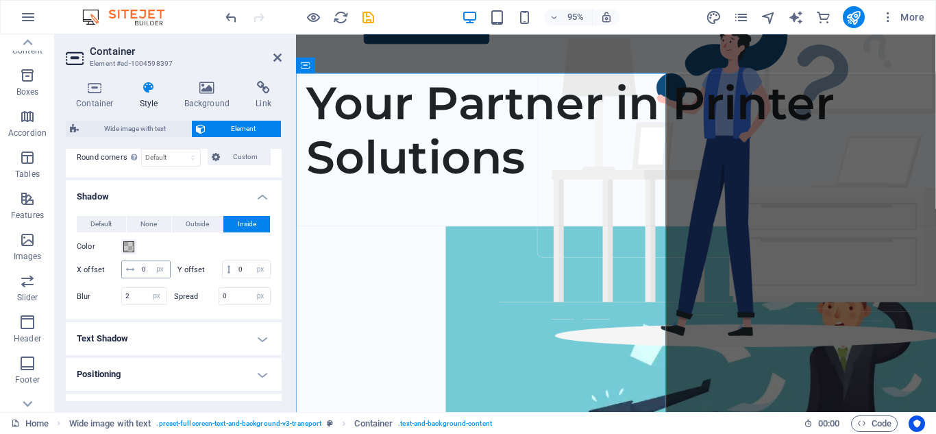
click at [130, 264] on span at bounding box center [130, 269] width 16 height 16
click at [170, 267] on input "0" at bounding box center [154, 269] width 32 height 16
type input "5"
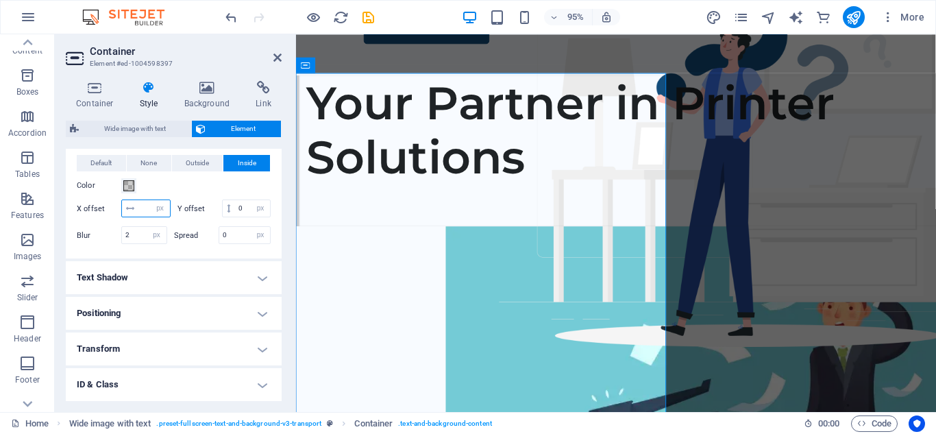
scroll to position [480, 0]
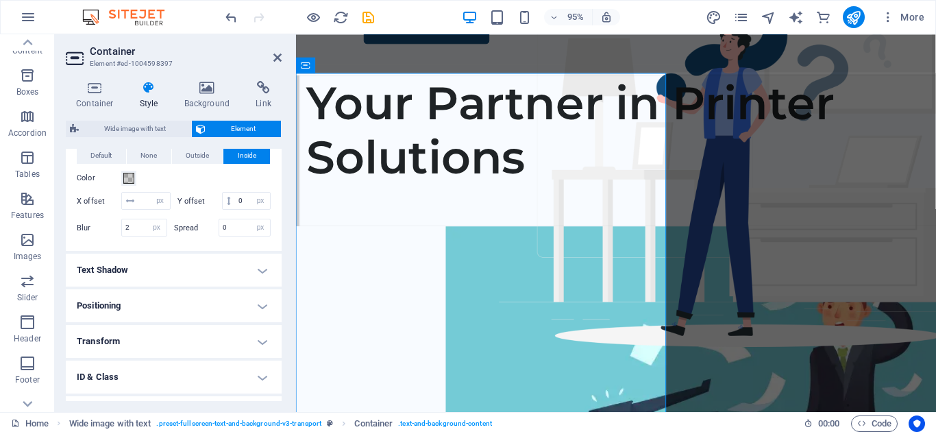
click at [175, 286] on h4 "Text Shadow" at bounding box center [174, 270] width 216 height 33
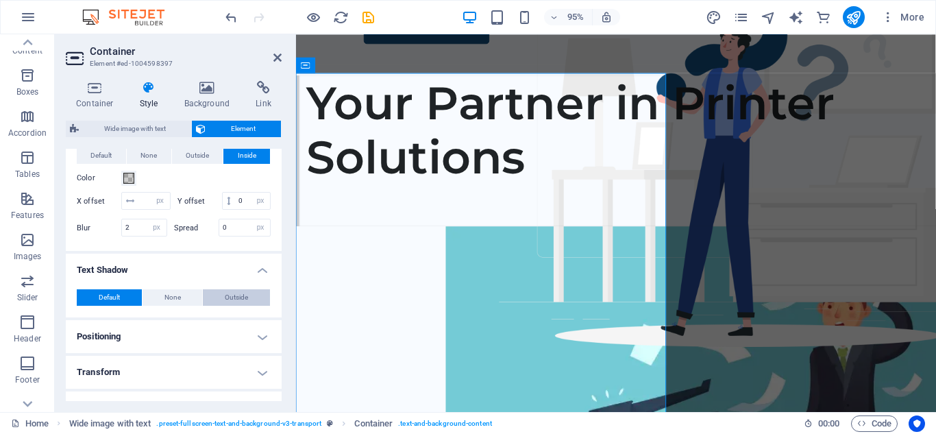
click at [228, 306] on span "Outside" at bounding box center [236, 297] width 23 height 16
type input "2"
type input "4"
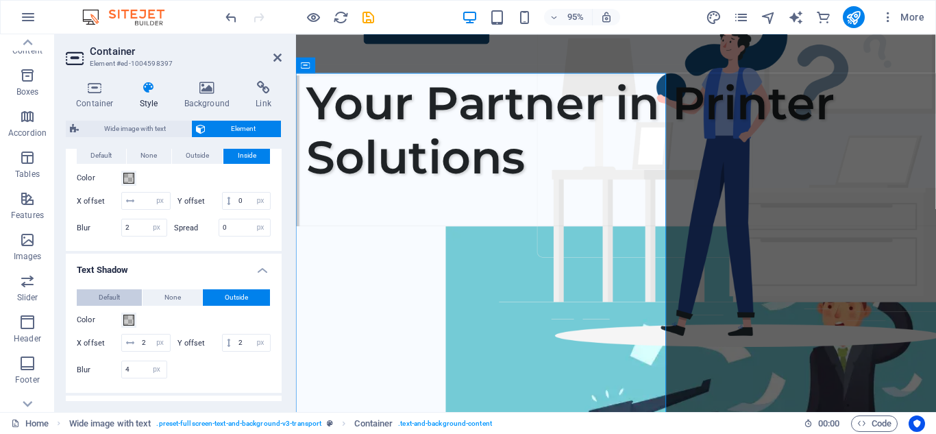
click at [119, 306] on span "Default" at bounding box center [109, 297] width 21 height 16
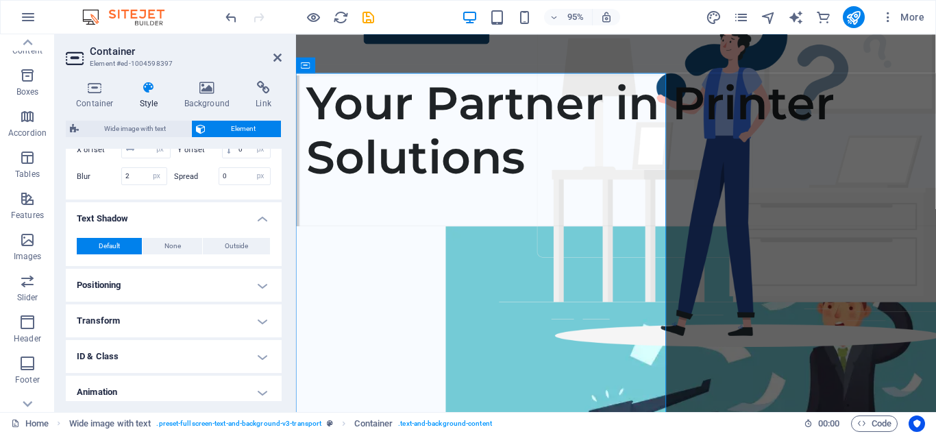
scroll to position [548, 0]
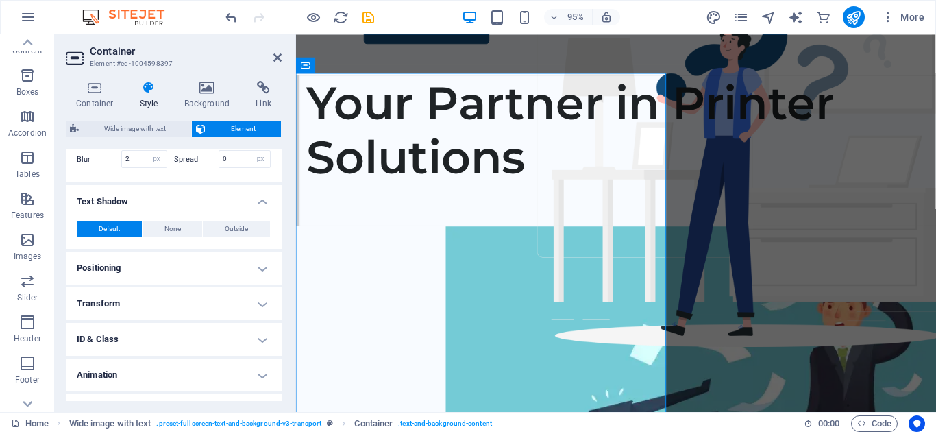
click at [168, 284] on h4 "Positioning" at bounding box center [174, 268] width 216 height 33
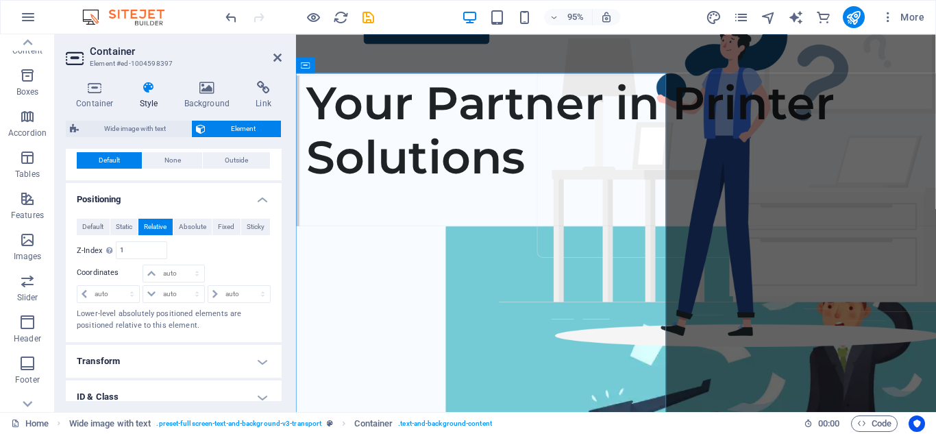
scroll to position [685, 0]
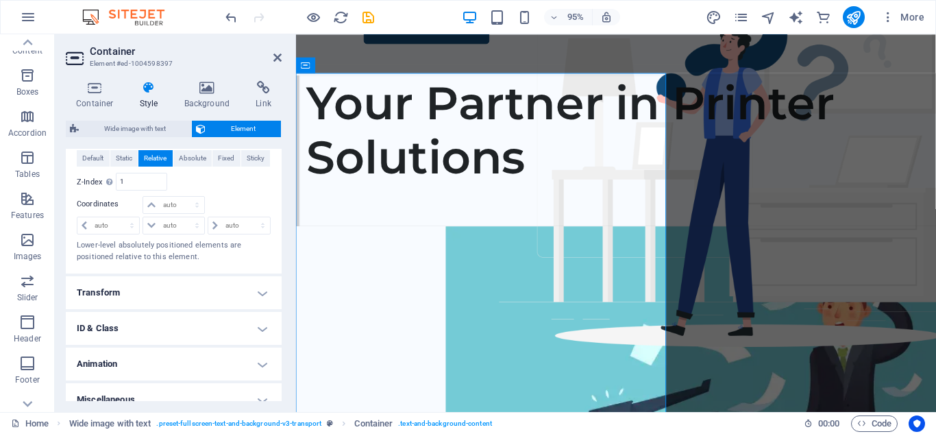
click at [168, 304] on h4 "Transform" at bounding box center [174, 292] width 216 height 33
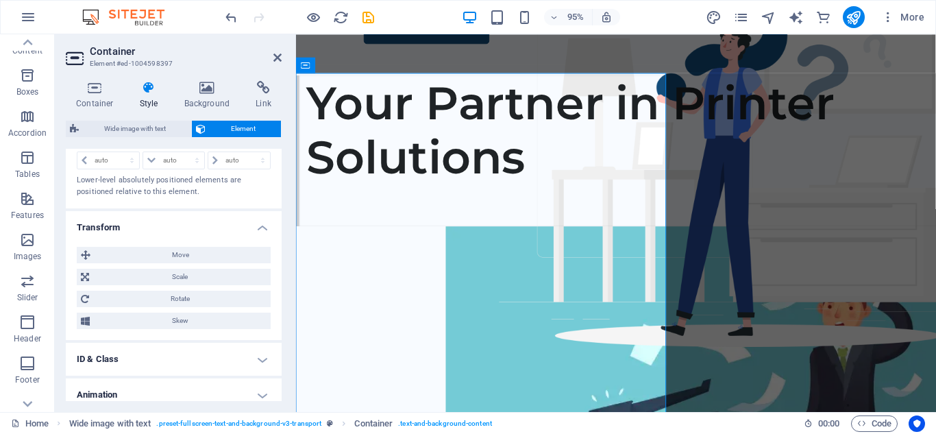
scroll to position [814, 0]
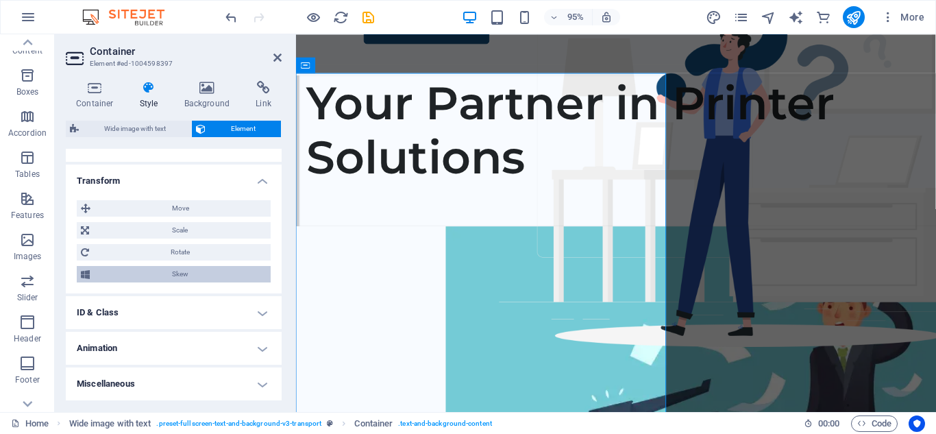
click at [175, 276] on span "Skew" at bounding box center [180, 274] width 173 height 16
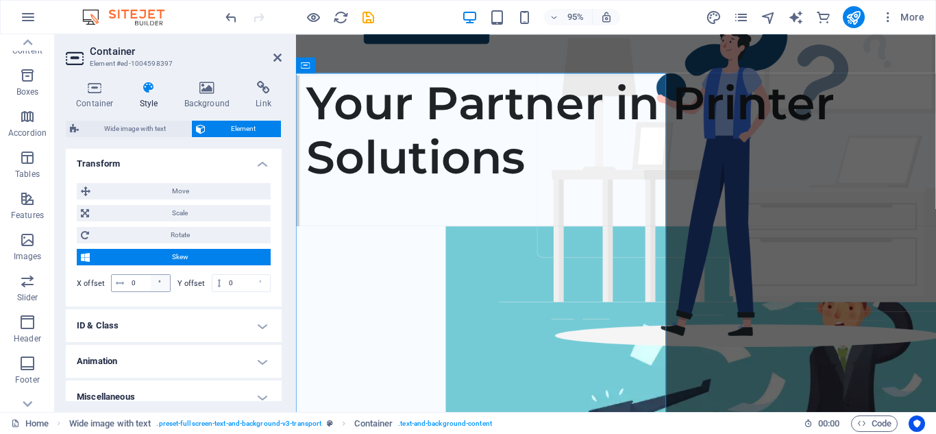
click at [156, 291] on div "°" at bounding box center [160, 283] width 19 height 16
click at [167, 329] on h4 "ID & Class" at bounding box center [174, 325] width 216 height 33
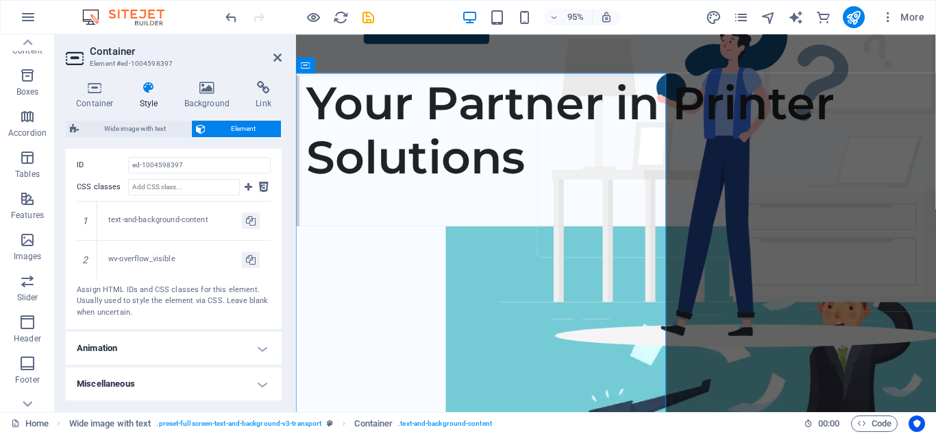
scroll to position [1045, 0]
click at [182, 350] on h4 "Animation" at bounding box center [174, 348] width 216 height 33
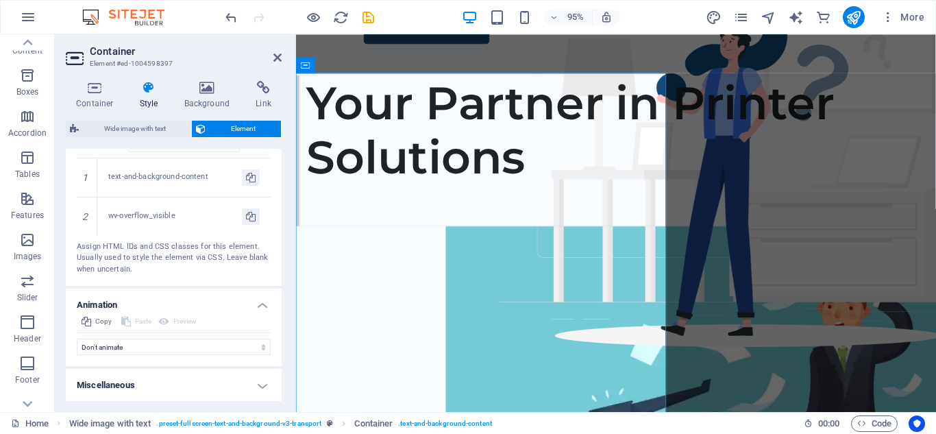
scroll to position [1090, 0]
click at [171, 342] on select "Don't animate Show / Hide Slide up/down Zoom in/out Slide left to right Slide r…" at bounding box center [174, 345] width 194 height 16
select select "pulse"
click at [77, 354] on select "Don't animate Show / Hide Slide up/down Zoom in/out Slide left to right Slide r…" at bounding box center [174, 345] width 194 height 16
select select "scroll"
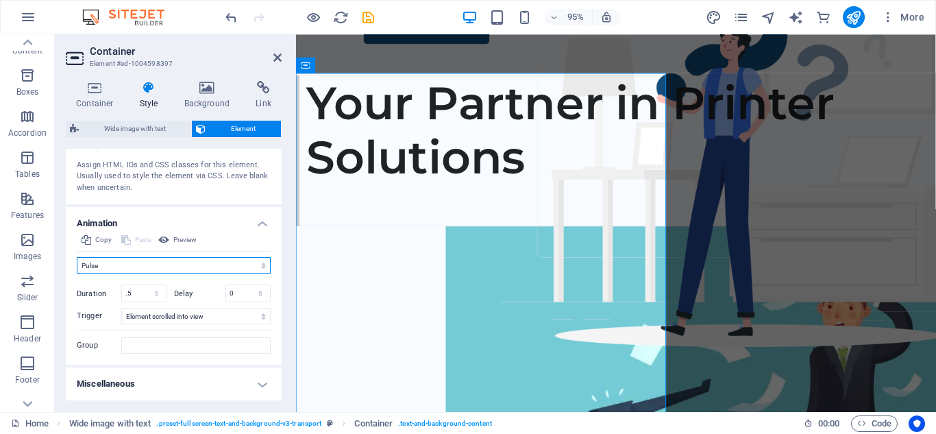
scroll to position [1209, 0]
click at [157, 295] on select "s ms" at bounding box center [156, 293] width 19 height 16
click at [177, 380] on h4 "Miscellaneous" at bounding box center [174, 383] width 216 height 33
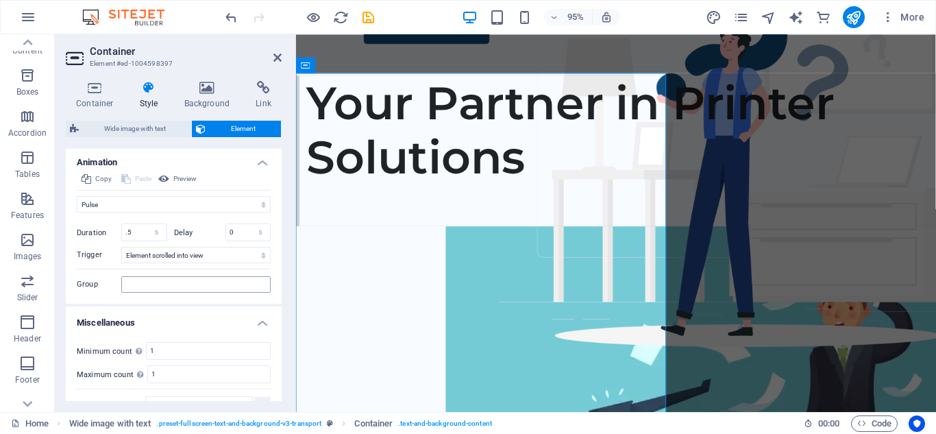
scroll to position [1294, 0]
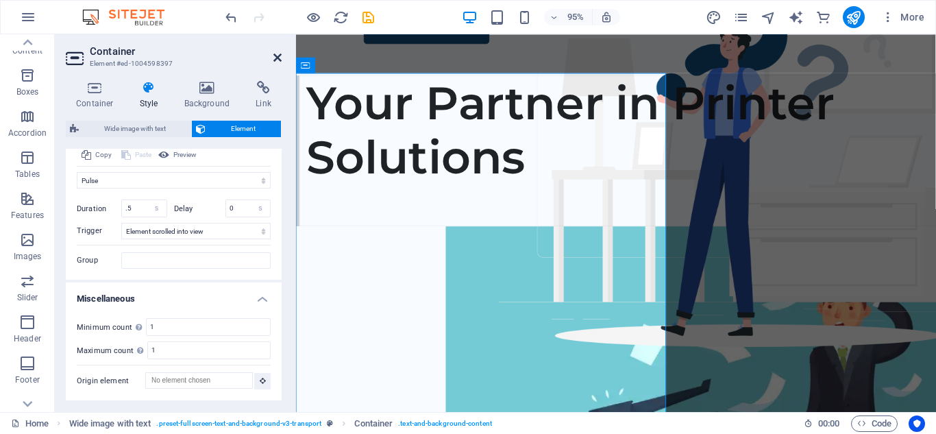
click at [278, 58] on icon at bounding box center [277, 57] width 8 height 11
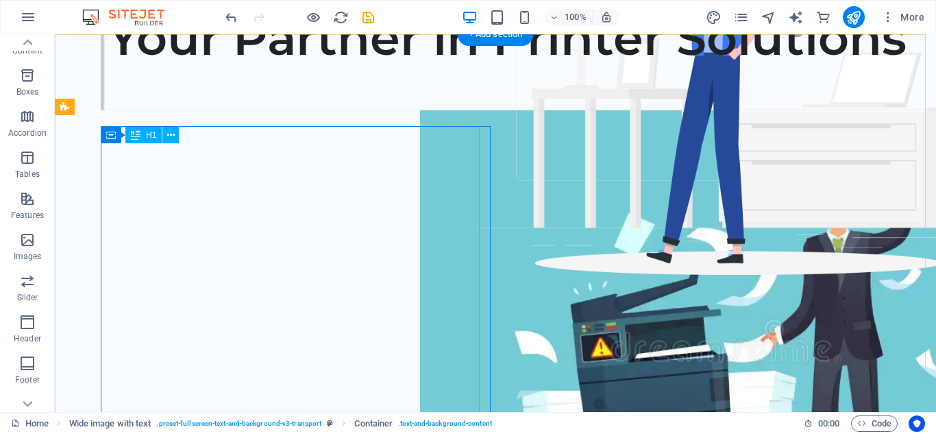
scroll to position [0, 0]
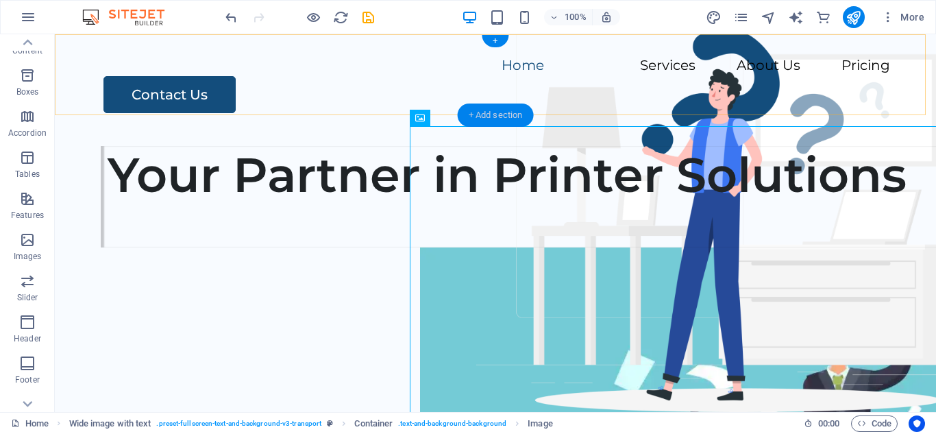
click at [508, 118] on div "+ Add section" at bounding box center [496, 114] width 76 height 23
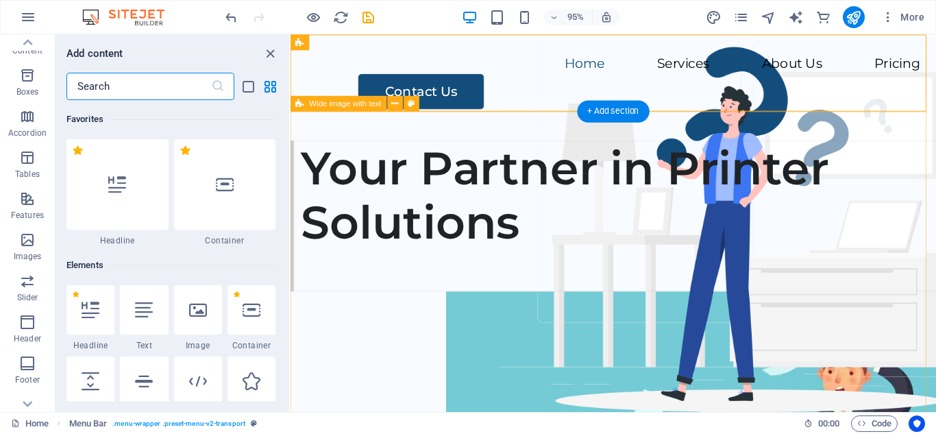
scroll to position [2398, 0]
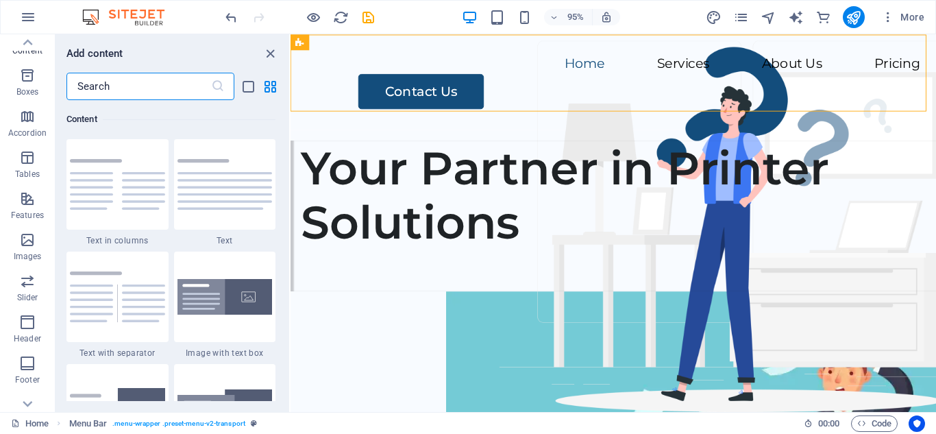
click at [214, 202] on div at bounding box center [225, 184] width 102 height 90
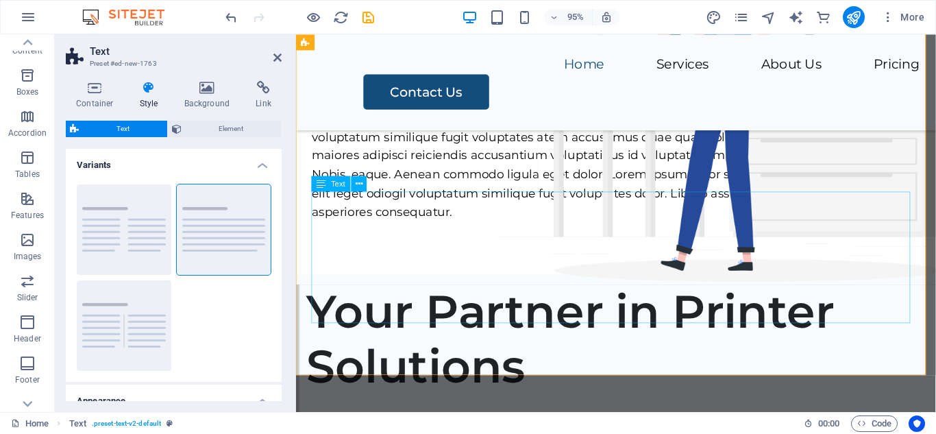
scroll to position [0, 0]
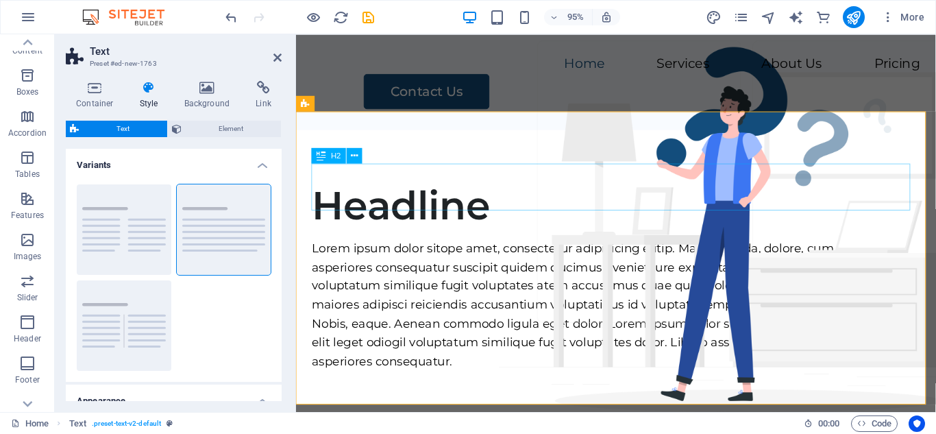
click at [477, 190] on div "Headline" at bounding box center [632, 214] width 641 height 49
click at [528, 250] on div "Lorem ipsum dolor sitope amet, consectetur adipisicing elitip. Massumenda, dolo…" at bounding box center [632, 319] width 641 height 138
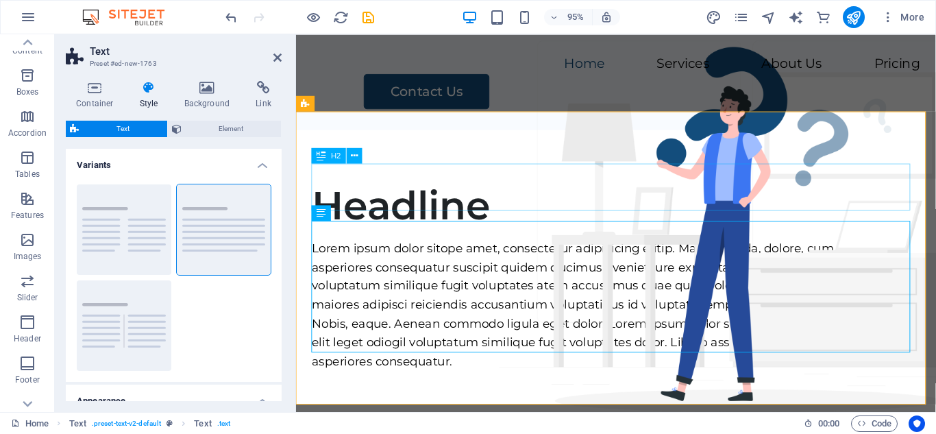
click at [505, 207] on div "Headline" at bounding box center [632, 214] width 641 height 49
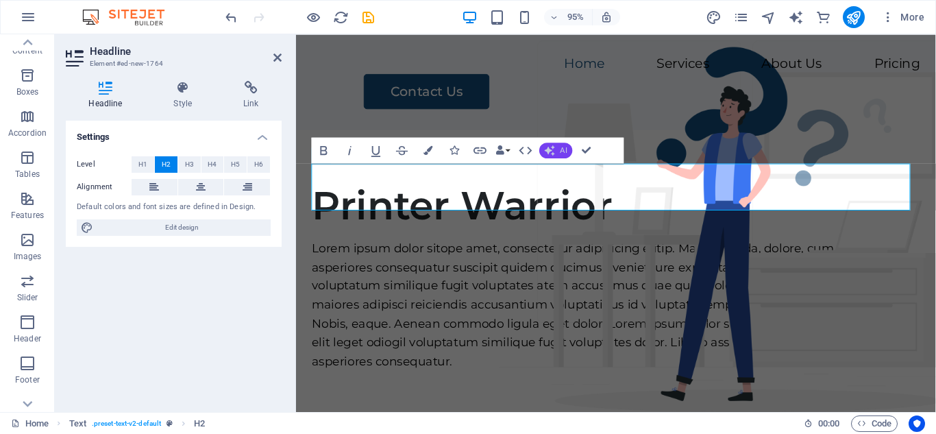
click at [553, 149] on icon "button" at bounding box center [550, 150] width 10 height 10
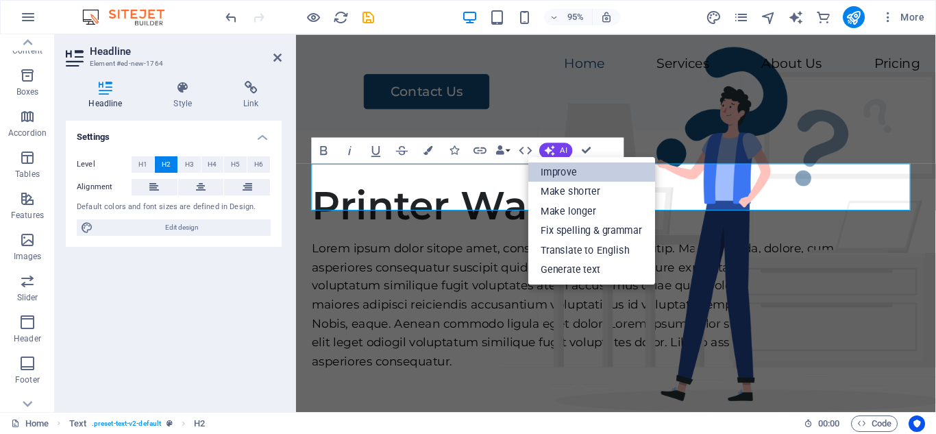
click at [580, 173] on link "Improve" at bounding box center [591, 172] width 127 height 20
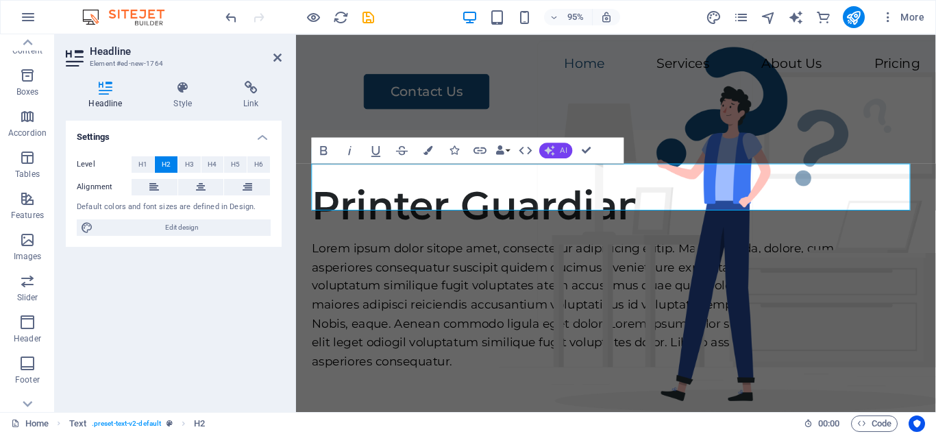
click at [567, 149] on button "AI" at bounding box center [555, 151] width 33 height 16
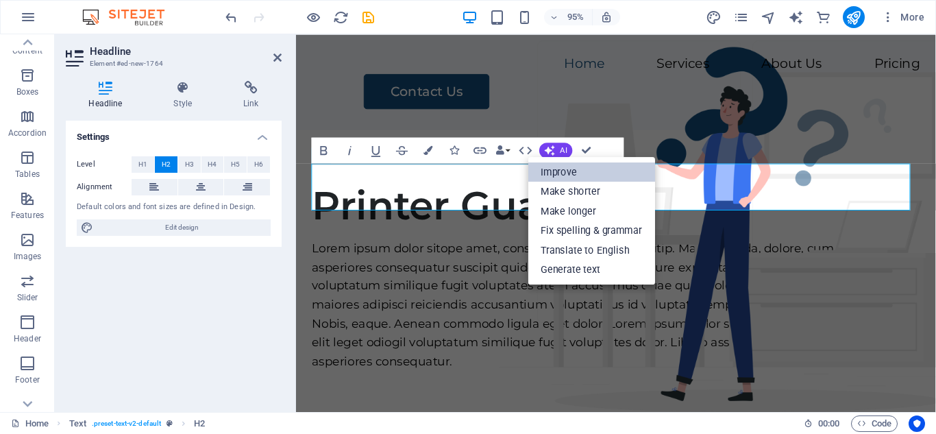
click at [568, 165] on link "Improve" at bounding box center [591, 172] width 127 height 20
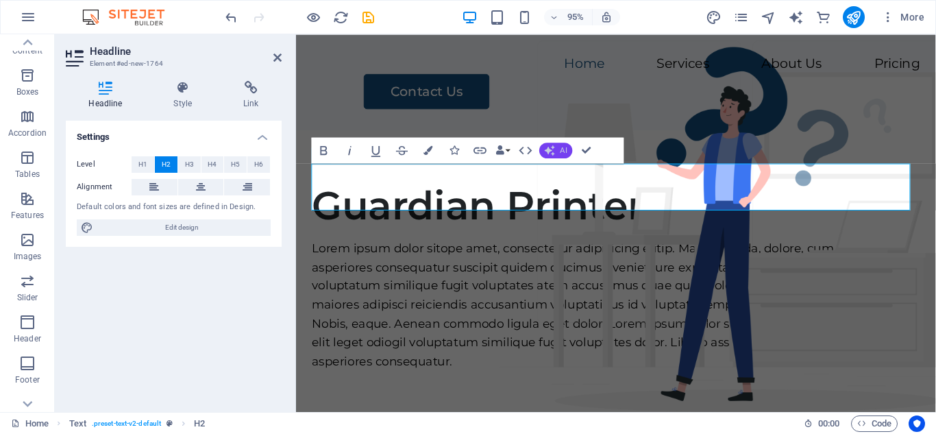
click at [564, 149] on span "AI" at bounding box center [564, 150] width 7 height 8
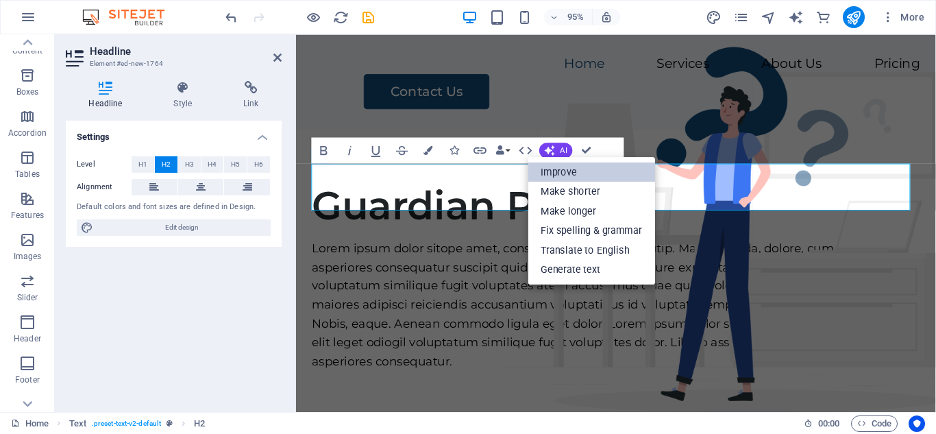
click at [566, 167] on link "Improve" at bounding box center [591, 172] width 127 height 20
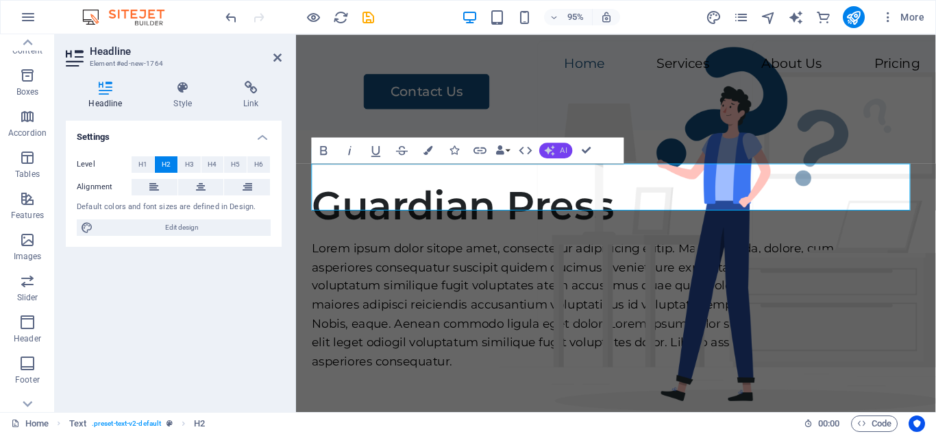
click at [564, 154] on span "AI" at bounding box center [564, 150] width 7 height 8
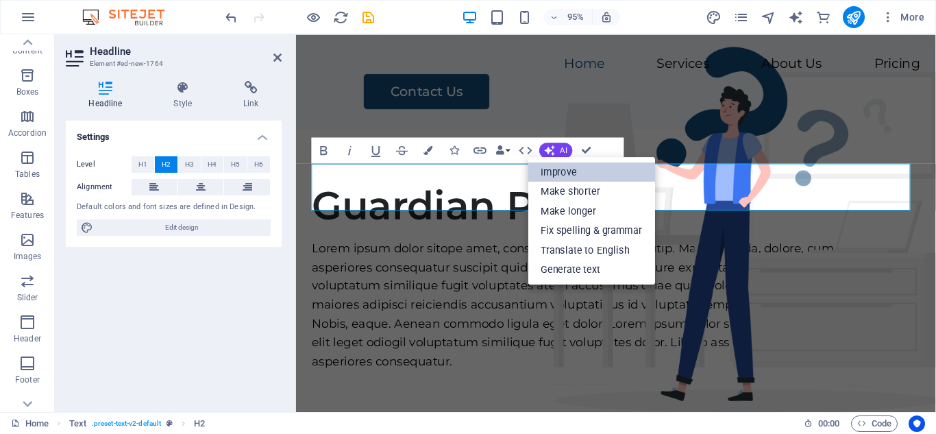
click at [570, 173] on link "Improve" at bounding box center [591, 172] width 127 height 20
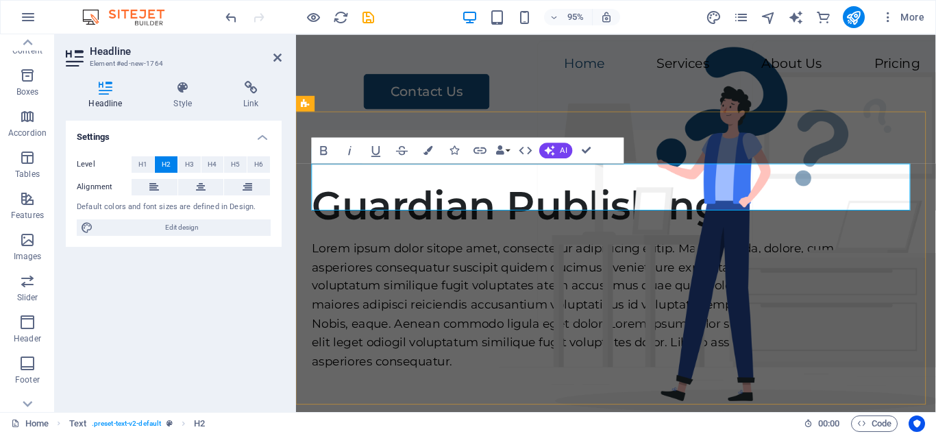
click at [759, 199] on h2 "Guardian Publishing" at bounding box center [632, 214] width 641 height 49
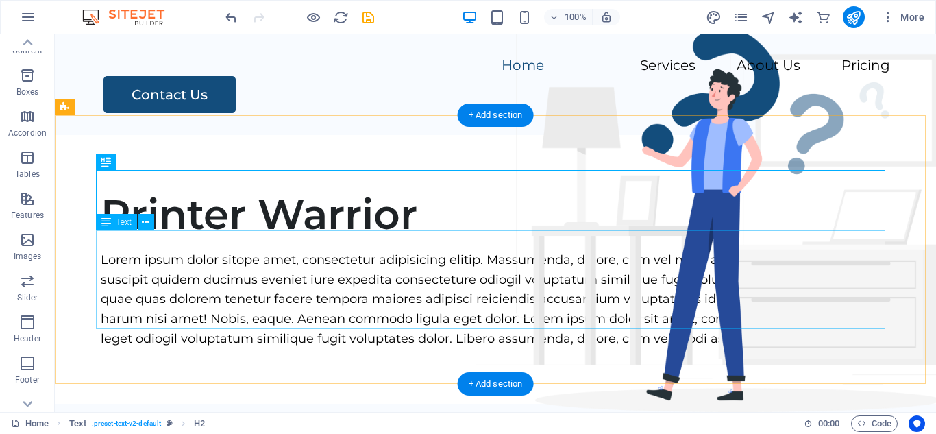
click at [517, 283] on div "Lorem ipsum dolor sitope amet, consectetur adipisicing elitip. Massumenda, dolo…" at bounding box center [495, 299] width 789 height 99
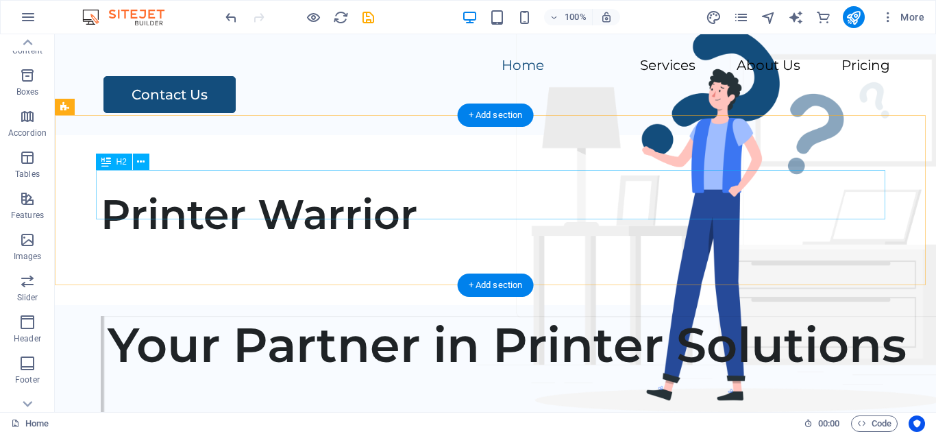
click at [432, 193] on div "Printer Warrior" at bounding box center [495, 214] width 789 height 49
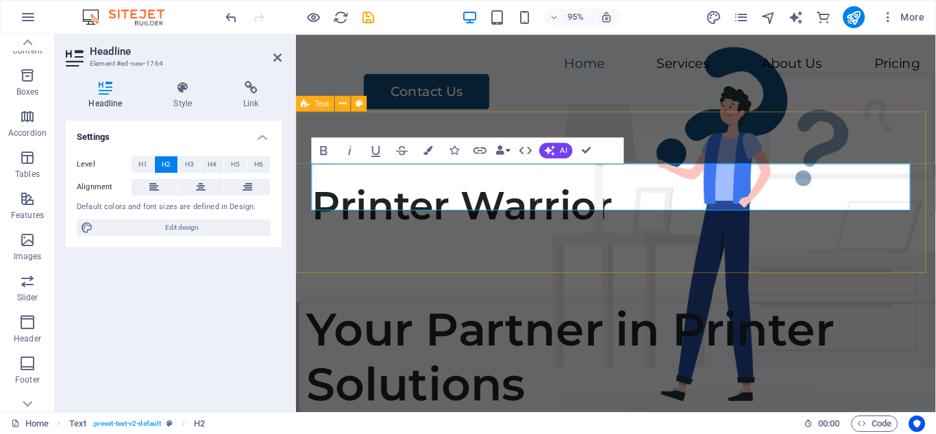
click at [720, 159] on div "Printer Warrior" at bounding box center [633, 220] width 674 height 170
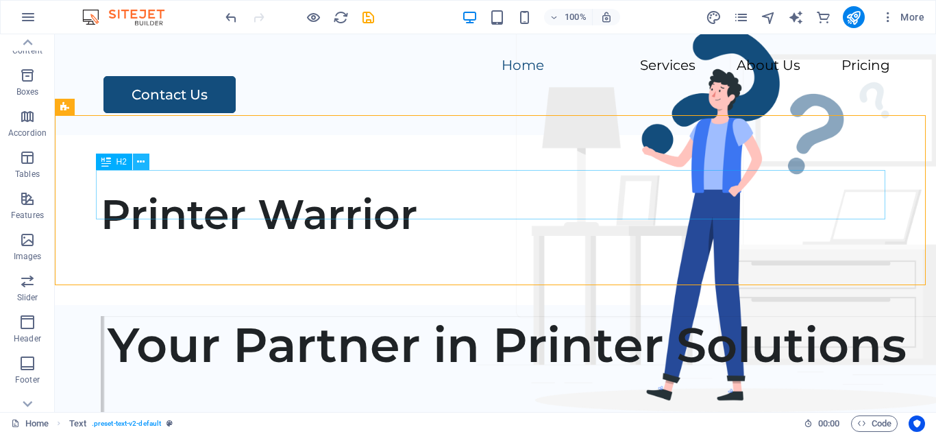
click at [139, 164] on icon at bounding box center [141, 162] width 8 height 14
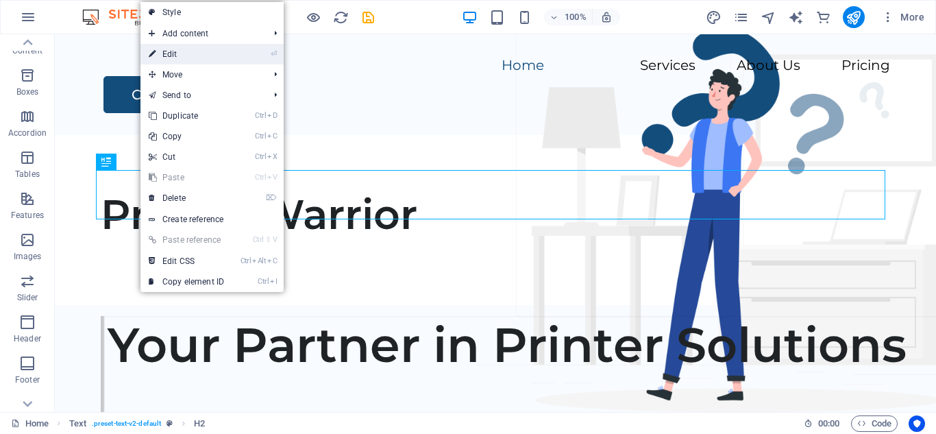
click at [195, 58] on link "⏎ Edit" at bounding box center [186, 54] width 92 height 21
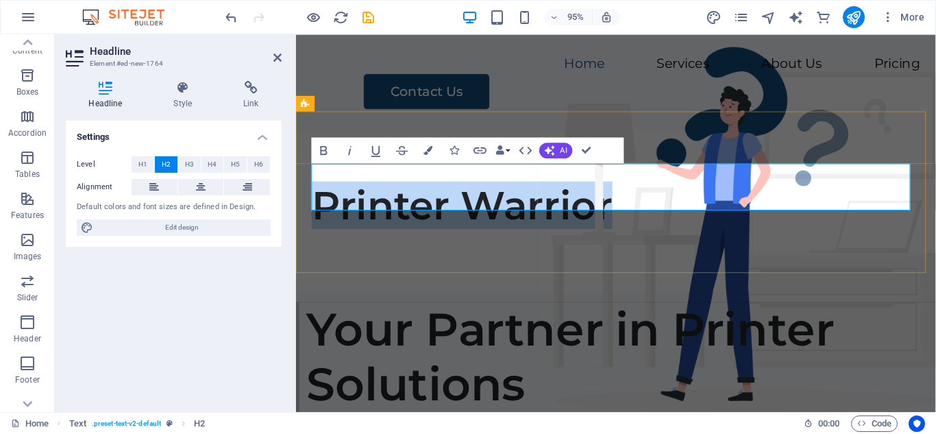
click at [312, 190] on h2 "Printer Warrior" at bounding box center [632, 214] width 641 height 49
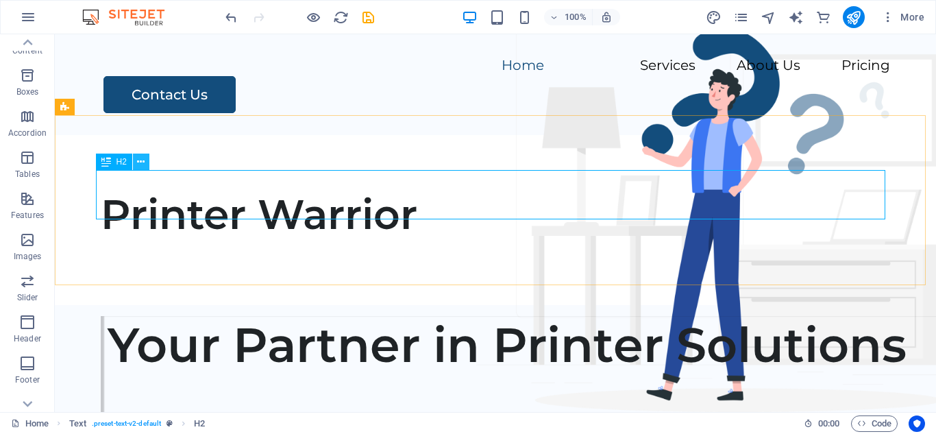
click at [142, 164] on icon at bounding box center [141, 162] width 8 height 14
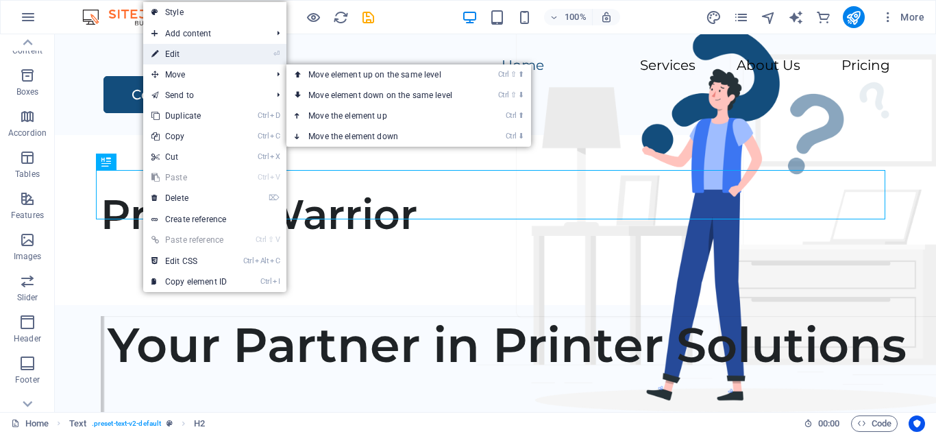
click at [211, 51] on link "⏎ Edit" at bounding box center [189, 54] width 92 height 21
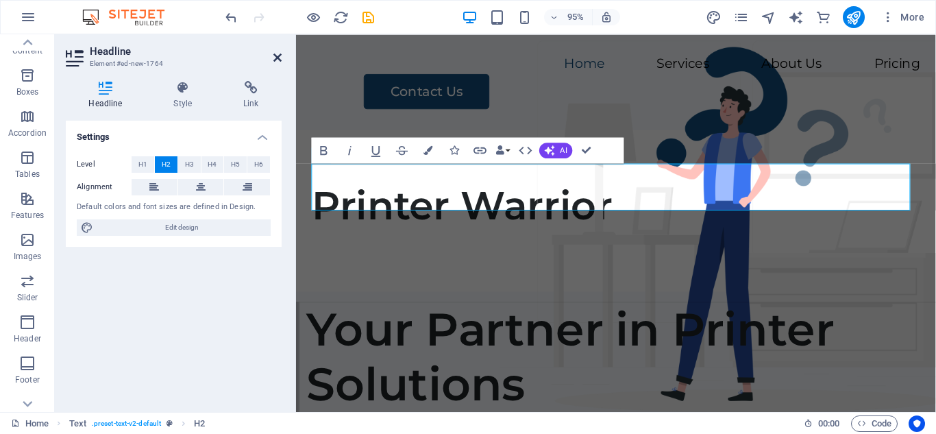
click at [276, 54] on icon at bounding box center [277, 57] width 8 height 11
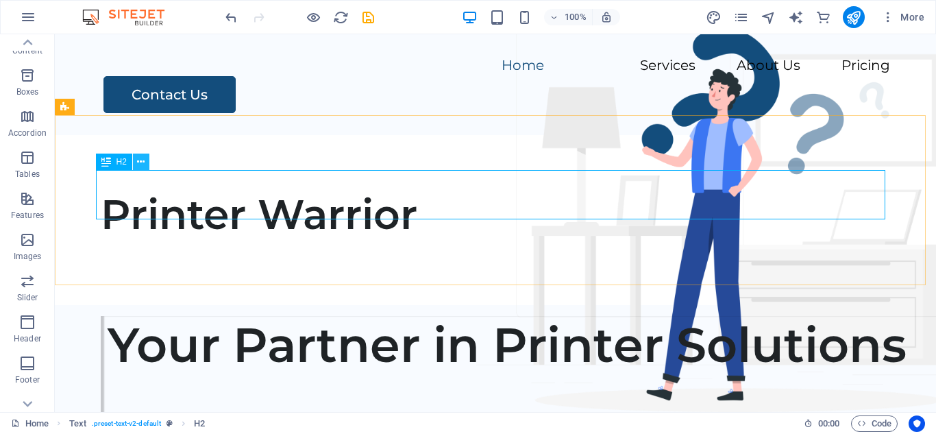
click at [140, 167] on icon at bounding box center [141, 162] width 8 height 14
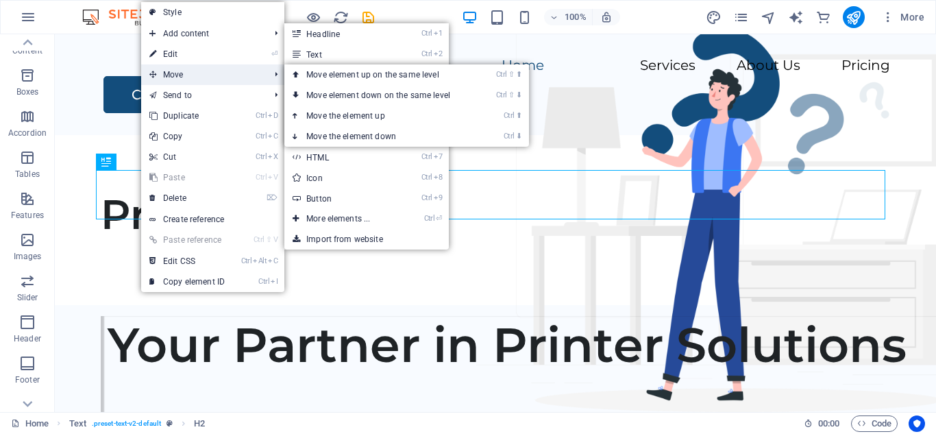
click at [186, 75] on span "Move" at bounding box center [202, 74] width 123 height 21
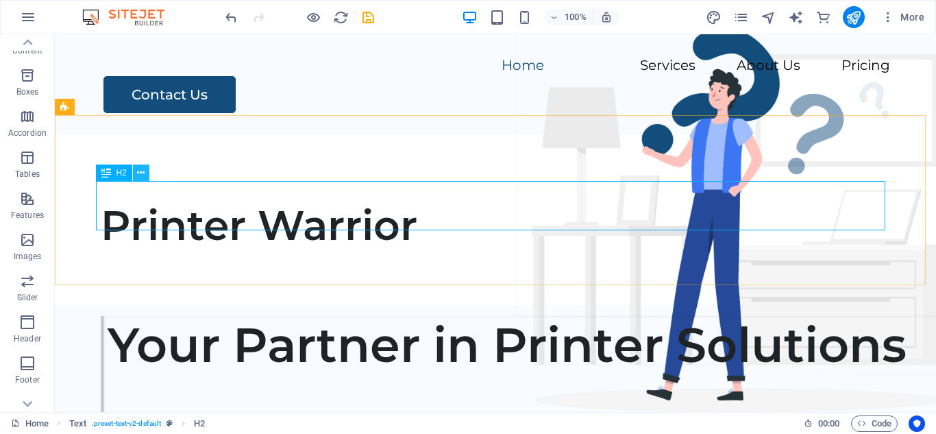
click at [136, 169] on button at bounding box center [141, 172] width 16 height 16
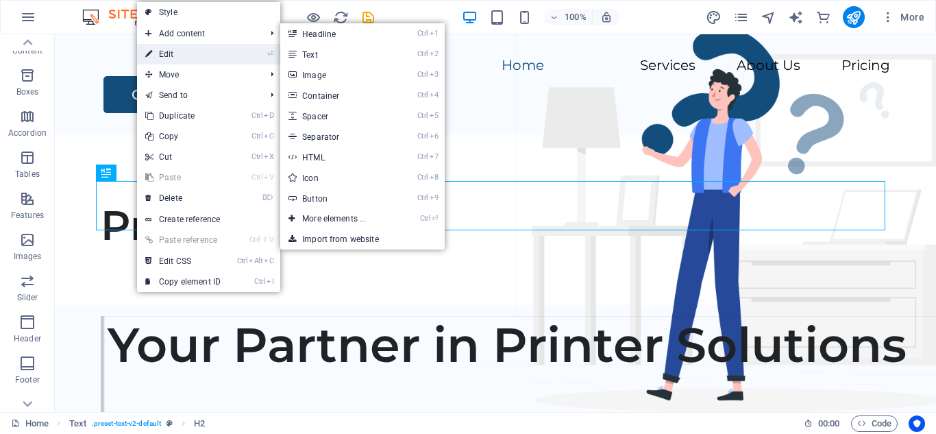
click at [176, 56] on link "⏎ Edit" at bounding box center [183, 54] width 92 height 21
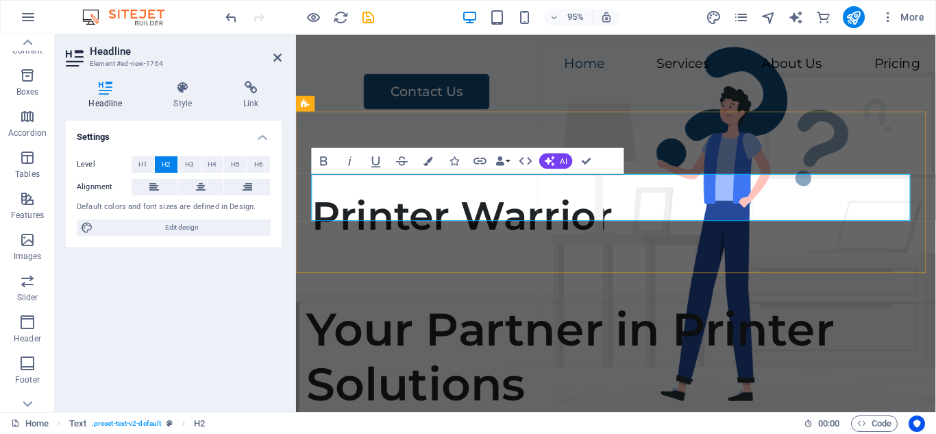
click at [432, 204] on h2 "Printer Warrior" at bounding box center [632, 225] width 641 height 49
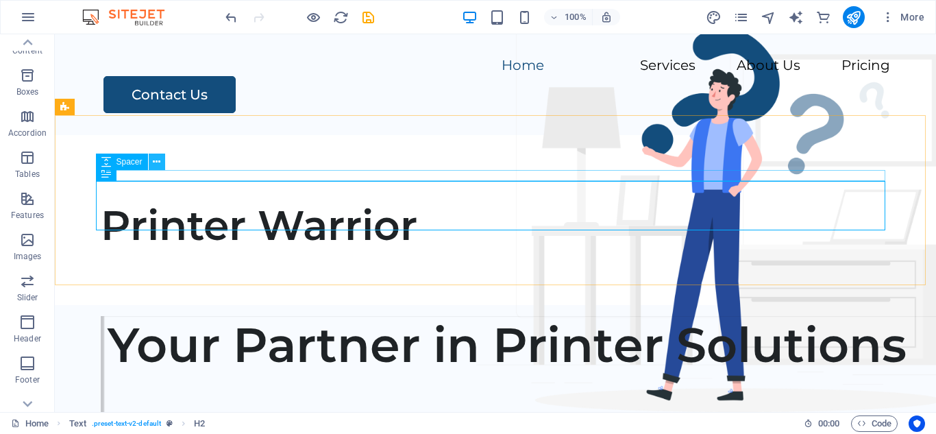
click at [154, 164] on icon at bounding box center [157, 162] width 8 height 14
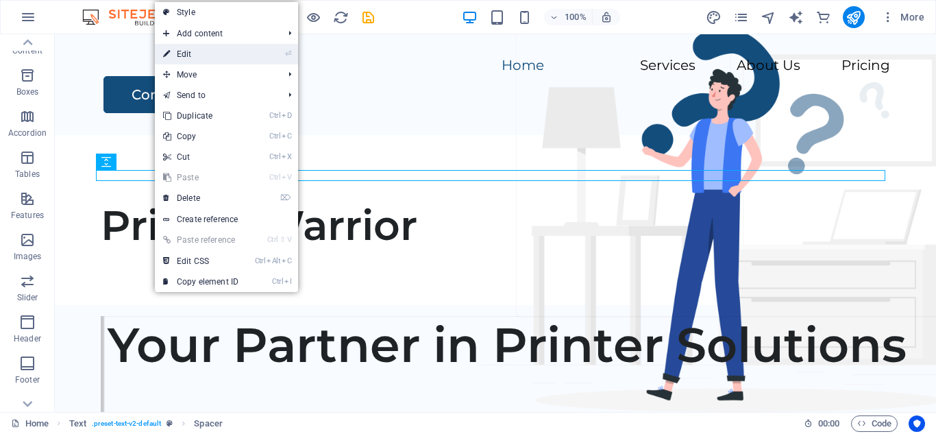
click at [201, 56] on link "⏎ Edit" at bounding box center [201, 54] width 92 height 21
select select "rem"
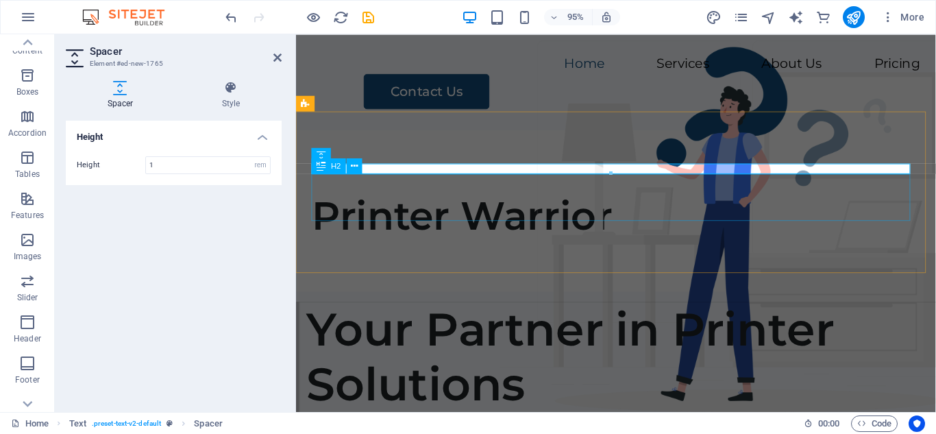
click at [463, 201] on div "Printer Warrior" at bounding box center [632, 225] width 641 height 49
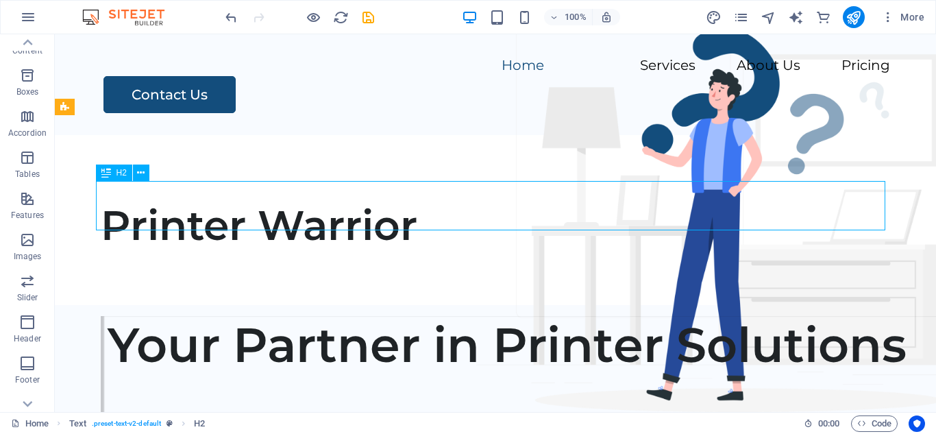
click at [248, 201] on div "Printer Warrior" at bounding box center [495, 225] width 789 height 49
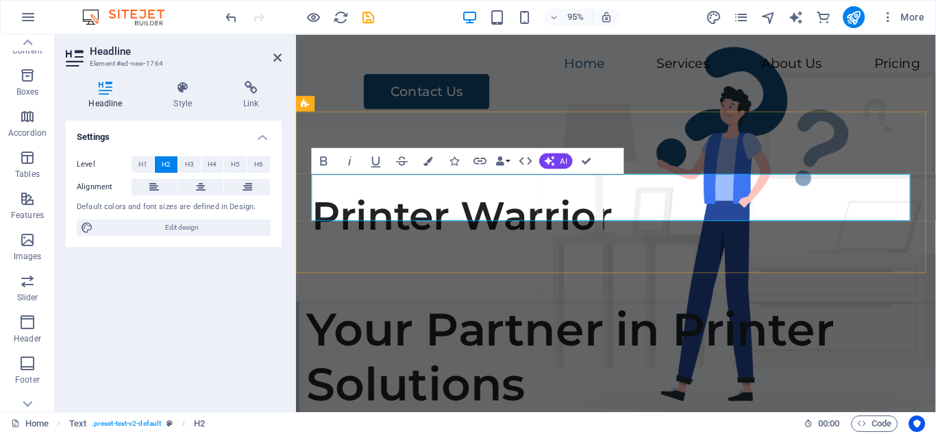
click at [454, 204] on h2 "Printer Warrior" at bounding box center [632, 225] width 641 height 49
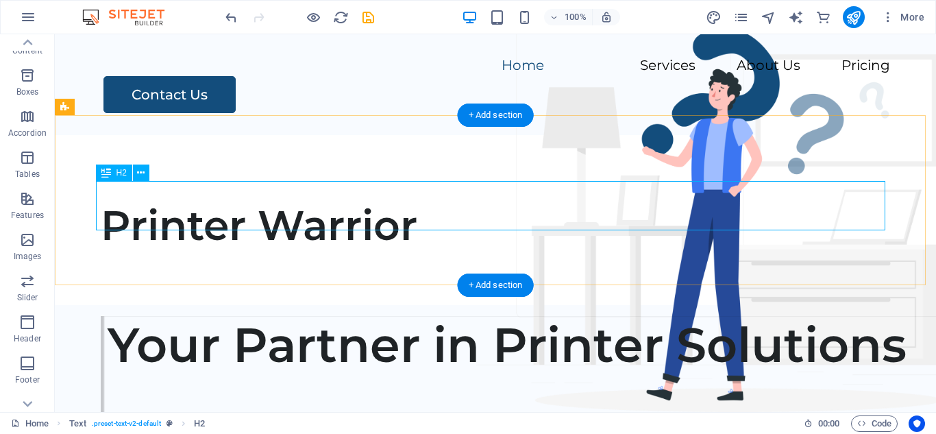
click at [300, 201] on div "Printer Warrior" at bounding box center [495, 225] width 789 height 49
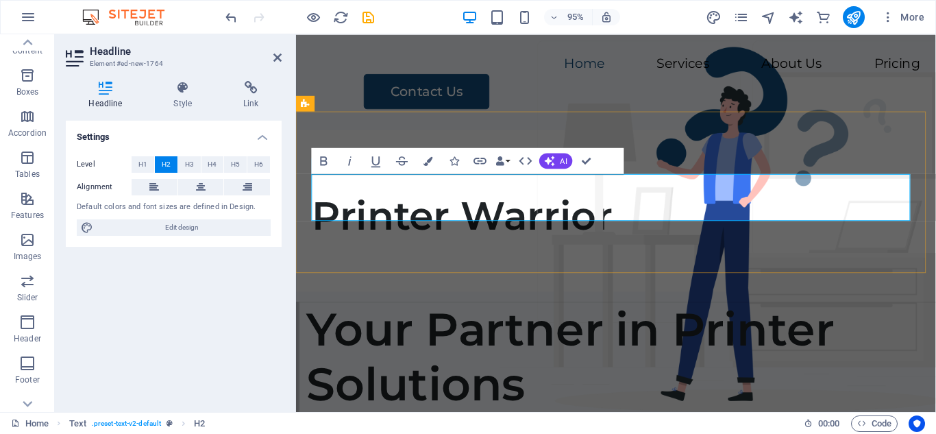
click at [514, 204] on h2 "Printer Warrior" at bounding box center [632, 225] width 641 height 49
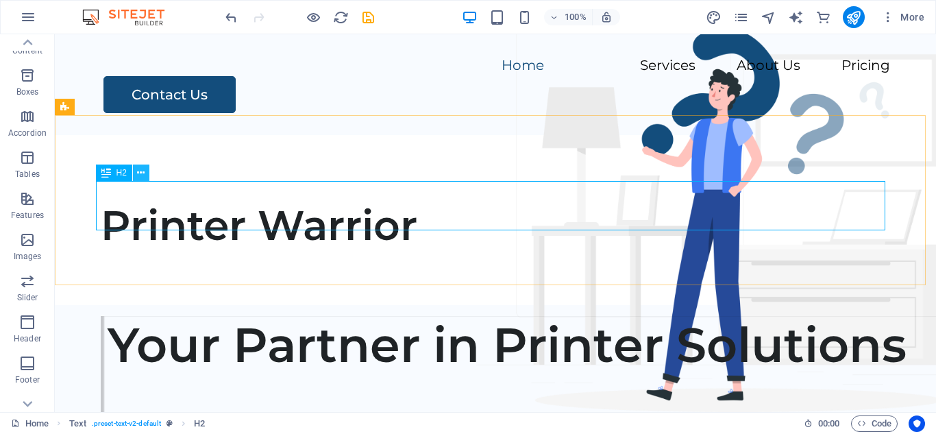
click at [140, 178] on icon at bounding box center [141, 173] width 8 height 14
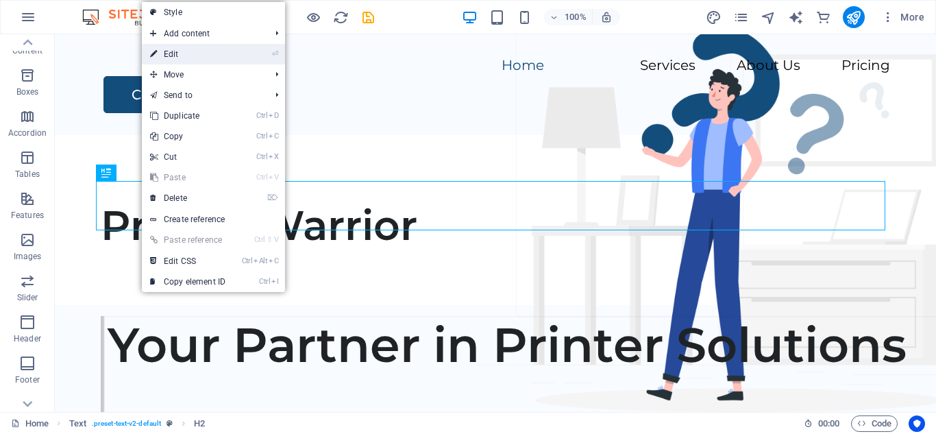
click at [167, 58] on link "⏎ Edit" at bounding box center [188, 54] width 92 height 21
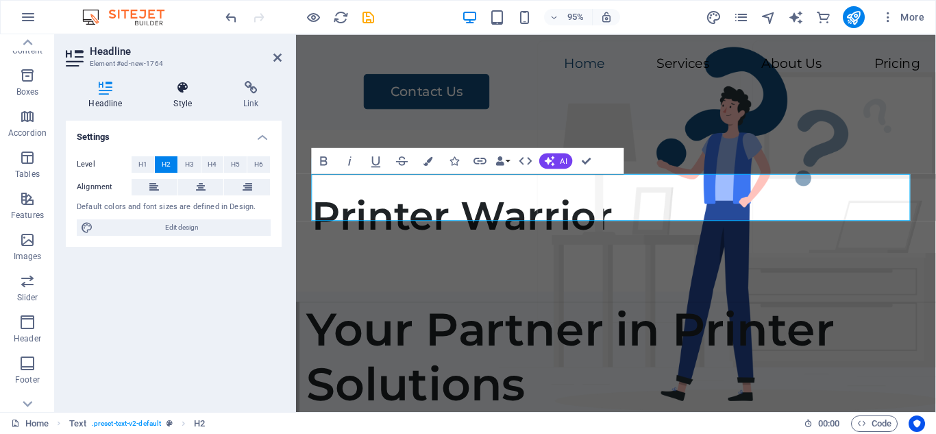
click at [180, 99] on h4 "Style" at bounding box center [186, 95] width 70 height 29
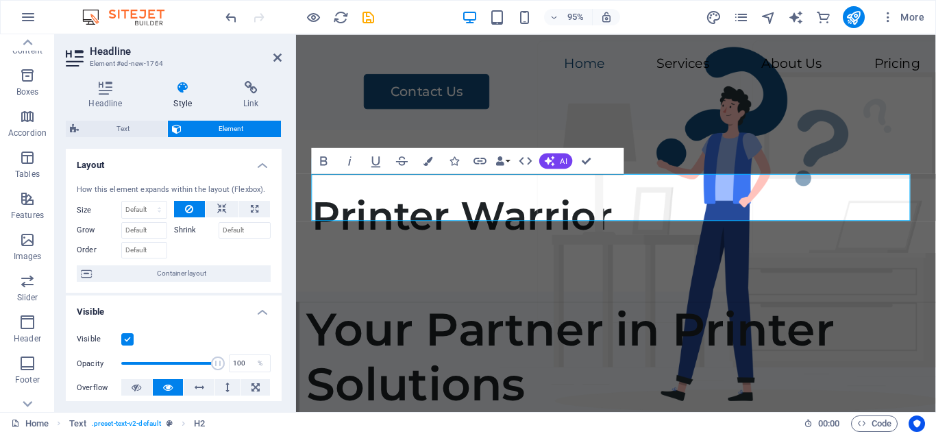
scroll to position [69, 0]
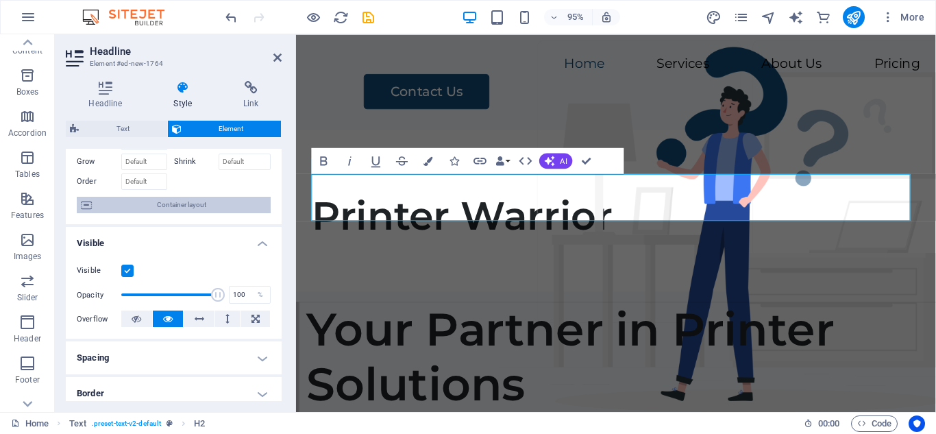
click at [188, 204] on span "Container layout" at bounding box center [181, 205] width 171 height 16
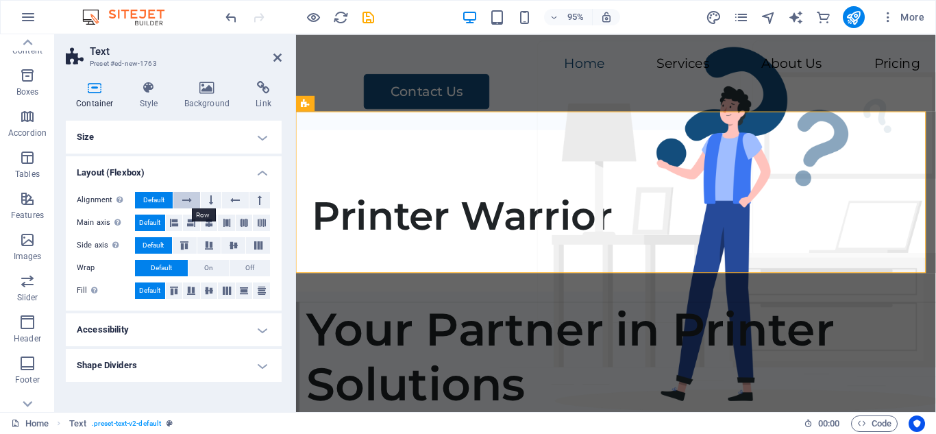
click at [189, 197] on icon at bounding box center [187, 200] width 10 height 16
click at [214, 199] on button at bounding box center [211, 200] width 21 height 16
click at [188, 201] on icon at bounding box center [187, 200] width 10 height 16
click at [208, 201] on button at bounding box center [211, 200] width 21 height 16
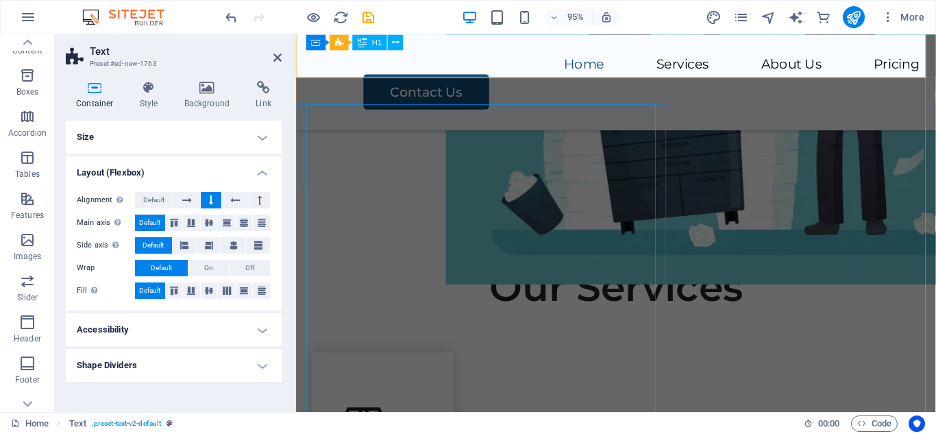
scroll to position [206, 0]
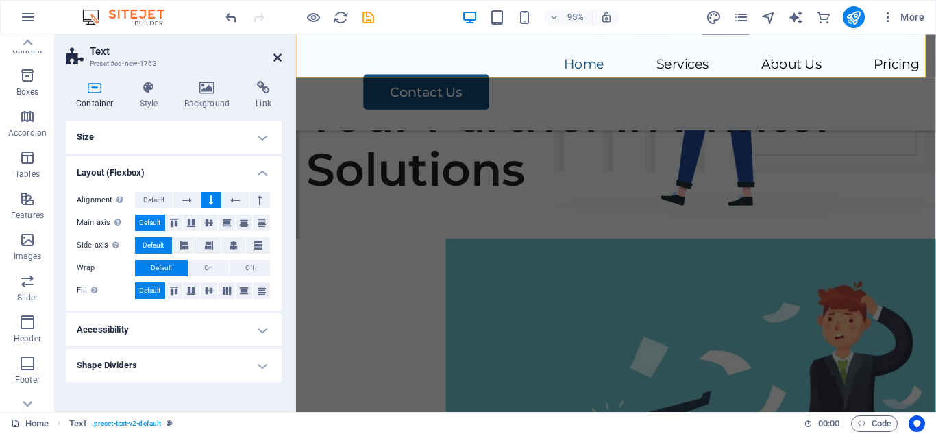
click at [279, 58] on icon at bounding box center [277, 57] width 8 height 11
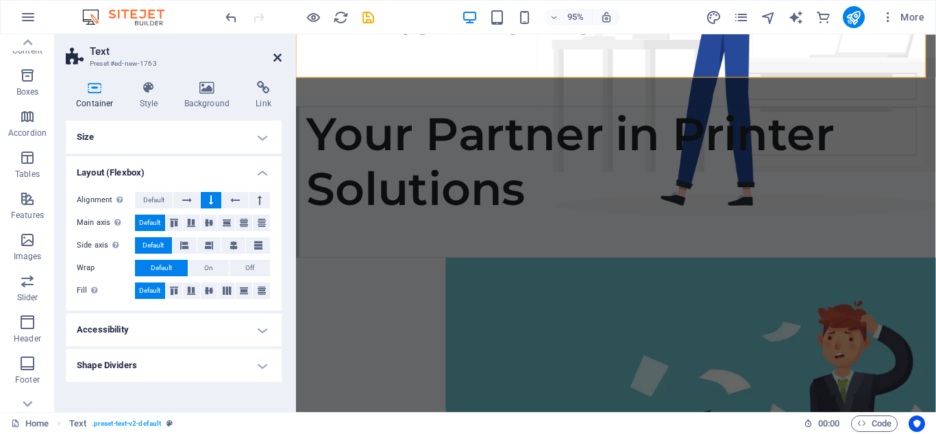
scroll to position [0, 0]
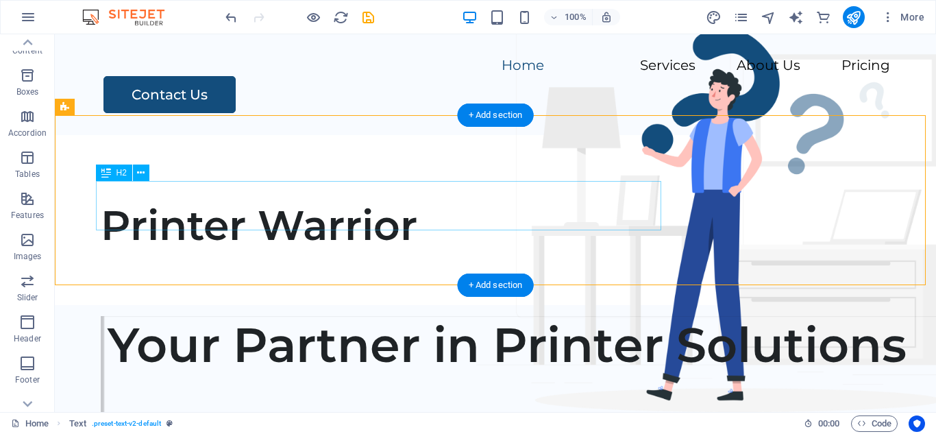
click at [461, 208] on div "Printer Warrior" at bounding box center [495, 225] width 789 height 49
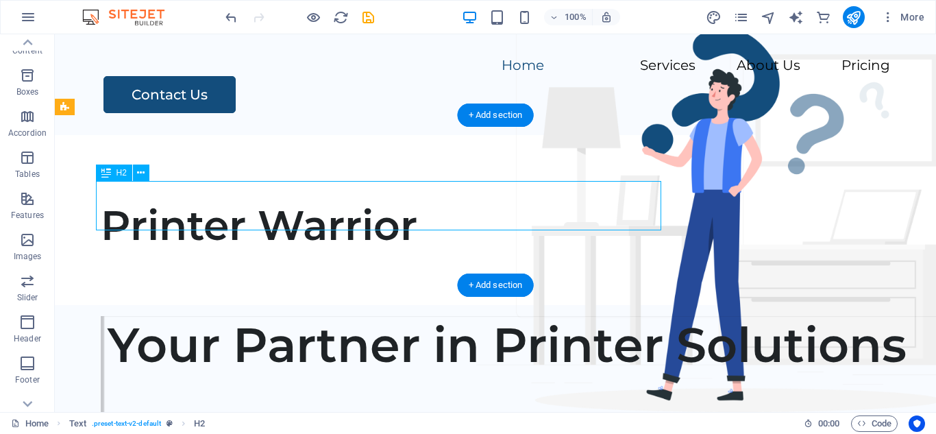
click at [461, 208] on div "Printer Warrior" at bounding box center [495, 225] width 789 height 49
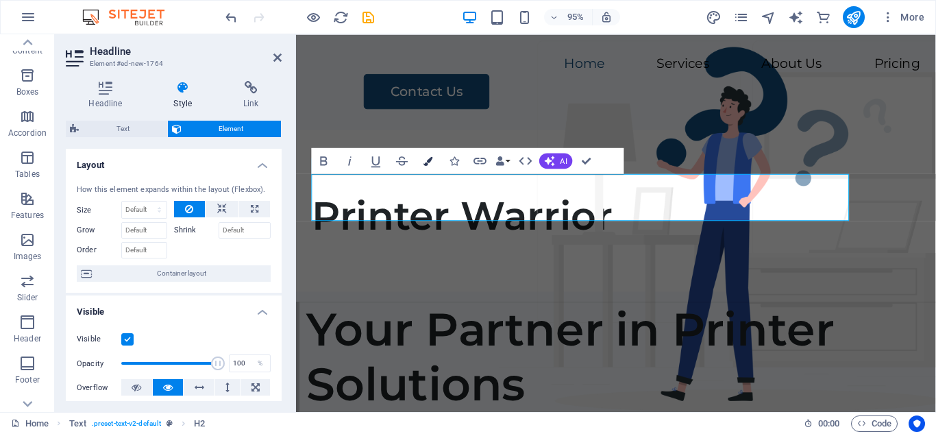
click at [432, 161] on icon "button" at bounding box center [428, 160] width 9 height 9
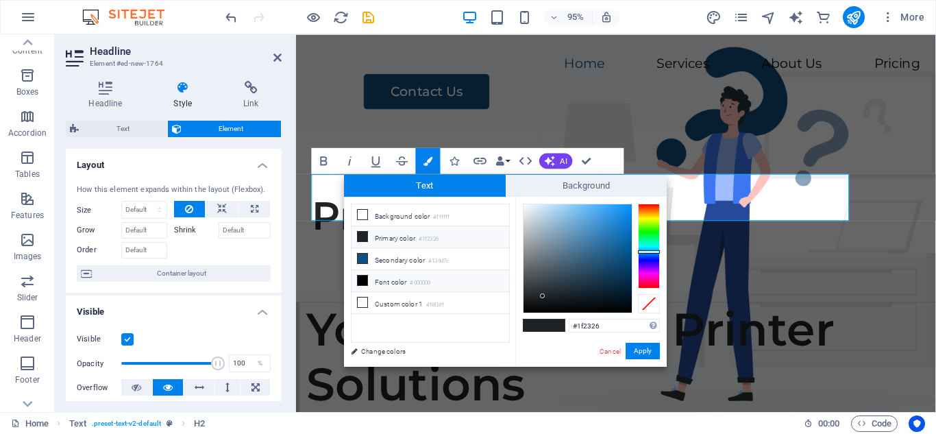
click at [394, 281] on li "Font color #000000" at bounding box center [431, 281] width 158 height 22
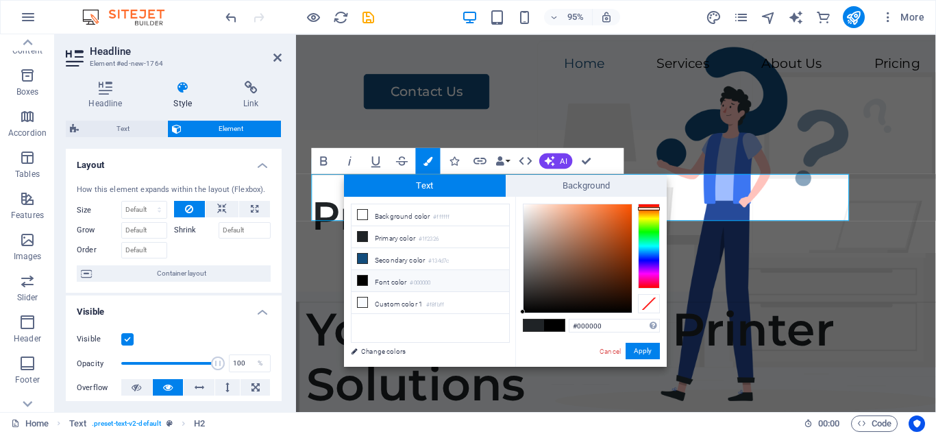
click at [654, 208] on div at bounding box center [649, 246] width 22 height 85
type input "#f95505"
click at [629, 206] on div at bounding box center [578, 258] width 108 height 108
click at [646, 354] on button "Apply" at bounding box center [643, 351] width 34 height 16
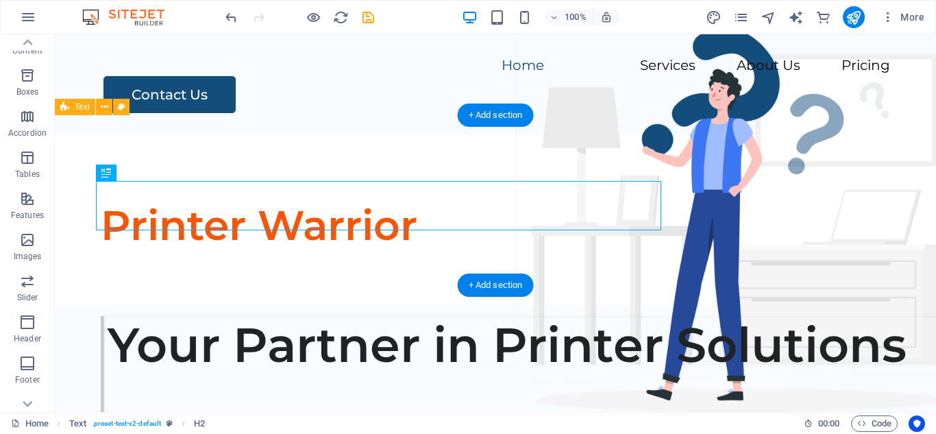
click at [745, 245] on div "Printer Warrior" at bounding box center [495, 220] width 881 height 170
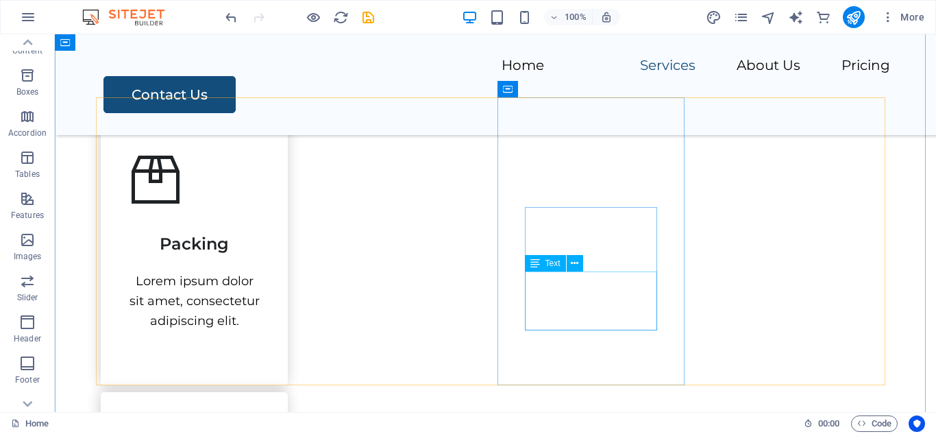
scroll to position [891, 0]
